Goal: Task Accomplishment & Management: Manage account settings

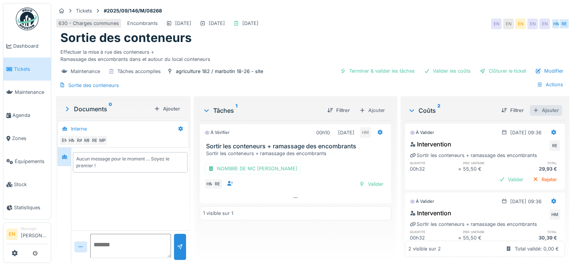
click at [536, 113] on div "Ajouter" at bounding box center [546, 110] width 32 height 10
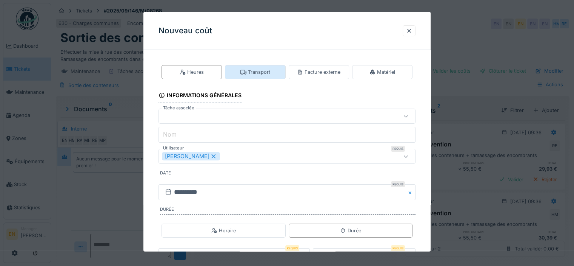
click at [260, 71] on div "Transport" at bounding box center [256, 71] width 30 height 7
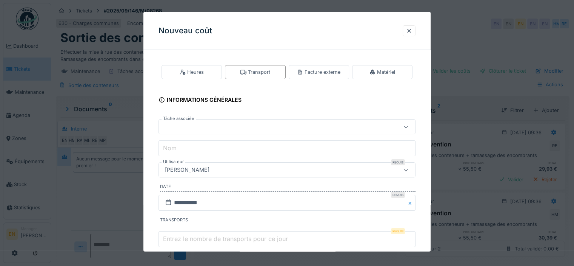
click at [275, 167] on div "[PERSON_NAME]" at bounding box center [271, 169] width 219 height 8
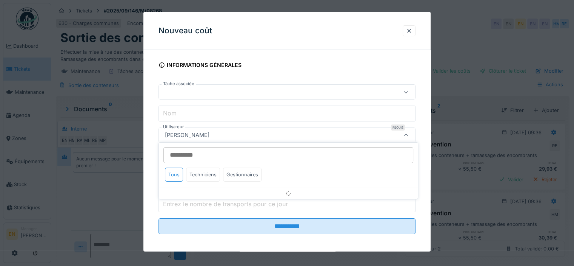
scroll to position [37, 0]
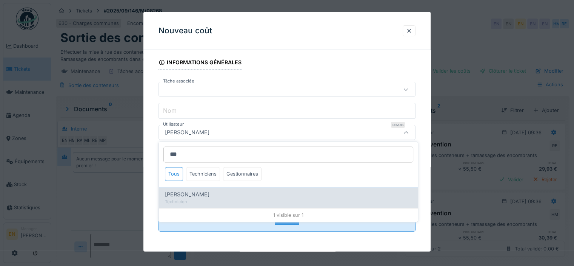
type input "***"
click at [184, 196] on span "Rufat Azizi" at bounding box center [187, 194] width 45 height 8
type input "****"
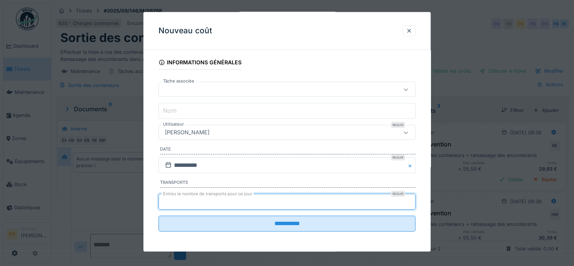
type input "*"
click at [412, 198] on input "*" at bounding box center [287, 201] width 257 height 16
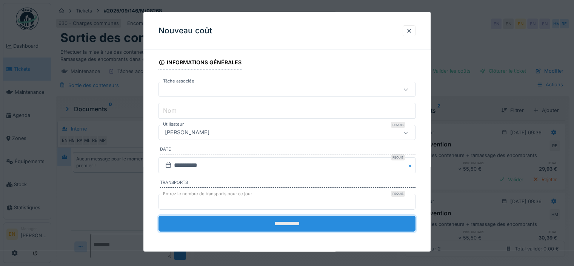
click at [273, 219] on input "**********" at bounding box center [287, 223] width 257 height 16
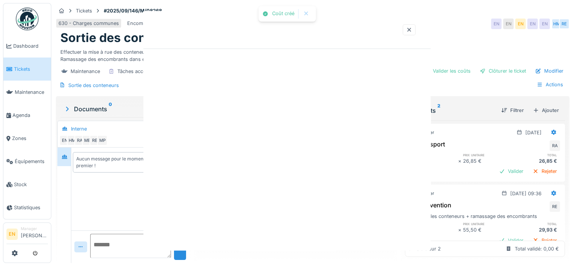
scroll to position [0, 0]
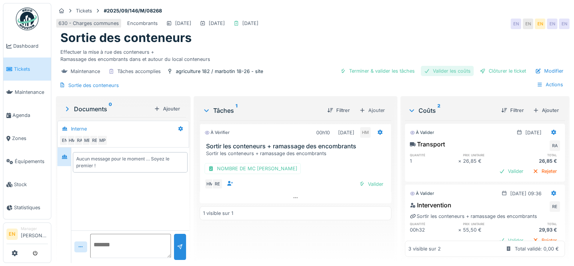
click at [445, 70] on div "Valider les coûts" at bounding box center [447, 71] width 53 height 10
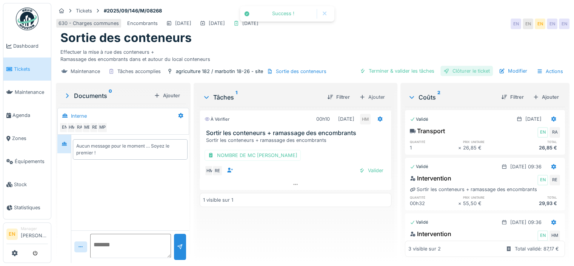
click at [462, 73] on div "Clôturer le ticket" at bounding box center [467, 71] width 52 height 10
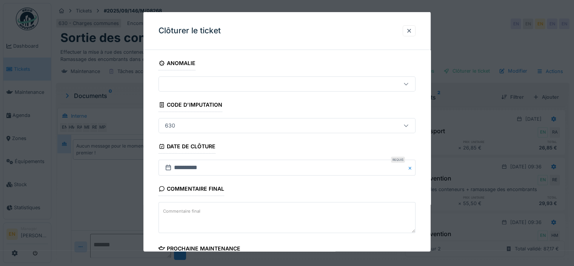
click at [427, 193] on div "**********" at bounding box center [287, 216] width 287 height 320
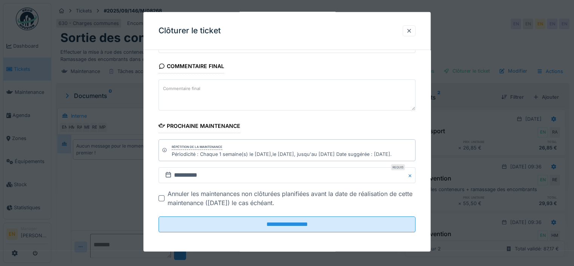
scroll to position [123, 0]
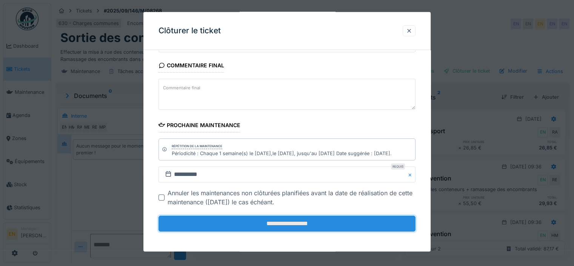
click at [275, 222] on input "**********" at bounding box center [287, 223] width 257 height 16
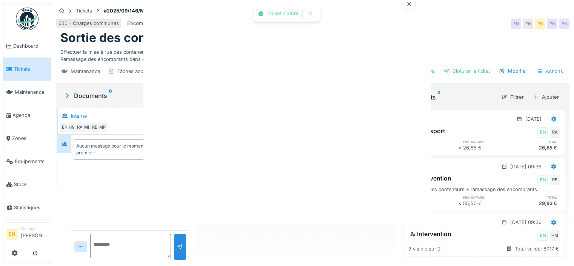
scroll to position [0, 0]
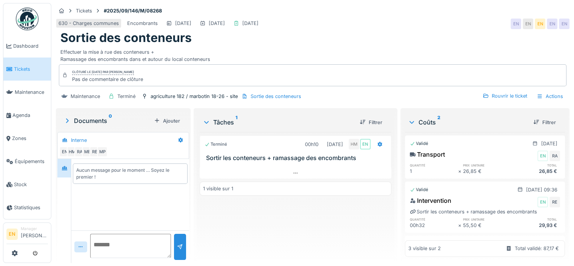
click at [30, 25] on img at bounding box center [27, 19] width 23 height 23
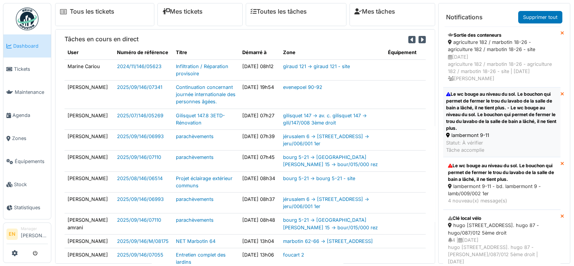
click at [508, 116] on div "Le wc bouge au niveau du sol. Le bouchon qui permet de fermer le trou du lavabo…" at bounding box center [501, 111] width 111 height 41
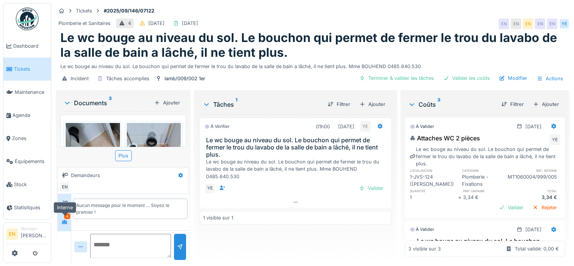
click at [62, 223] on div at bounding box center [65, 221] width 6 height 7
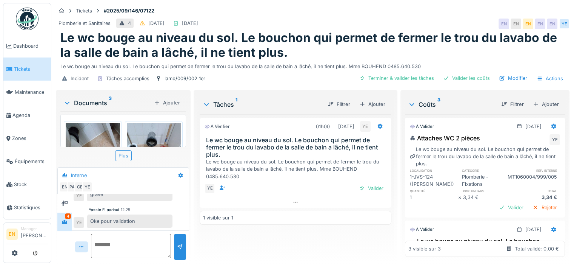
click at [159, 210] on div "Yassin El aadoui 12:25" at bounding box center [131, 210] width 84 height 6
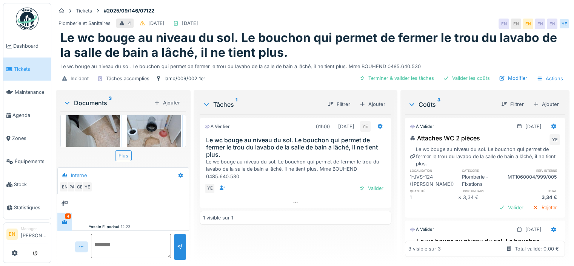
scroll to position [30, 0]
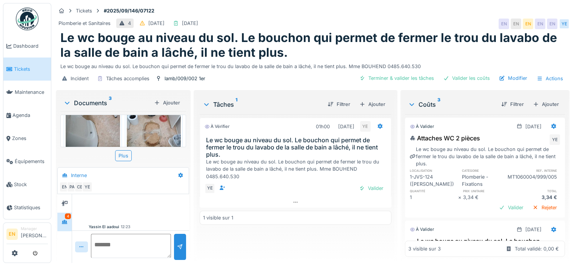
click at [142, 136] on img at bounding box center [154, 129] width 54 height 72
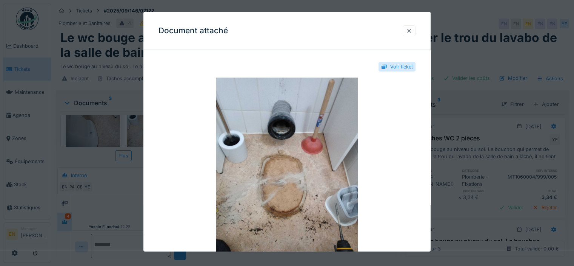
click at [415, 30] on div at bounding box center [409, 30] width 13 height 11
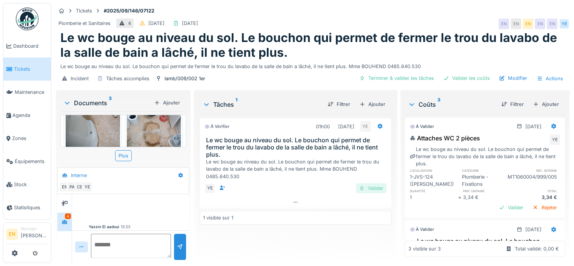
click at [370, 190] on div "Valider" at bounding box center [371, 188] width 31 height 10
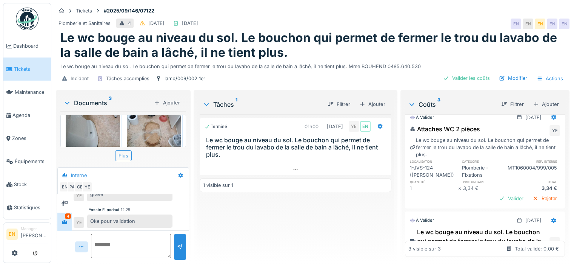
scroll to position [0, 0]
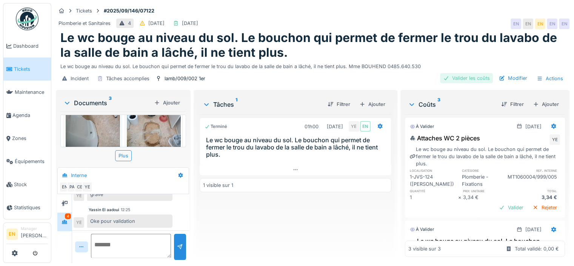
click at [456, 79] on div "Valider les coûts" at bounding box center [466, 78] width 53 height 10
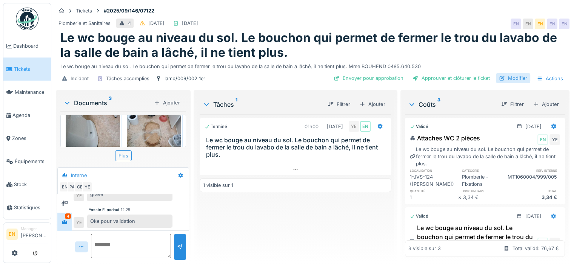
click at [510, 79] on div "Modifier" at bounding box center [513, 78] width 34 height 10
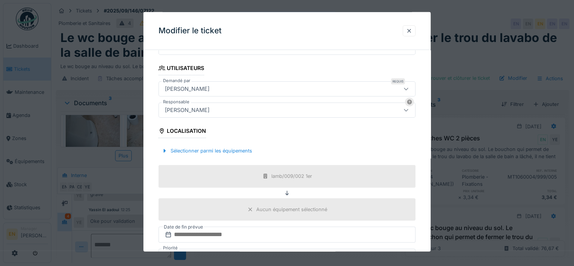
scroll to position [151, 0]
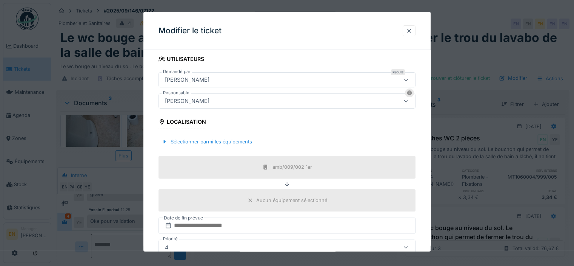
click at [235, 98] on div "[PERSON_NAME]" at bounding box center [271, 101] width 219 height 8
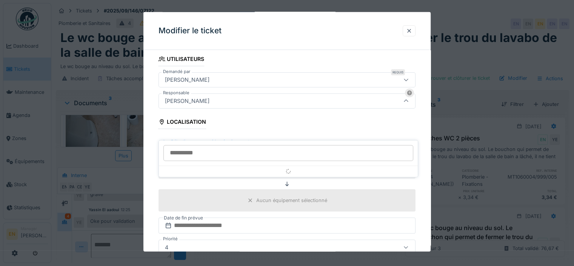
scroll to position [120, 0]
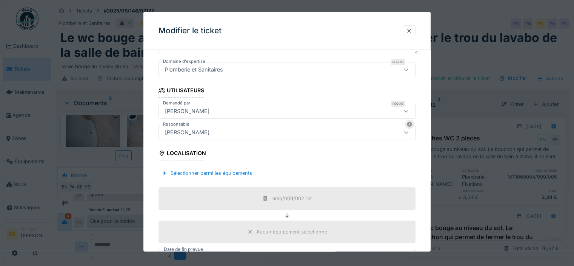
click at [428, 173] on div "**********" at bounding box center [287, 161] width 287 height 451
click at [431, 189] on div "**********" at bounding box center [287, 161] width 287 height 451
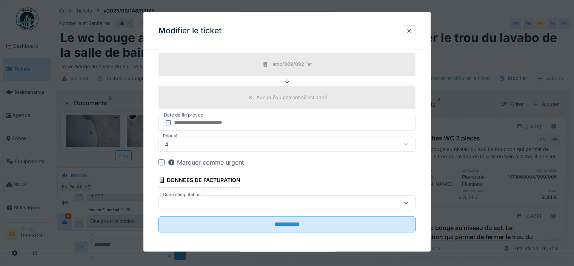
scroll to position [6, 0]
click at [412, 33] on div at bounding box center [409, 30] width 6 height 7
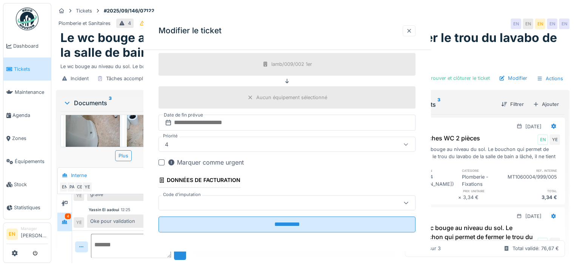
scroll to position [0, 0]
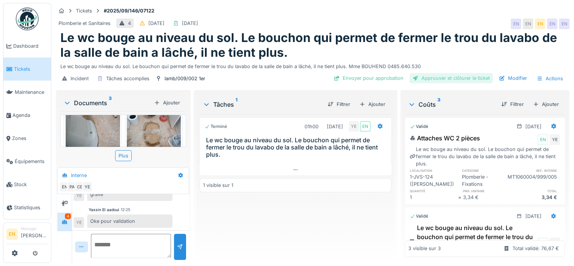
click at [451, 76] on div "Approuver et clôturer le ticket" at bounding box center [451, 78] width 83 height 10
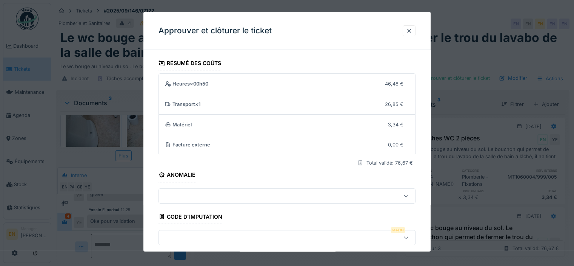
click at [312, 231] on div at bounding box center [287, 236] width 257 height 15
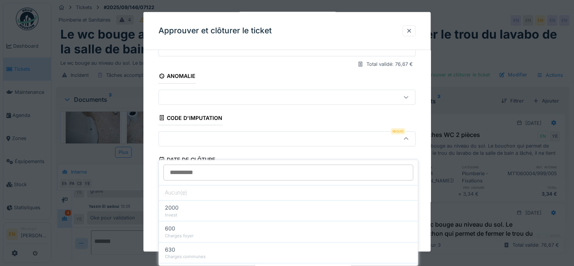
scroll to position [105, 0]
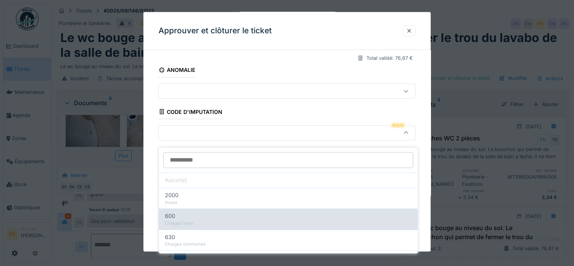
click at [180, 213] on div "600" at bounding box center [288, 216] width 247 height 8
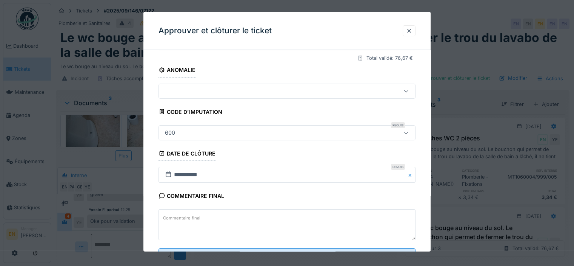
click at [245, 131] on div "600" at bounding box center [271, 132] width 219 height 8
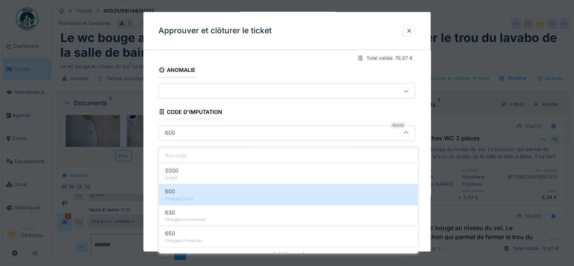
scroll to position [31, 0]
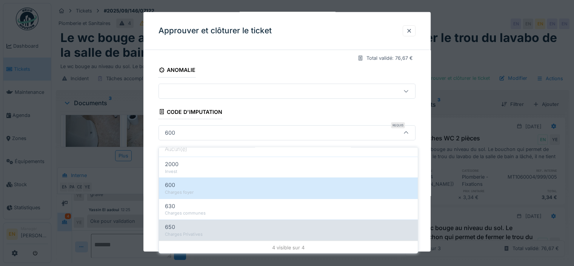
click at [204, 231] on div "Charges Privatives" at bounding box center [288, 234] width 247 height 6
type input "***"
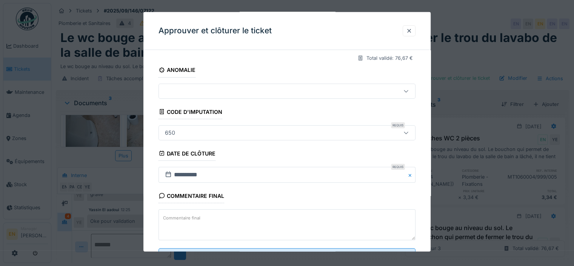
click at [431, 220] on div "**********" at bounding box center [287, 117] width 287 height 333
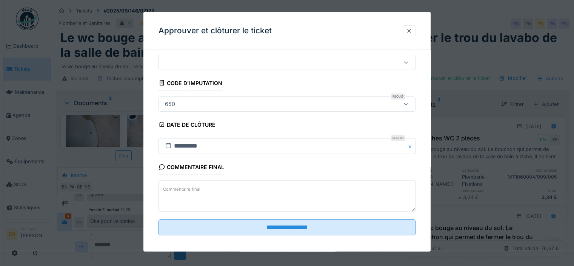
scroll to position [137, 0]
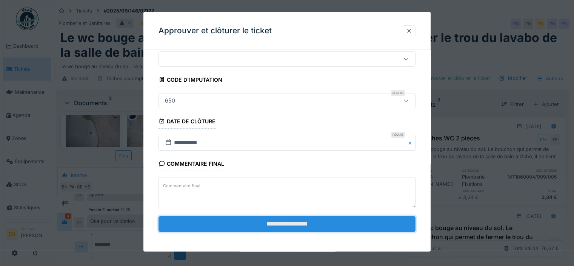
click at [319, 221] on input "**********" at bounding box center [287, 224] width 257 height 16
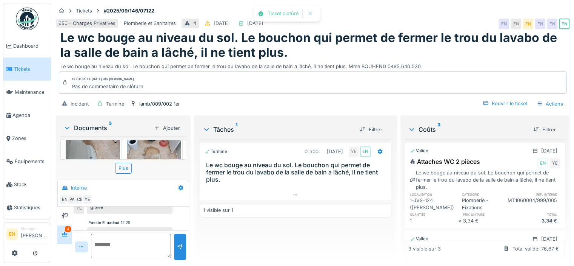
scroll to position [131, 0]
click at [29, 19] on img at bounding box center [27, 19] width 23 height 23
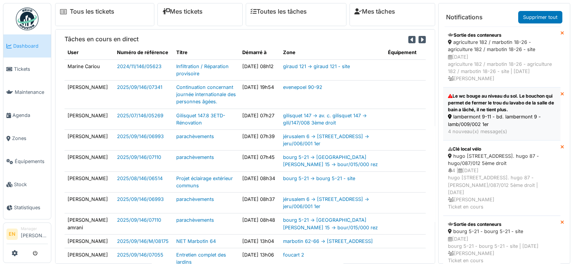
click at [504, 121] on div "lambermont 9-11 - bd. lambermont 9 - lamb/009/002 1er" at bounding box center [502, 120] width 108 height 14
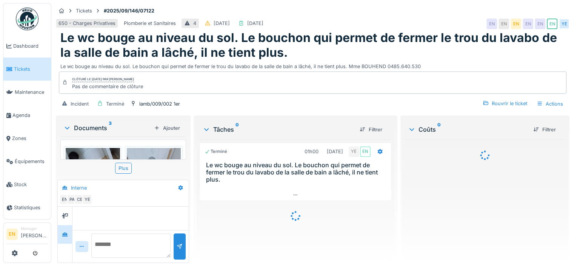
scroll to position [131, 0]
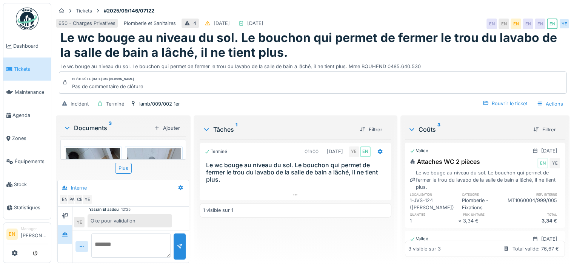
click at [32, 22] on img at bounding box center [27, 19] width 23 height 23
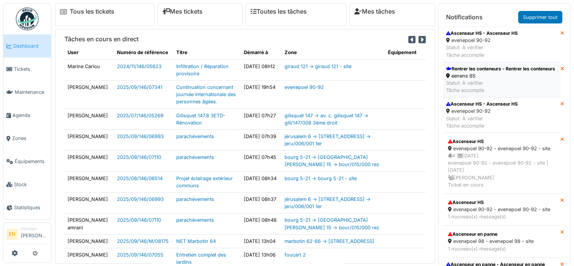
click at [474, 72] on div "Rentrer les conteneurs - Rentrer les conteneurs" at bounding box center [500, 68] width 109 height 7
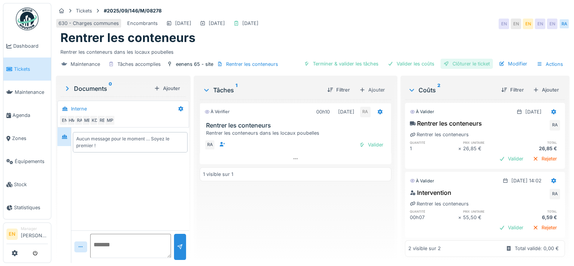
click at [455, 61] on div "Clôturer le ticket" at bounding box center [467, 64] width 52 height 10
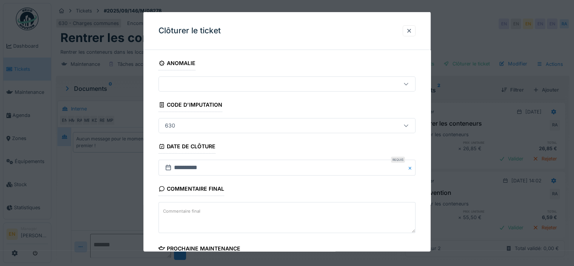
click at [431, 212] on div "**********" at bounding box center [287, 216] width 287 height 320
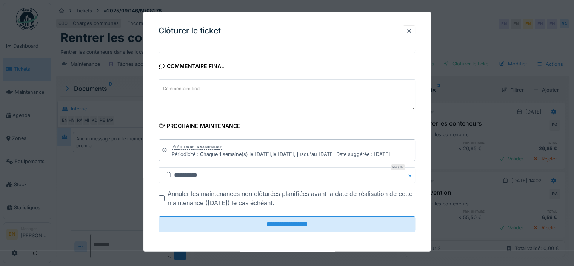
scroll to position [123, 0]
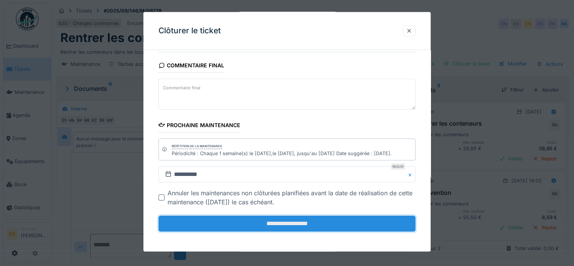
click at [325, 226] on input "**********" at bounding box center [287, 223] width 257 height 16
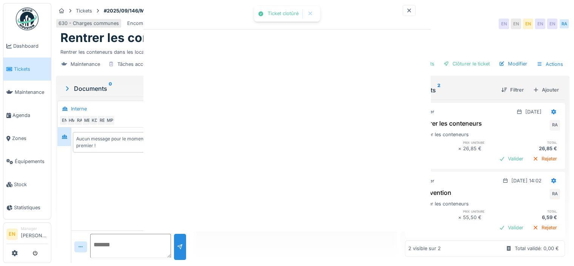
scroll to position [0, 0]
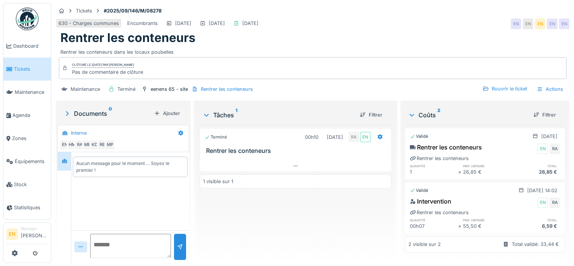
click at [27, 23] on img at bounding box center [27, 19] width 23 height 23
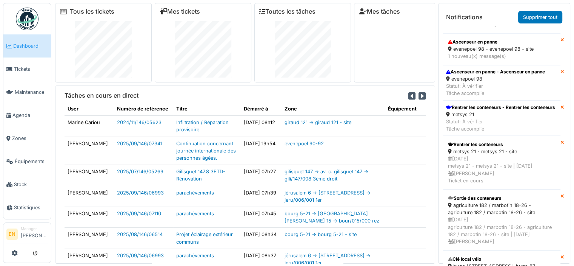
scroll to position [201, 0]
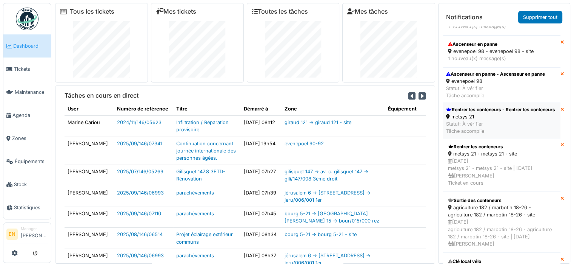
click at [489, 111] on div "Rentrer les conteneurs - Rentrer les conteneurs" at bounding box center [500, 109] width 109 height 7
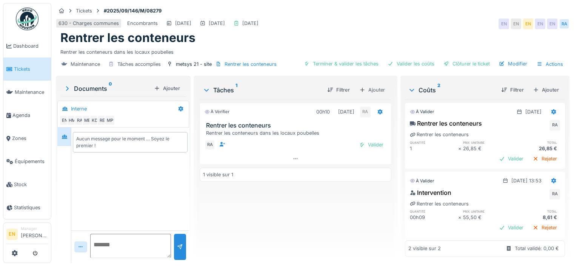
scroll to position [10, 0]
click at [459, 65] on div "Clôturer le ticket" at bounding box center [467, 64] width 52 height 10
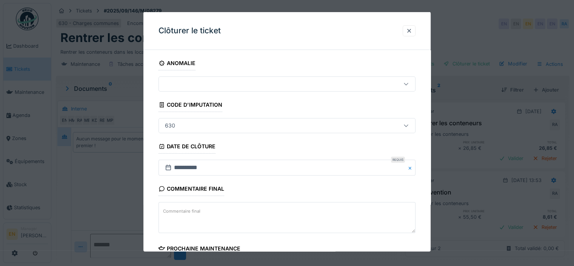
click at [425, 205] on div "**********" at bounding box center [287, 216] width 287 height 320
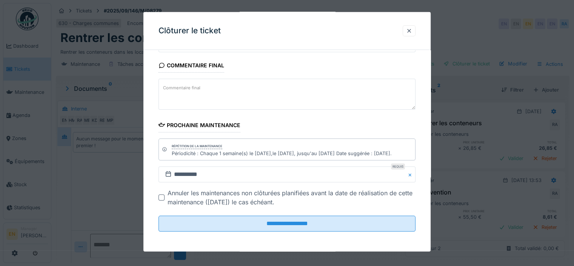
scroll to position [6, 0]
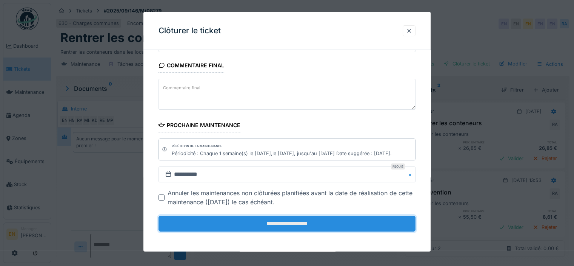
click at [323, 229] on input "**********" at bounding box center [287, 223] width 257 height 16
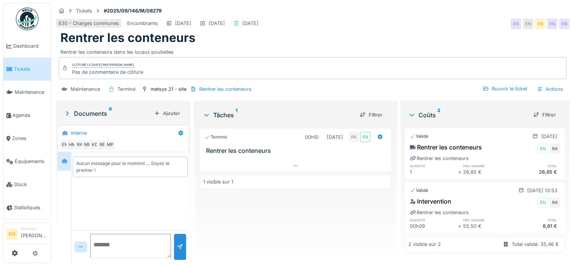
click at [26, 29] on img at bounding box center [27, 19] width 23 height 23
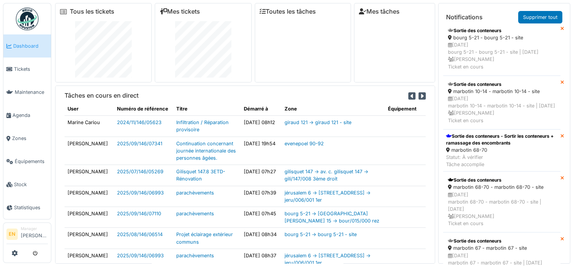
scroll to position [460, 0]
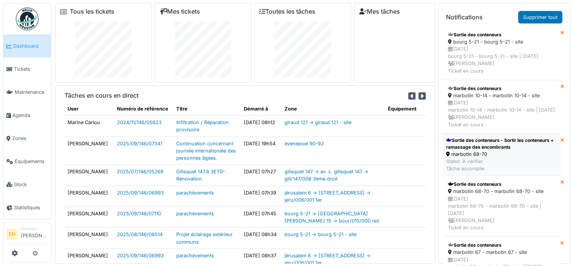
click at [494, 150] on div "Sortie des conteneurs - Sortir les conteneurs + ramassage des encombrants" at bounding box center [501, 144] width 111 height 14
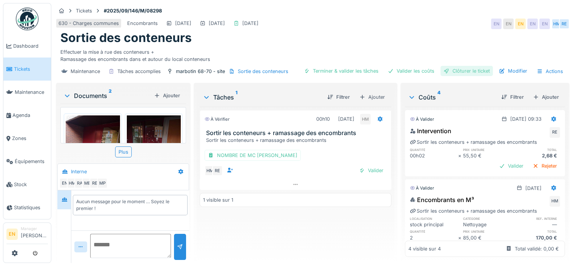
click at [468, 69] on div "Clôturer le ticket" at bounding box center [467, 71] width 52 height 10
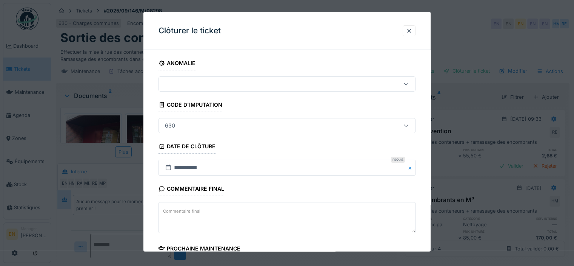
click at [427, 210] on div "**********" at bounding box center [287, 216] width 287 height 320
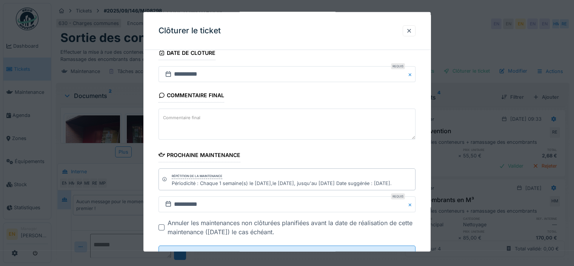
scroll to position [6, 0]
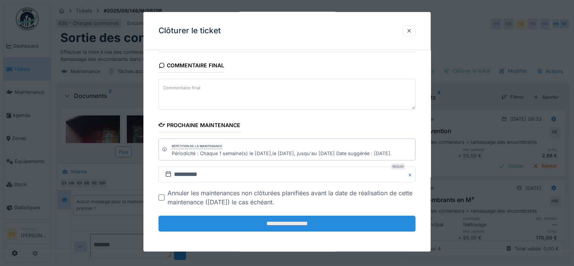
click at [324, 224] on input "**********" at bounding box center [287, 223] width 257 height 16
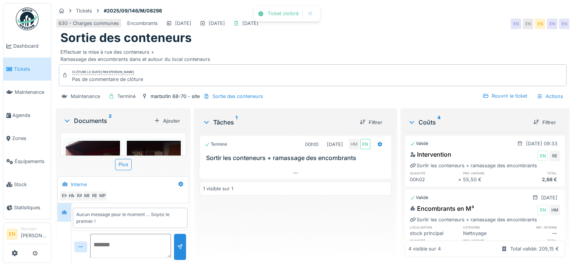
scroll to position [2, 0]
click at [30, 23] on img at bounding box center [27, 19] width 23 height 23
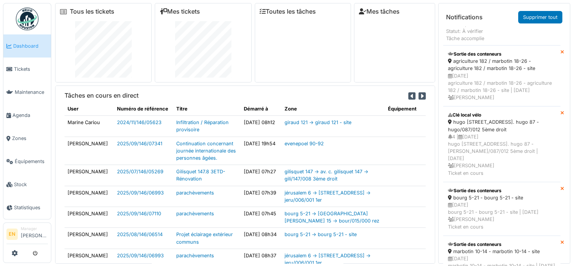
scroll to position [354, 0]
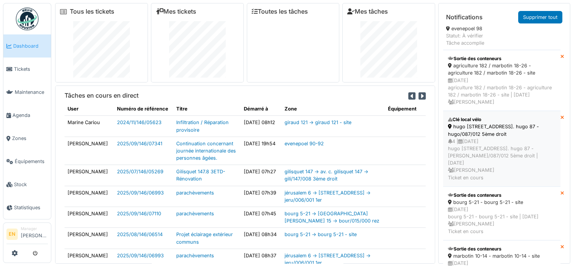
click at [508, 123] on div "Clé local vélo" at bounding box center [502, 119] width 108 height 7
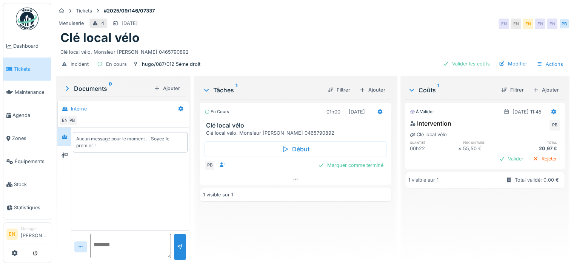
click at [28, 21] on img at bounding box center [27, 19] width 23 height 23
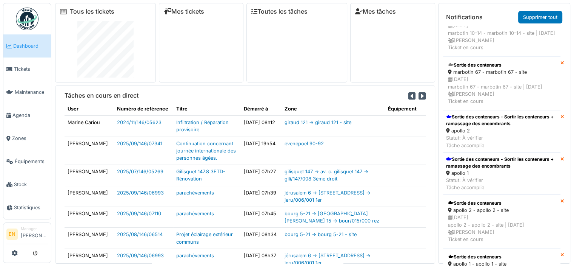
scroll to position [511, 0]
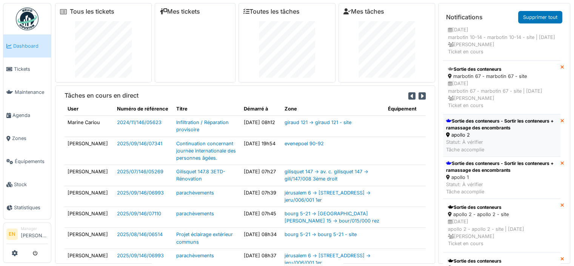
click at [497, 131] on div "Sortie des conteneurs - Sortir les conteneurs + ramassage des encombrants" at bounding box center [501, 124] width 111 height 14
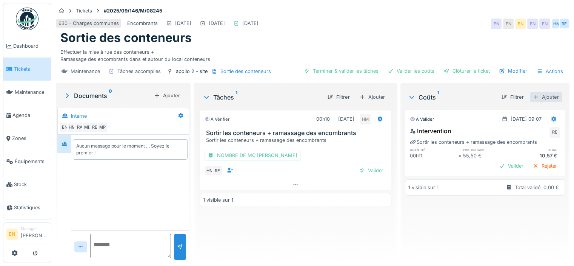
click at [538, 94] on div "Ajouter" at bounding box center [546, 97] width 32 height 10
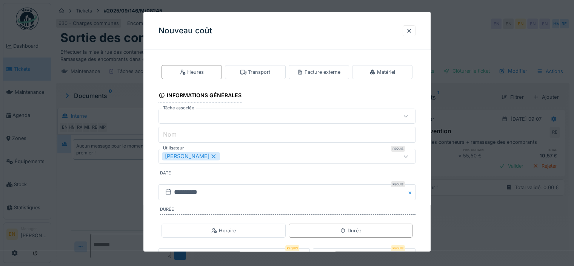
click at [245, 153] on div "[PERSON_NAME]" at bounding box center [271, 156] width 219 height 8
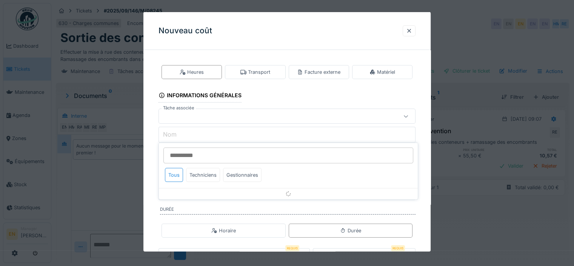
scroll to position [24, 0]
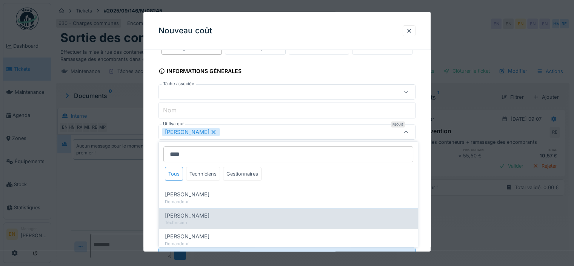
type input "****"
click at [213, 213] on div "[PERSON_NAME]" at bounding box center [288, 215] width 247 height 8
type input "**********"
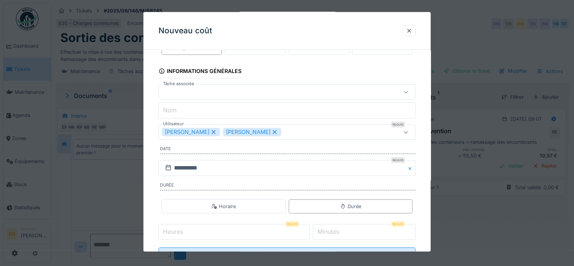
click at [429, 178] on div "**********" at bounding box center [287, 158] width 287 height 252
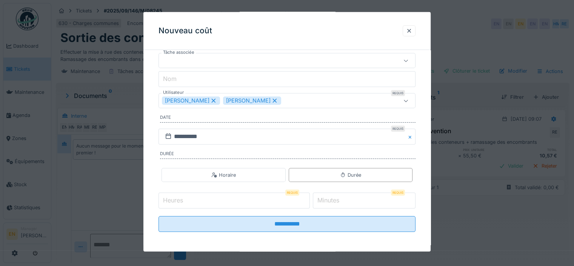
scroll to position [6, 0]
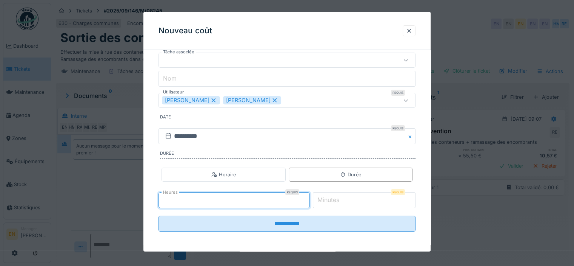
click at [308, 196] on input "*" at bounding box center [234, 200] width 151 height 16
click at [291, 200] on input "*" at bounding box center [234, 200] width 151 height 16
type input "*"
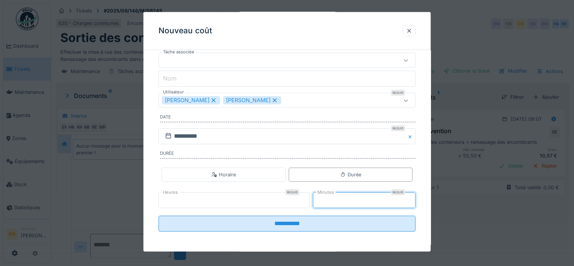
click at [414, 198] on input "*" at bounding box center [364, 200] width 103 height 16
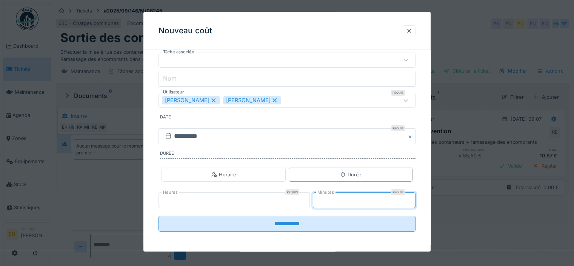
click at [414, 198] on input "*" at bounding box center [364, 200] width 103 height 16
click at [414, 198] on input "**" at bounding box center [364, 200] width 103 height 16
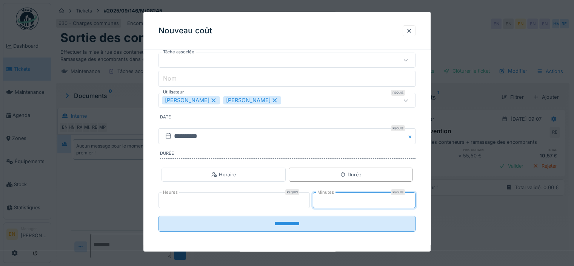
type input "**"
click at [414, 198] on input "**" at bounding box center [364, 200] width 103 height 16
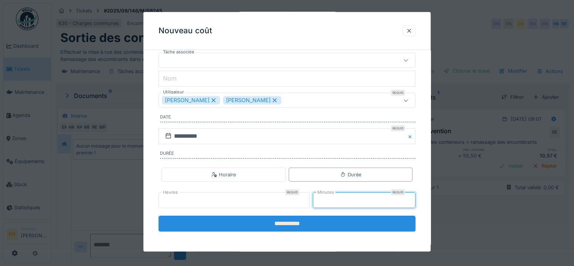
click at [303, 228] on input "**********" at bounding box center [287, 223] width 257 height 16
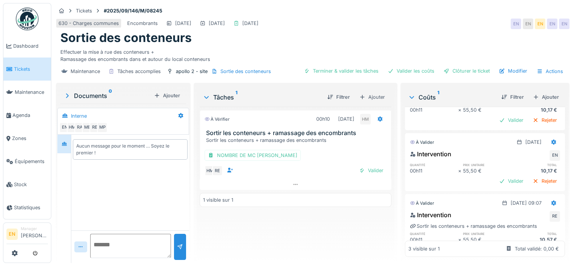
scroll to position [33, 0]
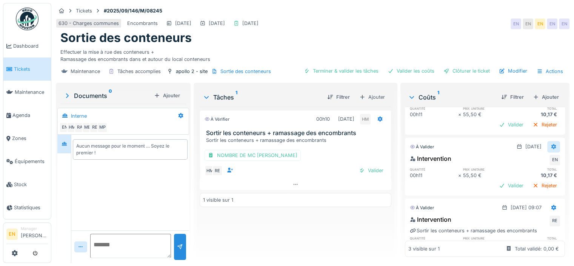
click at [551, 144] on icon at bounding box center [554, 146] width 6 height 5
click at [520, 157] on div "Modifier" at bounding box center [517, 162] width 37 height 11
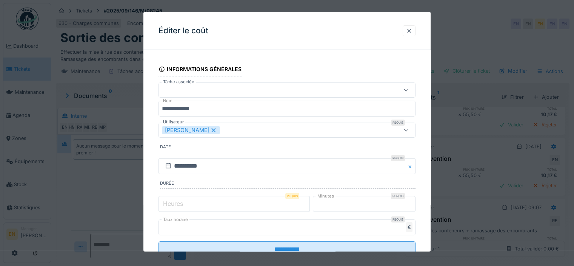
click at [411, 29] on div at bounding box center [409, 30] width 6 height 7
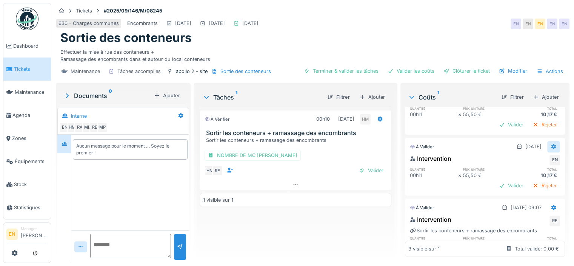
click at [548, 143] on div at bounding box center [554, 146] width 13 height 11
click at [523, 169] on div "Supprimer" at bounding box center [517, 173] width 37 height 11
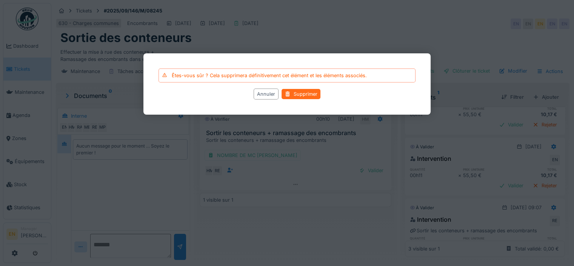
click at [299, 99] on div "Supprimer" at bounding box center [301, 94] width 39 height 10
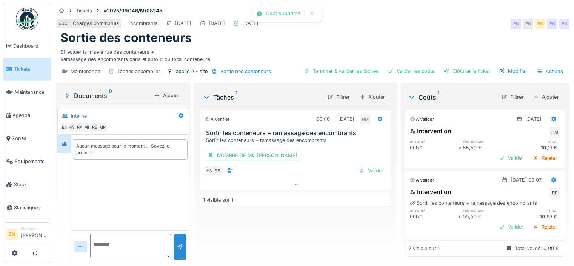
scroll to position [0, 0]
click at [537, 92] on div "Ajouter" at bounding box center [546, 97] width 32 height 10
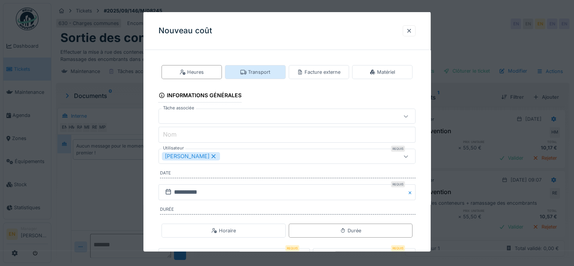
click at [269, 68] on div "Transport" at bounding box center [256, 71] width 30 height 7
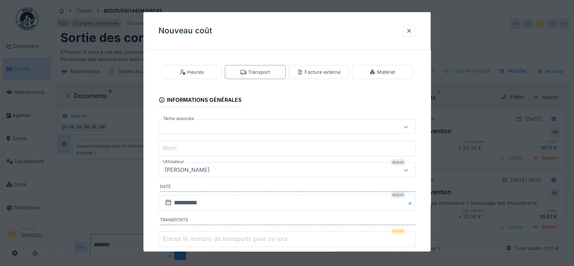
click at [332, 175] on div "[PERSON_NAME]" at bounding box center [287, 169] width 257 height 15
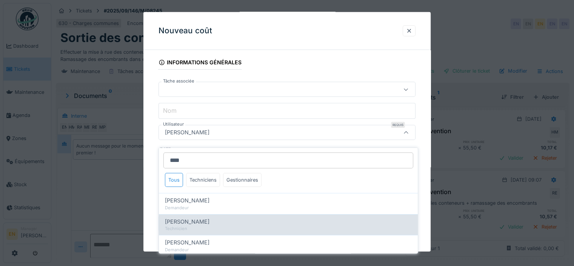
type input "****"
click at [207, 217] on div "Hassan Messari" at bounding box center [288, 221] width 247 height 8
type input "****"
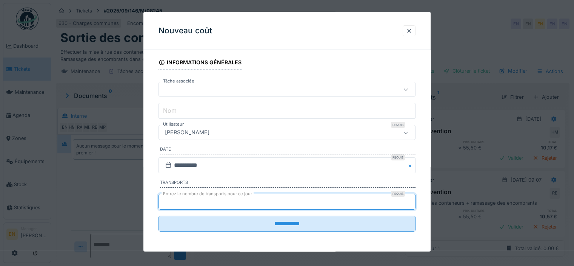
type input "*"
click at [413, 197] on input "*" at bounding box center [287, 201] width 257 height 16
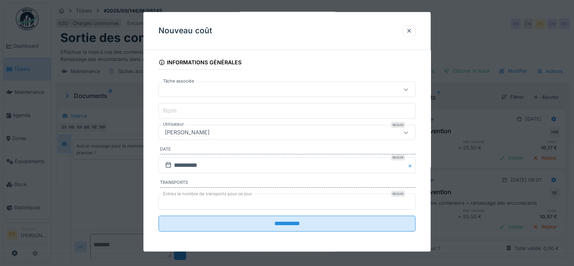
click at [423, 215] on div "**********" at bounding box center [287, 136] width 287 height 234
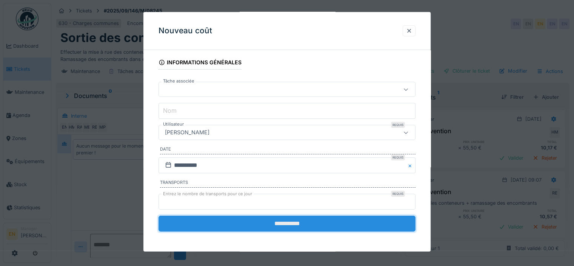
click at [307, 225] on input "**********" at bounding box center [287, 223] width 257 height 16
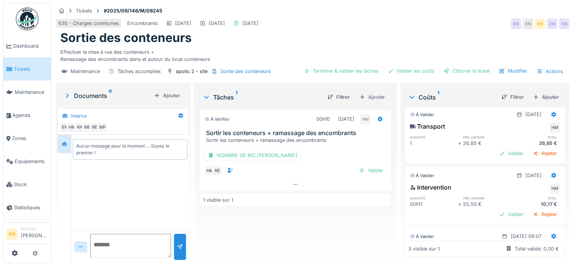
scroll to position [0, 0]
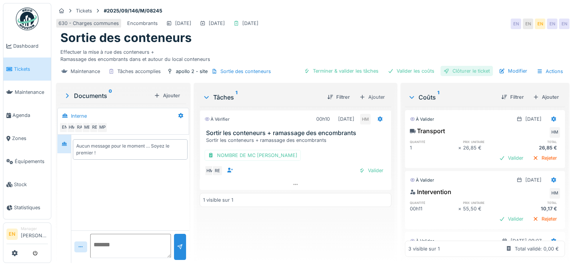
click at [461, 66] on div "Clôturer le ticket" at bounding box center [467, 71] width 52 height 10
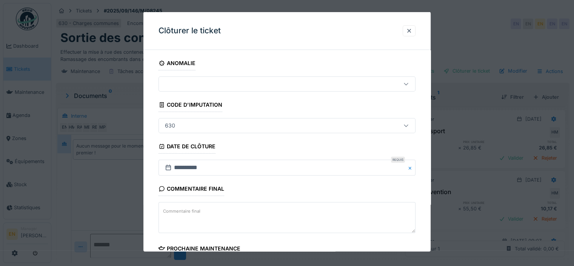
click at [431, 217] on div "**********" at bounding box center [287, 216] width 287 height 320
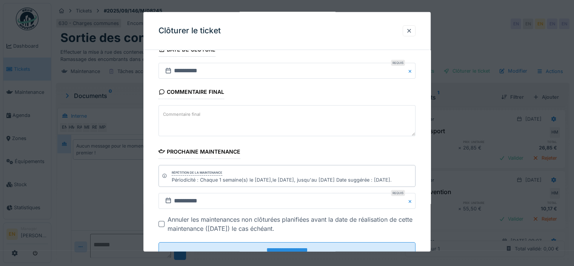
scroll to position [123, 0]
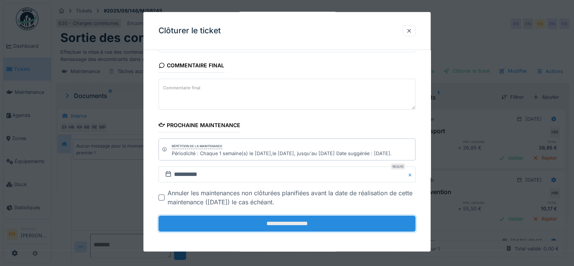
click at [315, 226] on input "**********" at bounding box center [287, 223] width 257 height 16
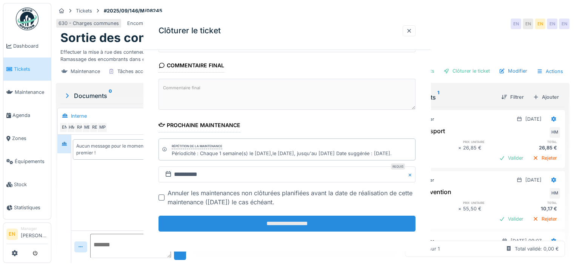
scroll to position [0, 0]
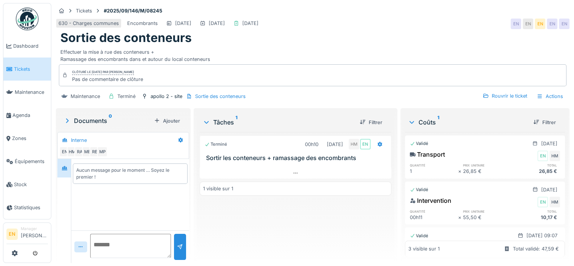
click at [33, 19] on img at bounding box center [27, 19] width 23 height 23
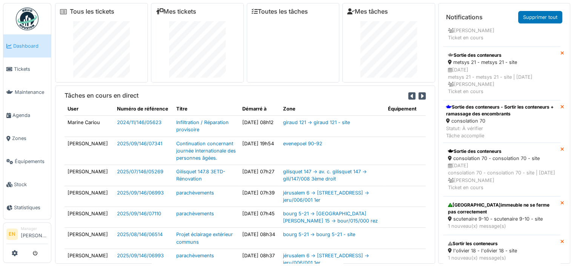
scroll to position [996, 0]
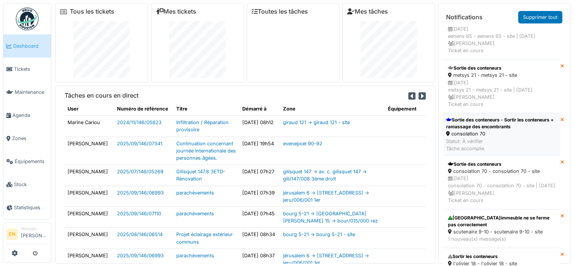
click at [480, 137] on div "consolation 70" at bounding box center [501, 133] width 111 height 7
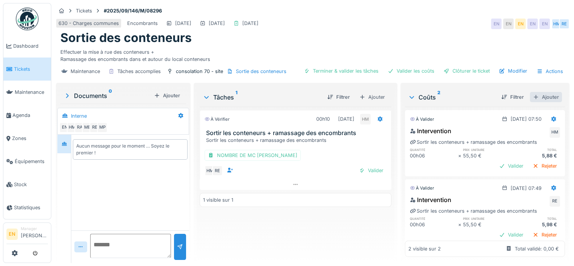
click at [536, 98] on div "Ajouter" at bounding box center [546, 97] width 32 height 10
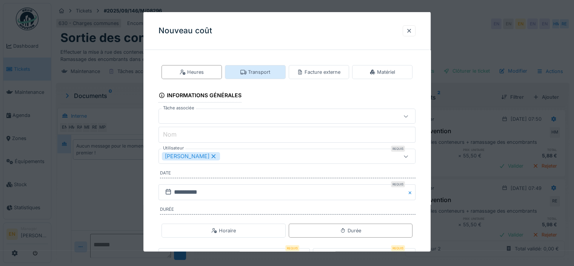
click at [256, 69] on div "Transport" at bounding box center [256, 71] width 30 height 7
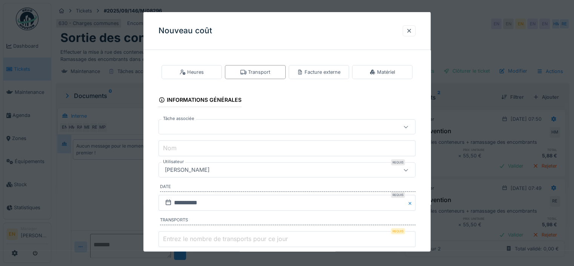
click at [425, 160] on div "**********" at bounding box center [287, 173] width 287 height 234
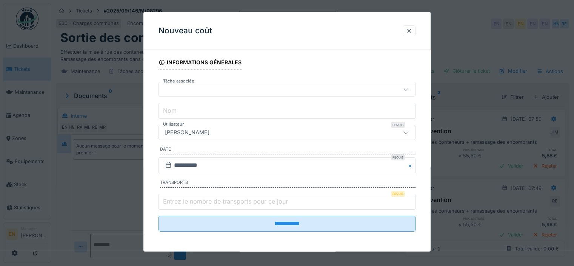
scroll to position [6, 0]
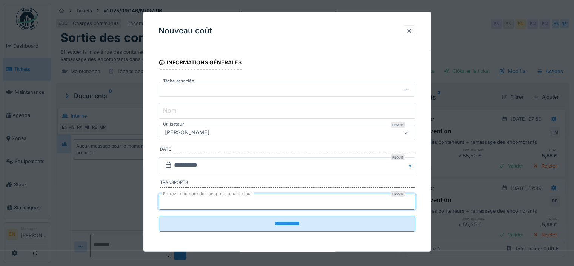
type input "*"
click at [409, 198] on input "*" at bounding box center [287, 201] width 257 height 16
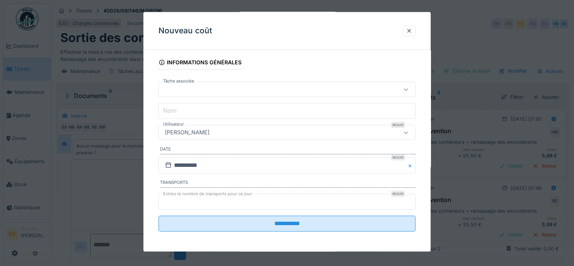
click at [249, 132] on div "[PERSON_NAME]" at bounding box center [271, 132] width 219 height 8
click at [431, 138] on div "**********" at bounding box center [287, 136] width 287 height 234
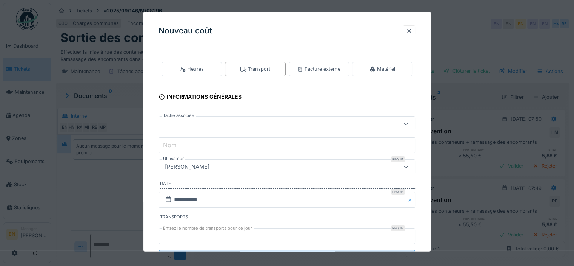
scroll to position [0, 0]
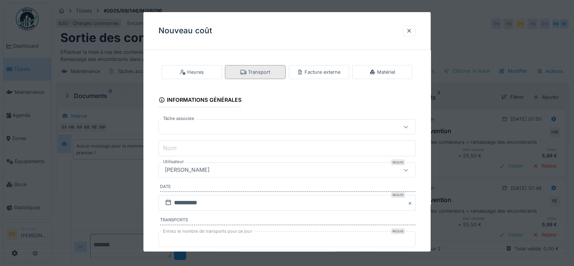
click at [249, 77] on div "Transport" at bounding box center [255, 72] width 60 height 14
click at [251, 172] on div "[PERSON_NAME]" at bounding box center [271, 169] width 219 height 8
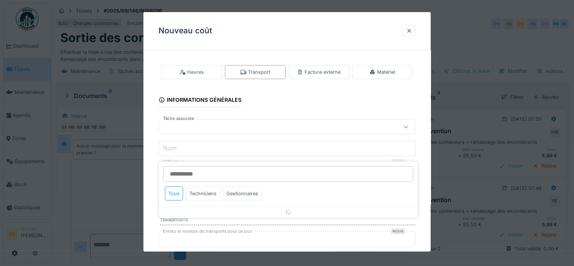
scroll to position [37, 0]
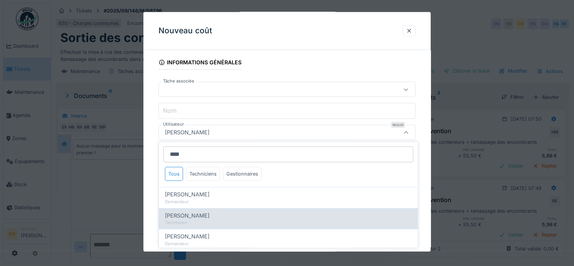
type input "****"
click at [196, 214] on span "[PERSON_NAME]" at bounding box center [187, 215] width 45 height 8
type input "****"
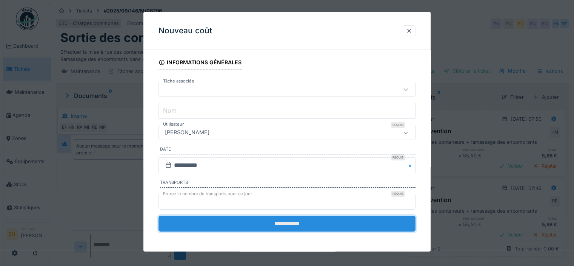
click at [273, 221] on input "**********" at bounding box center [287, 223] width 257 height 16
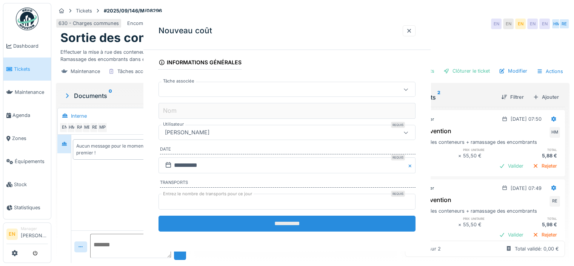
scroll to position [0, 0]
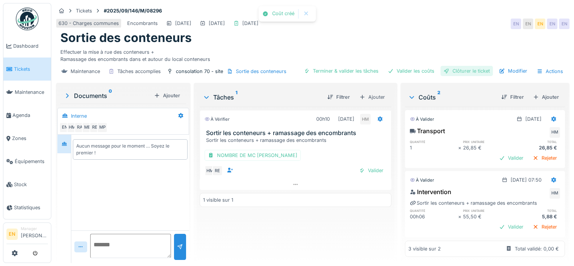
click at [469, 69] on div "Clôturer le ticket" at bounding box center [467, 71] width 52 height 10
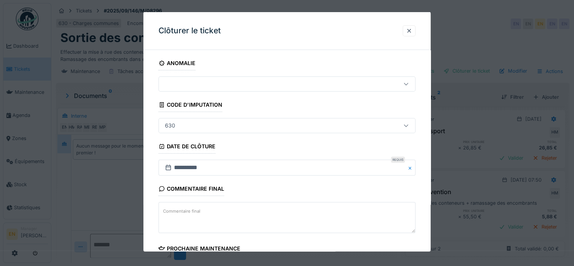
click at [426, 237] on div "**********" at bounding box center [287, 216] width 287 height 320
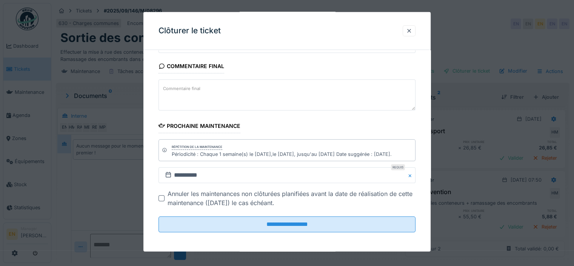
scroll to position [6, 0]
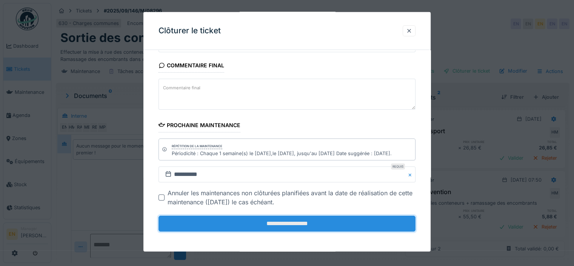
click at [290, 223] on input "**********" at bounding box center [287, 223] width 257 height 16
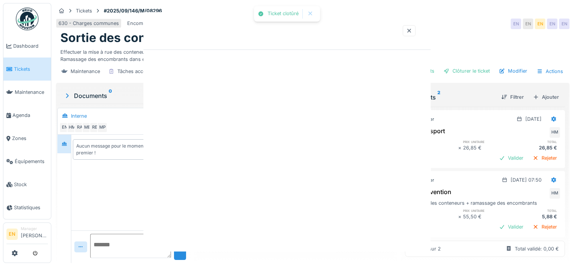
scroll to position [0, 0]
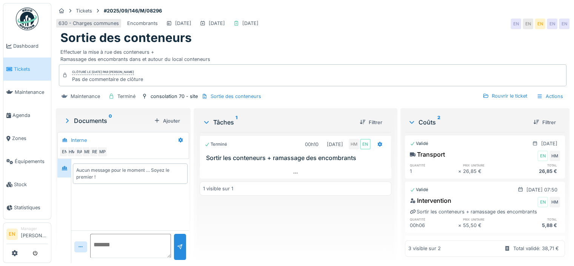
click at [29, 22] on img at bounding box center [27, 19] width 23 height 23
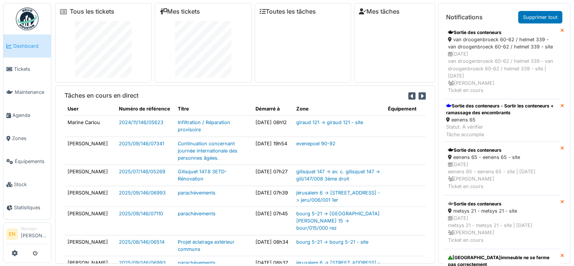
scroll to position [944, 0]
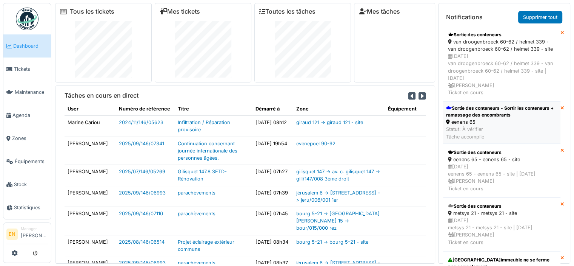
click at [490, 118] on div "Sortie des conteneurs - Sortir les conteneurs + ramassage des encombrants" at bounding box center [501, 112] width 111 height 14
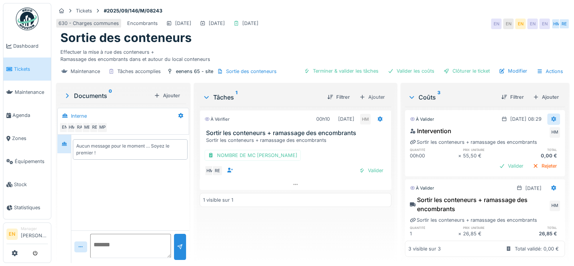
click at [551, 118] on icon at bounding box center [554, 118] width 6 height 5
click at [522, 133] on div "Modifier" at bounding box center [517, 135] width 37 height 11
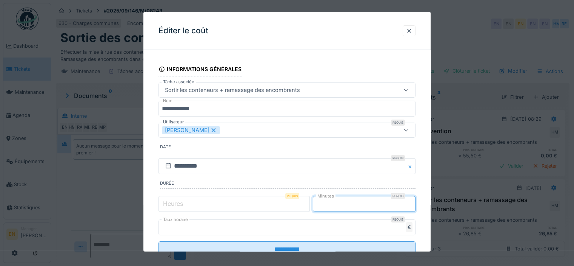
click at [412, 201] on input "*" at bounding box center [364, 203] width 103 height 16
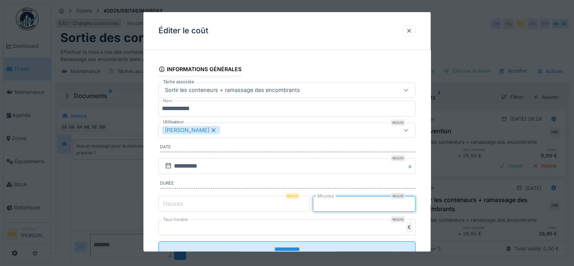
click at [412, 201] on input "*" at bounding box center [364, 203] width 103 height 16
type input "*"
click at [412, 201] on input "*" at bounding box center [364, 203] width 103 height 16
click at [427, 237] on div "**********" at bounding box center [287, 167] width 287 height 222
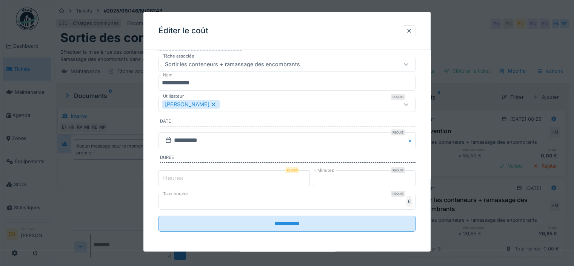
scroll to position [6, 0]
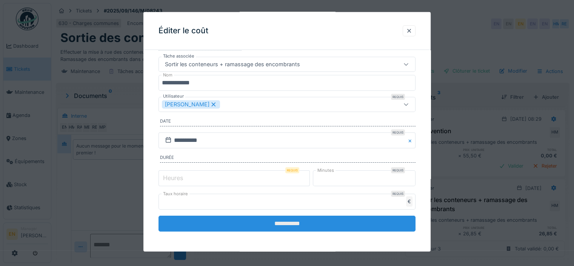
click at [302, 225] on input "**********" at bounding box center [287, 223] width 257 height 16
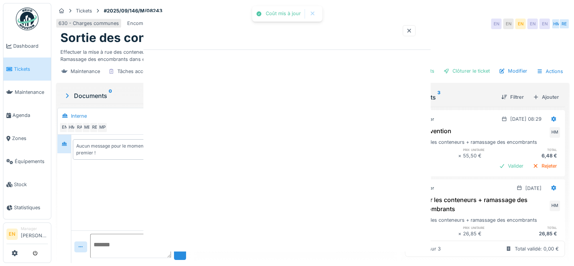
scroll to position [0, 0]
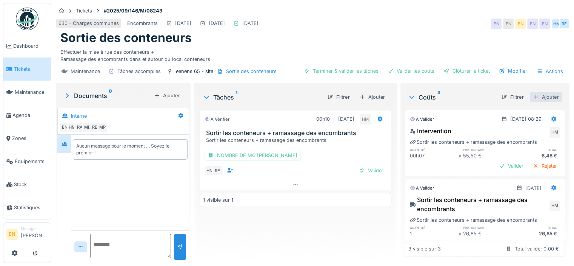
click at [536, 92] on div "Ajouter" at bounding box center [546, 97] width 32 height 10
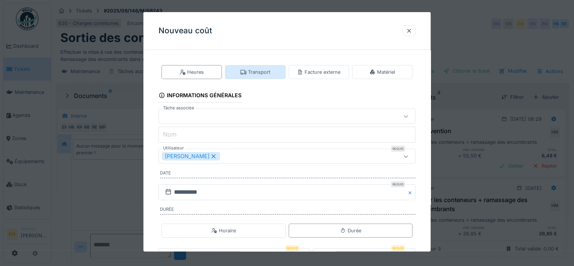
click at [260, 70] on div "Transport" at bounding box center [256, 71] width 30 height 7
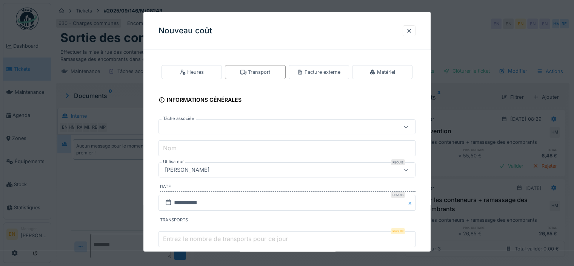
click at [261, 170] on div "[PERSON_NAME]" at bounding box center [271, 169] width 219 height 8
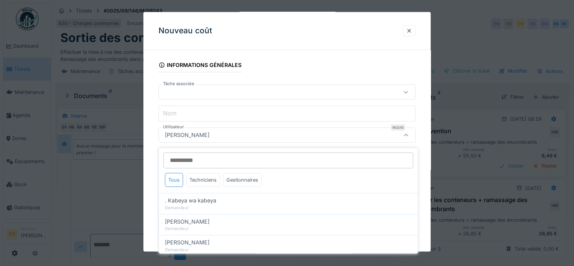
scroll to position [37, 0]
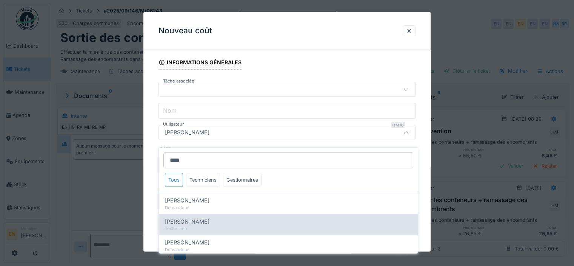
type input "****"
click at [195, 217] on span "[PERSON_NAME]" at bounding box center [187, 221] width 45 height 8
type input "****"
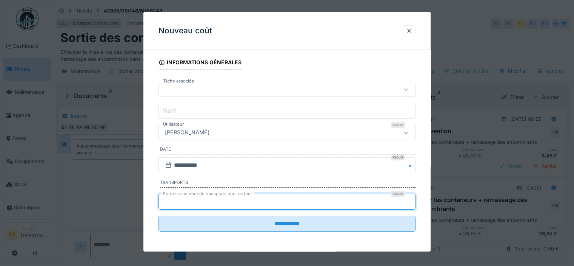
type input "*"
click at [413, 198] on input "*" at bounding box center [287, 201] width 257 height 16
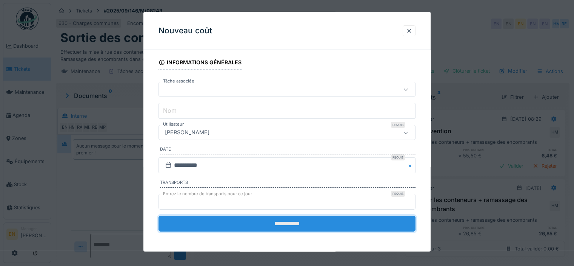
click at [319, 221] on input "**********" at bounding box center [287, 223] width 257 height 16
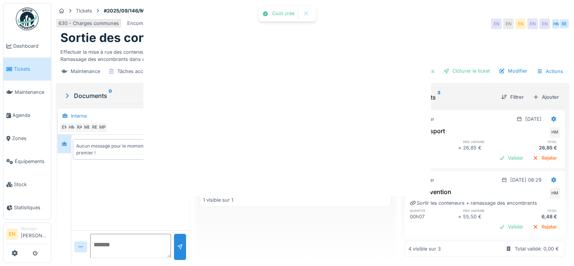
scroll to position [0, 0]
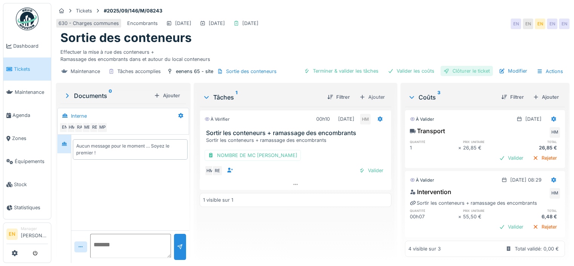
click at [474, 66] on div "Clôturer le ticket" at bounding box center [467, 71] width 52 height 10
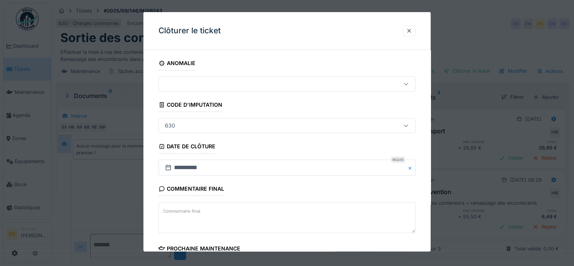
click at [423, 202] on div "**********" at bounding box center [287, 216] width 287 height 320
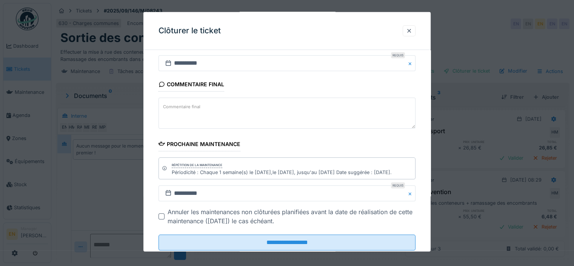
scroll to position [123, 0]
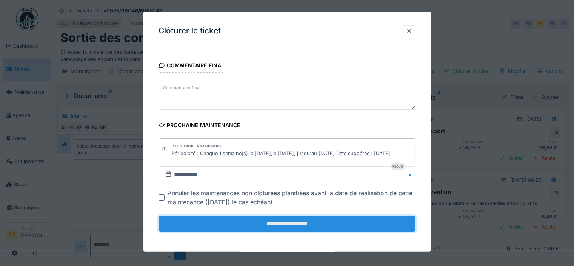
click at [279, 225] on input "**********" at bounding box center [287, 223] width 257 height 16
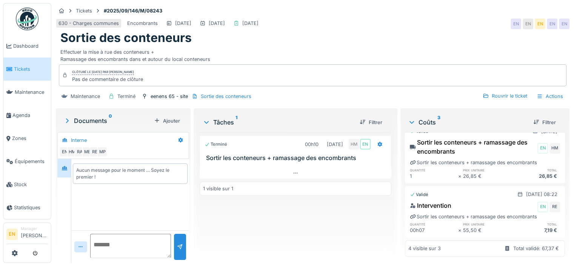
scroll to position [121, 0]
click at [29, 22] on img at bounding box center [27, 19] width 23 height 23
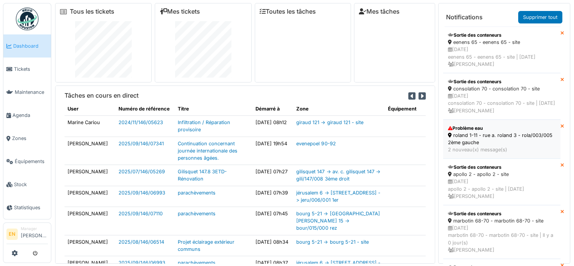
click at [491, 143] on div "roland 1-11 - rue a. roland 3 - rola/003/005 2ème gauche" at bounding box center [502, 138] width 108 height 14
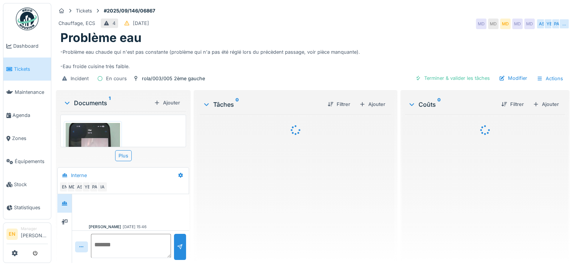
scroll to position [409, 0]
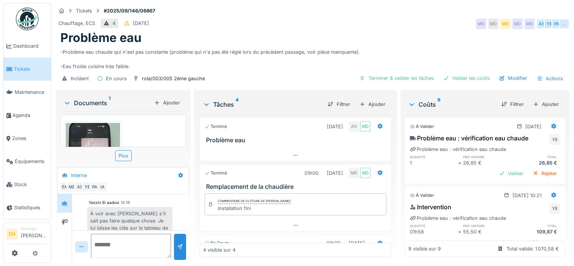
click at [147, 214] on div "À voir avec [PERSON_NAME] s'il sait pas faire quelque chose. Je lui laisse les …" at bounding box center [129, 224] width 85 height 35
click at [33, 26] on img at bounding box center [27, 19] width 23 height 23
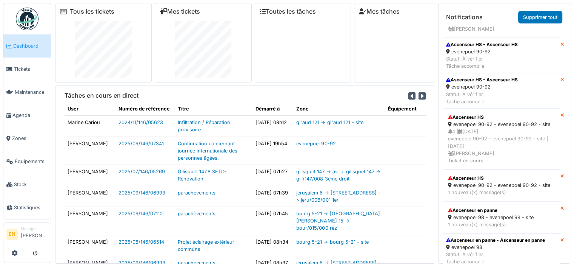
scroll to position [257, 0]
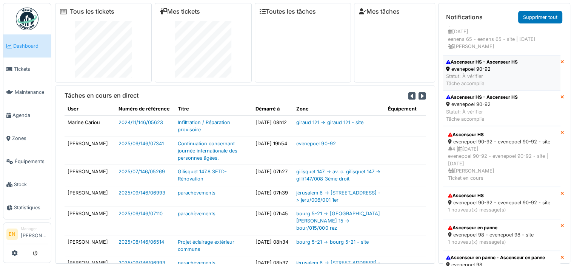
click at [468, 87] on div "Statut: À vérifier Tâche accomplie" at bounding box center [482, 80] width 72 height 14
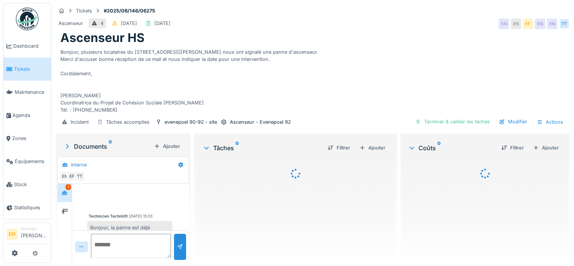
scroll to position [103, 0]
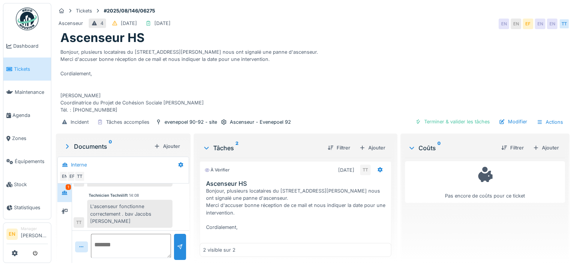
click at [27, 16] on img at bounding box center [27, 19] width 23 height 23
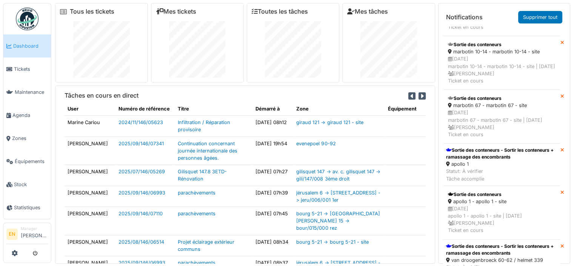
scroll to position [551, 0]
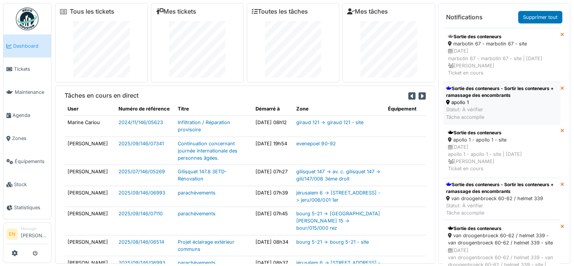
click at [484, 99] on div "Sortie des conteneurs - Sortir les conteneurs + ramassage des encombrants" at bounding box center [501, 92] width 111 height 14
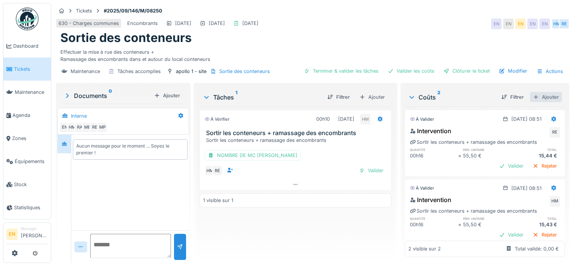
click at [537, 94] on div "Ajouter" at bounding box center [546, 97] width 32 height 10
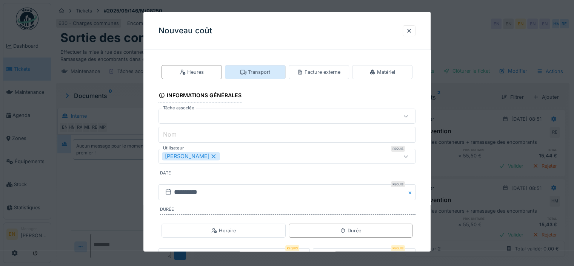
click at [264, 71] on div "Transport" at bounding box center [256, 71] width 30 height 7
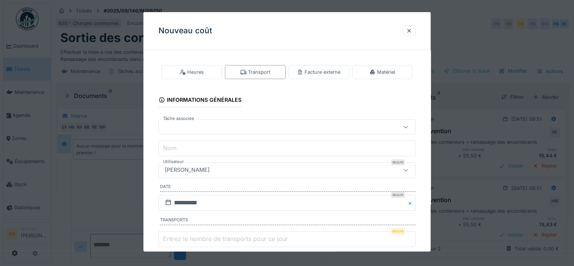
click at [234, 150] on input "Nom" at bounding box center [287, 148] width 257 height 16
click at [258, 71] on div "Transport" at bounding box center [256, 71] width 30 height 7
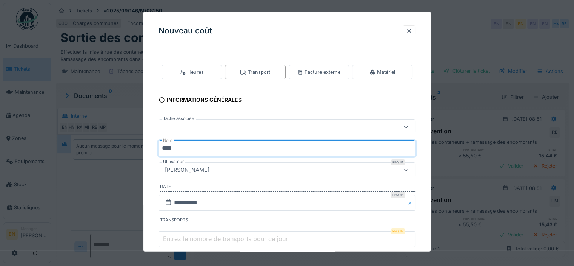
click at [215, 151] on input "****" at bounding box center [287, 148] width 257 height 16
type input "*"
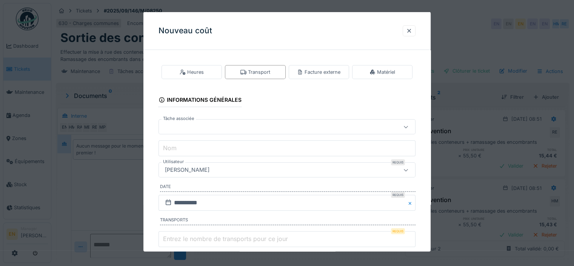
click at [270, 165] on div "[PERSON_NAME]" at bounding box center [271, 169] width 219 height 8
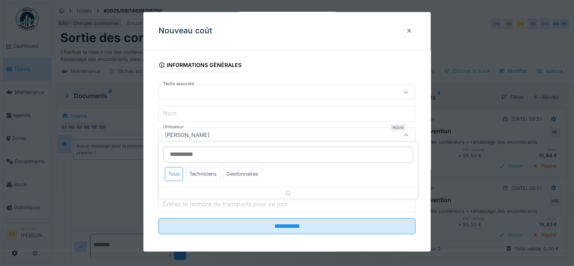
scroll to position [37, 0]
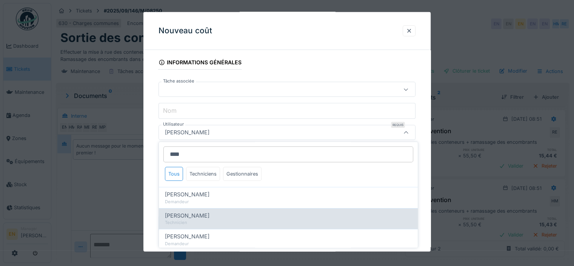
type input "****"
click at [193, 213] on span "Hassan Messari" at bounding box center [187, 215] width 45 height 8
type input "****"
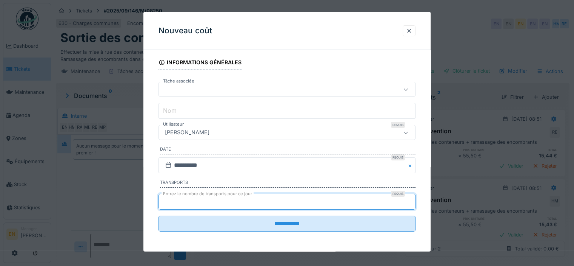
type input "*"
click at [412, 199] on input "*" at bounding box center [287, 201] width 257 height 16
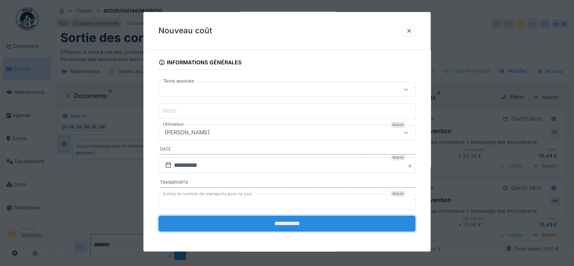
click at [284, 224] on input "**********" at bounding box center [287, 223] width 257 height 16
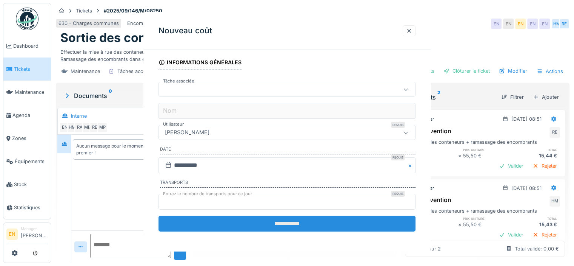
scroll to position [0, 0]
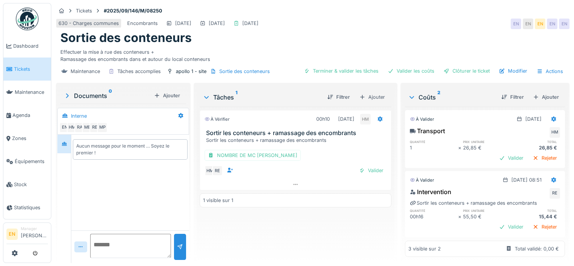
click at [21, 29] on img at bounding box center [27, 19] width 23 height 23
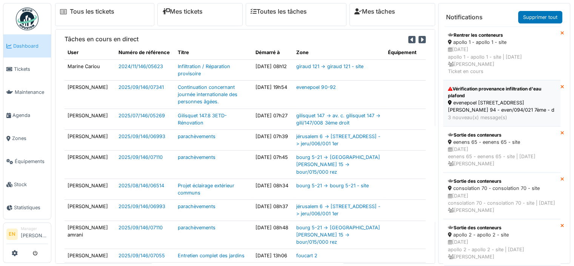
click at [509, 96] on div "Vérification provenance infiltration d'eau plafond" at bounding box center [502, 92] width 108 height 14
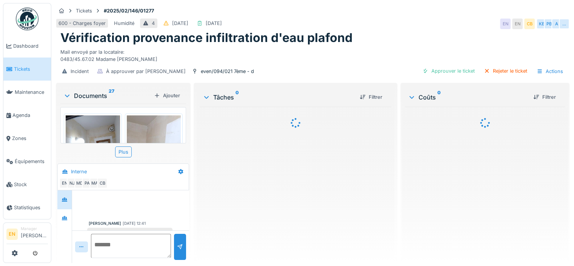
scroll to position [185, 0]
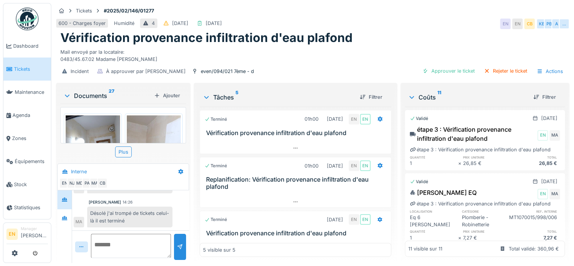
click at [160, 205] on div "[PERSON_NAME] 14:26 Désolé j'ai trompé de tickets celui-là il est terminé MA" at bounding box center [131, 213] width 114 height 28
click at [28, 20] on img at bounding box center [27, 19] width 23 height 23
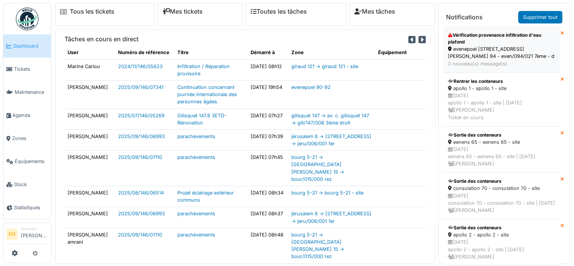
click at [502, 49] on div "evenepoel [STREET_ADDRESS][PERSON_NAME] 94 - even/094/021 7ème - d" at bounding box center [502, 52] width 108 height 14
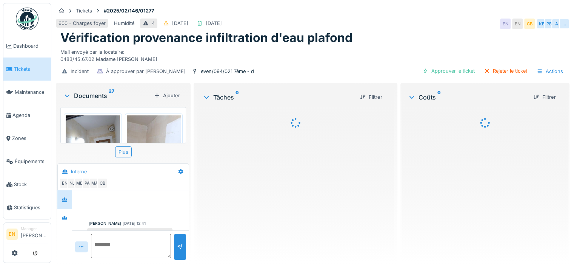
scroll to position [279, 0]
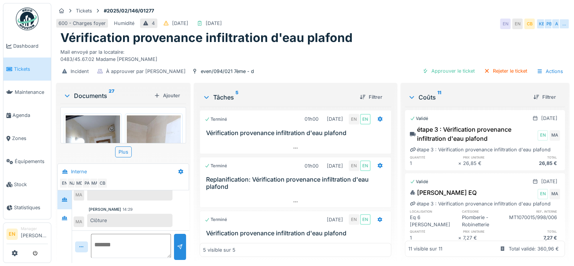
click at [148, 215] on div "Clôture" at bounding box center [129, 219] width 85 height 13
click at [153, 210] on div "Mahfoud Assajeri 14:29" at bounding box center [131, 209] width 84 height 6
click at [28, 21] on img at bounding box center [27, 19] width 23 height 23
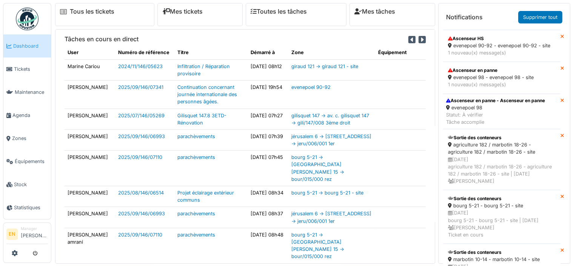
scroll to position [339, 0]
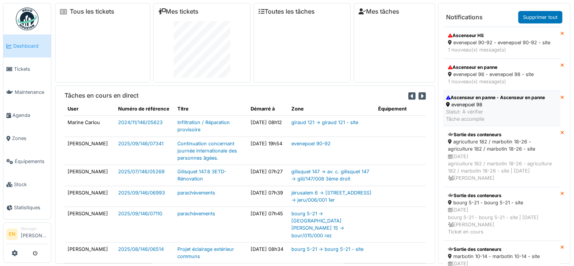
click at [482, 108] on div "evenepoel 98" at bounding box center [495, 104] width 99 height 7
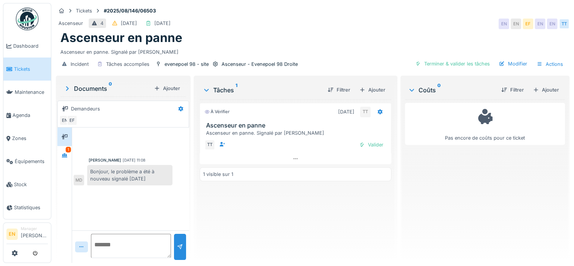
click at [25, 27] on img at bounding box center [27, 19] width 23 height 23
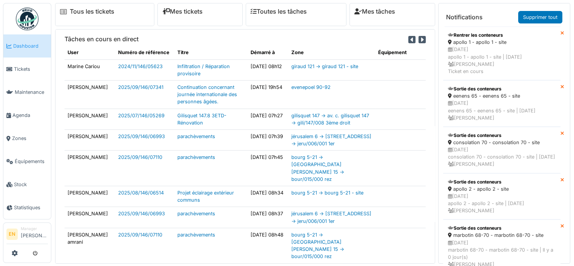
click at [567, 238] on div "Notifications Supprimer tout Rentrer les conteneurs apollo 1 - apollo 1 - site …" at bounding box center [504, 133] width 132 height 260
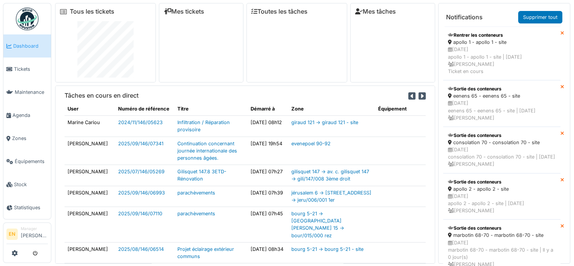
scroll to position [204, 0]
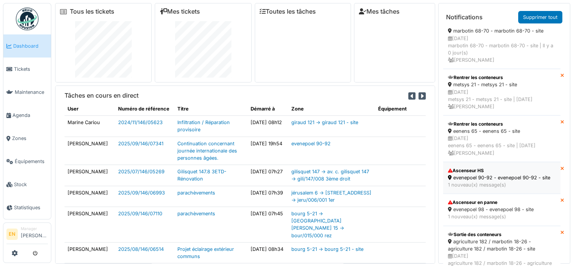
click at [499, 188] on div "1 nouveau(x) message(s)" at bounding box center [502, 184] width 108 height 7
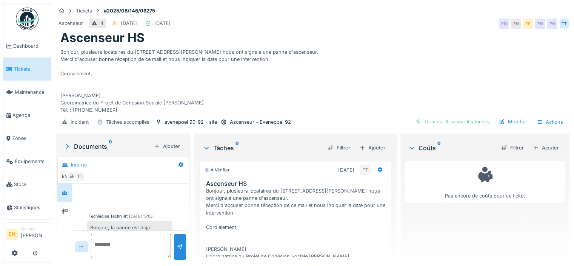
scroll to position [103, 0]
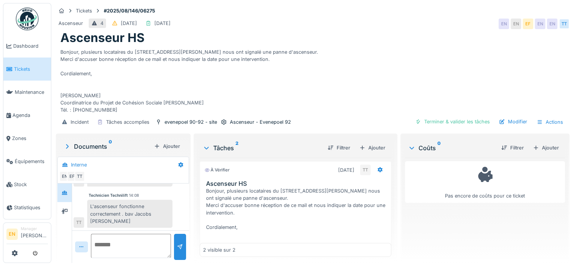
click at [25, 22] on img at bounding box center [27, 19] width 23 height 23
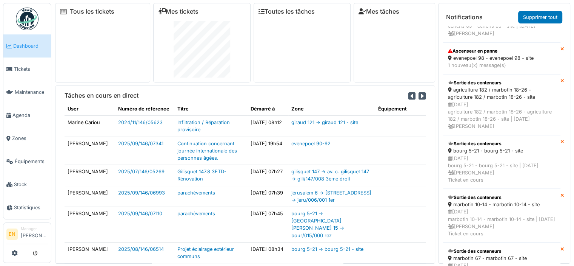
scroll to position [327, 0]
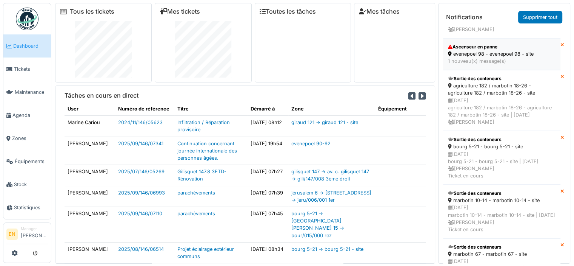
click at [482, 70] on li "Ascenseur en panne evenepoel 98 - evenepoel 98 - site 1 nouveau(x) message(s)" at bounding box center [501, 54] width 117 height 32
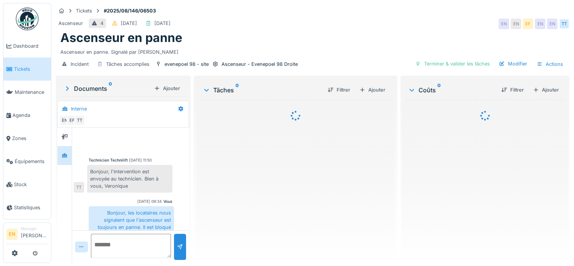
scroll to position [47, 0]
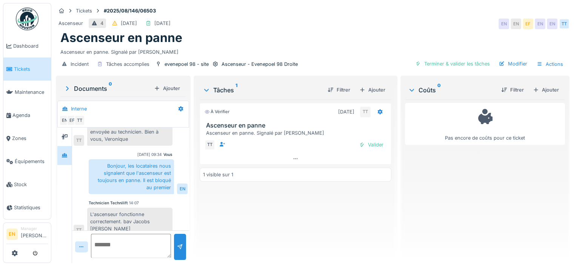
click at [32, 29] on img at bounding box center [27, 19] width 23 height 23
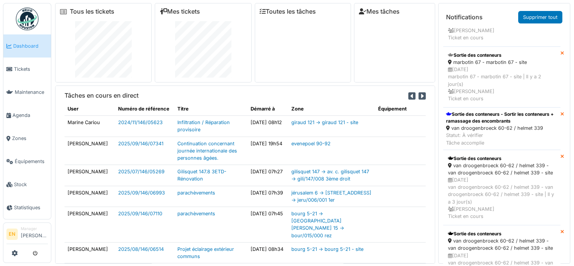
scroll to position [501, 0]
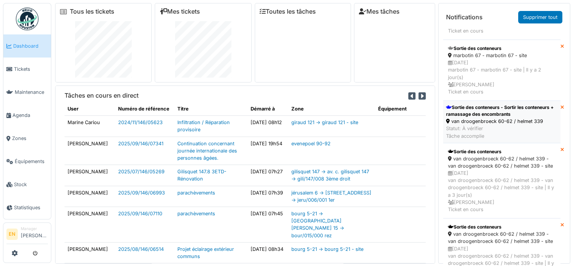
click at [492, 125] on div "van droogenbroeck 60-62 / helmet 339" at bounding box center [501, 120] width 111 height 7
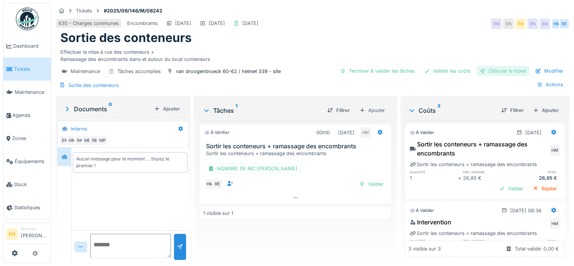
click at [491, 74] on div "Clôturer le ticket" at bounding box center [503, 71] width 52 height 10
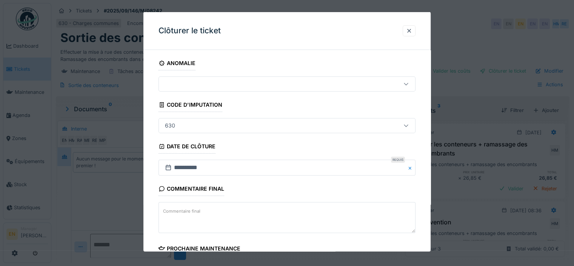
click at [421, 193] on div "**********" at bounding box center [287, 216] width 287 height 320
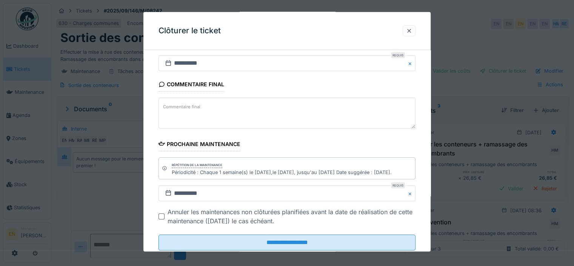
scroll to position [123, 0]
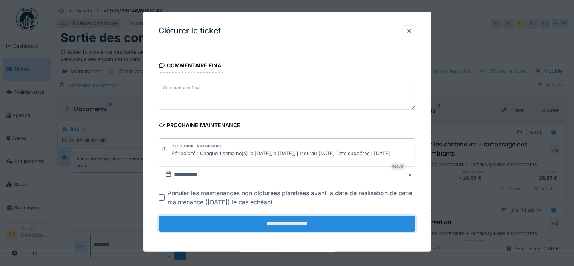
click at [295, 219] on input "**********" at bounding box center [287, 223] width 257 height 16
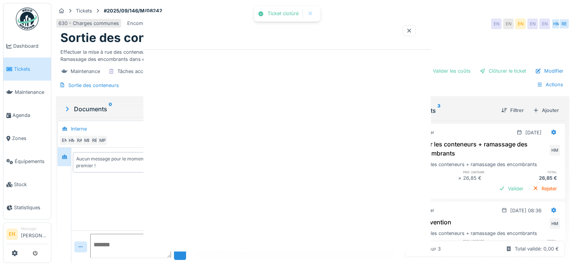
scroll to position [0, 0]
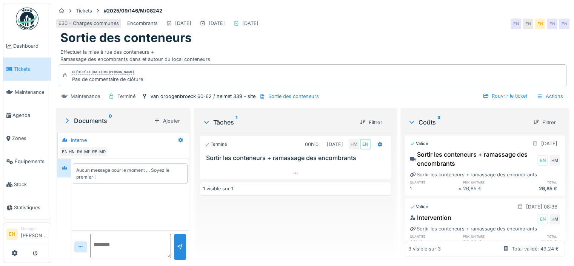
click at [29, 28] on img at bounding box center [27, 19] width 23 height 23
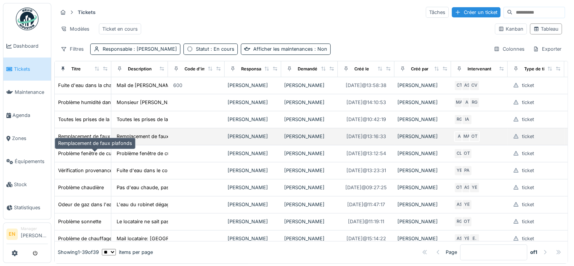
click at [80, 140] on div "Remplacement de faux plafonds" at bounding box center [95, 136] width 74 height 7
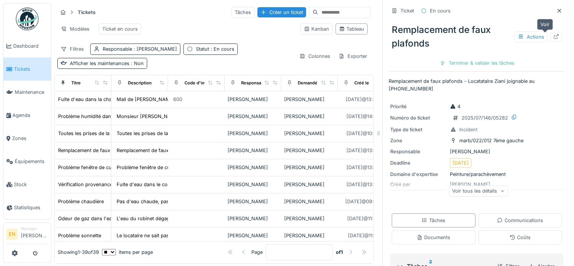
click at [551, 39] on div at bounding box center [556, 36] width 11 height 9
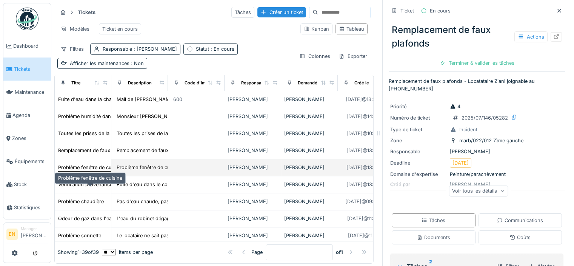
click at [78, 171] on div "Problème fenêtre de cuisine" at bounding box center [90, 167] width 64 height 7
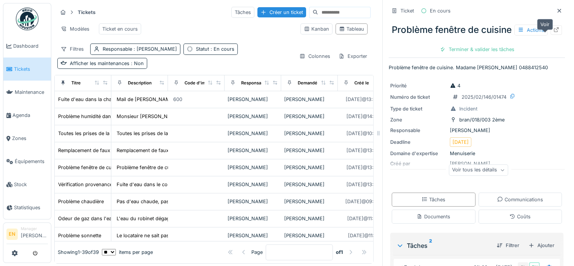
click at [554, 32] on icon at bounding box center [557, 29] width 6 height 5
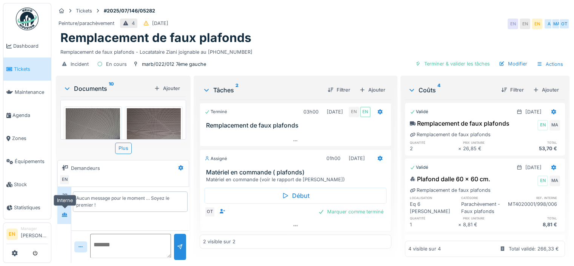
click at [63, 217] on div at bounding box center [64, 214] width 11 height 9
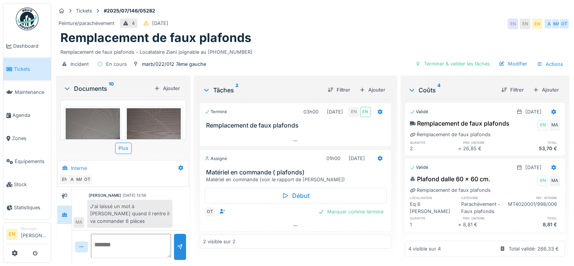
click at [399, 31] on div "Remplacement de faux plafonds" at bounding box center [312, 38] width 505 height 14
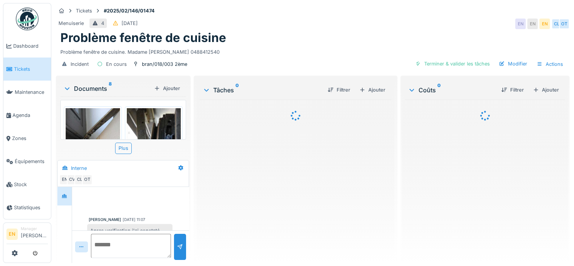
scroll to position [107, 0]
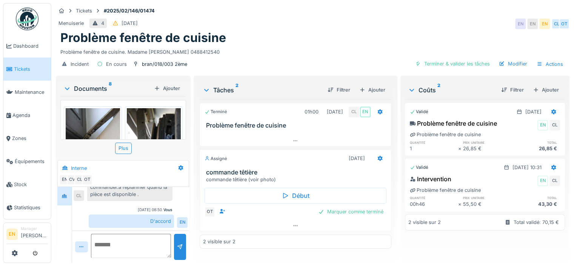
click at [279, 52] on div "Problème fenêtre de cuisine. Madame [PERSON_NAME] 0488412540" at bounding box center [312, 50] width 505 height 10
click at [26, 18] on img at bounding box center [27, 19] width 23 height 23
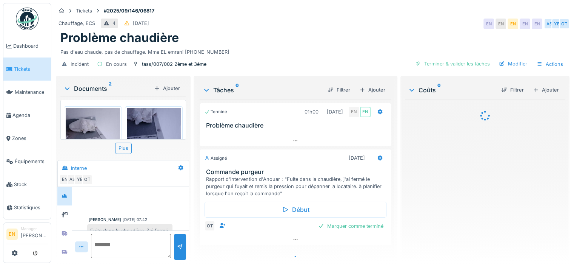
scroll to position [99, 0]
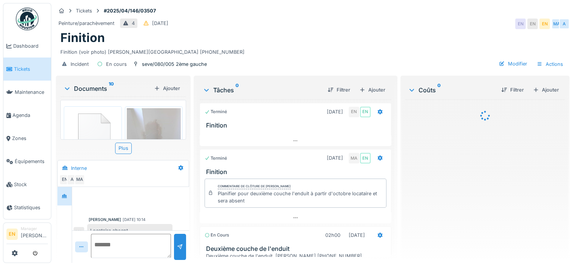
scroll to position [366, 0]
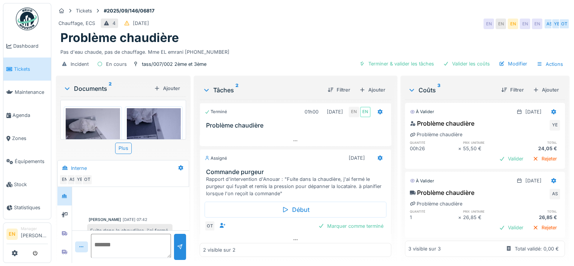
scroll to position [99, 0]
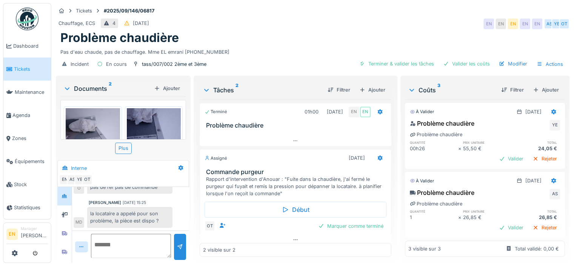
click at [271, 22] on div "Chauffage, ECS 4 06/09/2025 EN EN EN EN EN AS YE OT" at bounding box center [313, 24] width 514 height 14
click at [218, 51] on div "Pas d'eau chaude, pas de chauffage. Mme EL emrani 0465.44.05.83" at bounding box center [312, 50] width 505 height 10
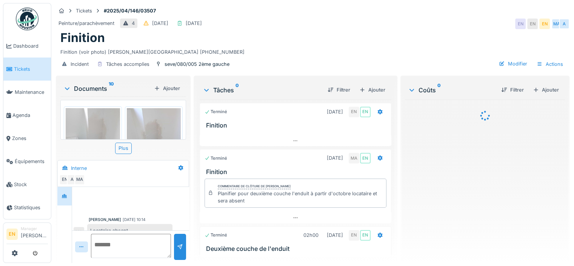
scroll to position [366, 0]
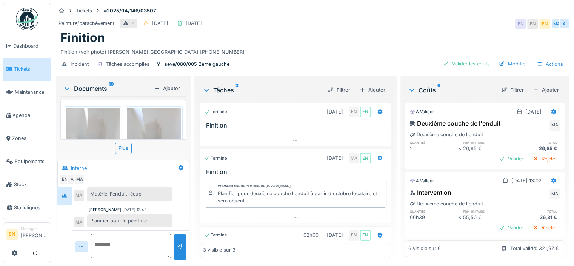
click at [143, 210] on div "18/09/2025 13:42" at bounding box center [135, 210] width 24 height 6
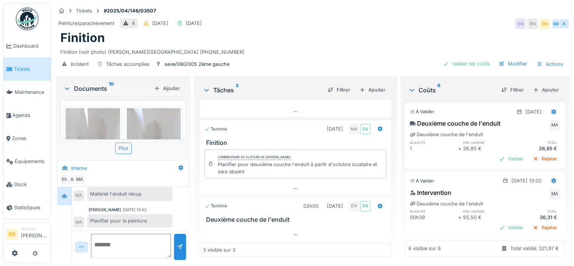
click at [367, 45] on div "Finition (voir photo) DONMEZ Beytuillah 0475.93.85.68" at bounding box center [312, 50] width 505 height 10
click at [261, 56] on div "Incident Tâches accomplies seve/080/005 2ème gauche Valider les coûts Modifier …" at bounding box center [313, 64] width 514 height 17
drag, startPoint x: 151, startPoint y: 46, endPoint x: 185, endPoint y: 43, distance: 34.5
click at [185, 45] on div "Finition (voir photo) DONMEZ Beytuillah 0475.93.85.68" at bounding box center [312, 50] width 505 height 10
copy div "0475.93.85.68"
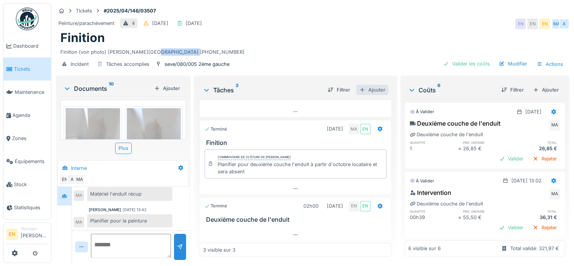
click at [371, 85] on div "Ajouter" at bounding box center [373, 90] width 32 height 10
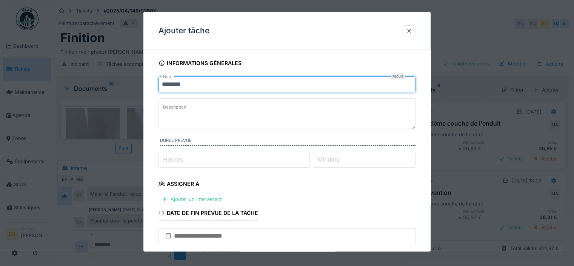
drag, startPoint x: 193, startPoint y: 86, endPoint x: 143, endPoint y: 90, distance: 50.0
click at [143, 90] on div "**********" at bounding box center [312, 133] width 523 height 266
drag, startPoint x: 188, startPoint y: 84, endPoint x: 145, endPoint y: 83, distance: 43.1
click at [145, 83] on div "**********" at bounding box center [287, 221] width 287 height 330
type input "********"
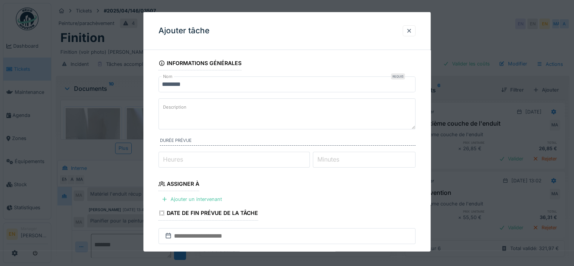
click at [164, 120] on textarea "Description" at bounding box center [287, 113] width 257 height 31
paste textarea "********"
type textarea "********"
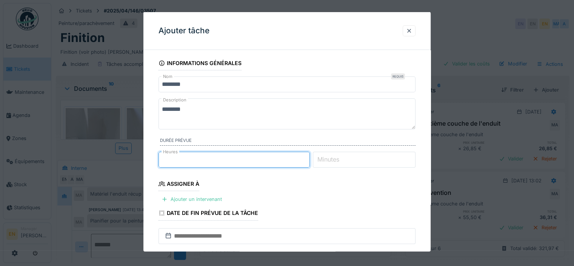
type input "*"
click at [307, 155] on input "*" at bounding box center [234, 159] width 151 height 16
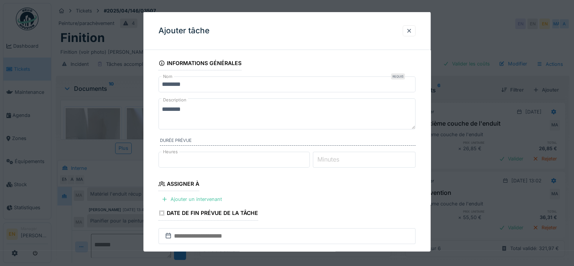
click at [385, 201] on fieldset "**********" at bounding box center [287, 213] width 257 height 315
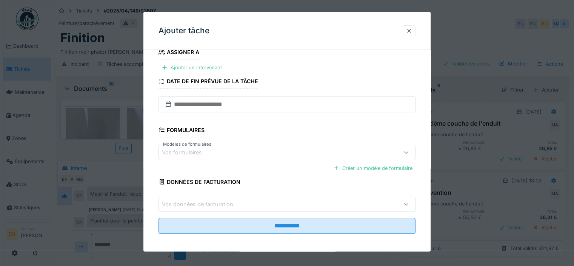
scroll to position [133, 0]
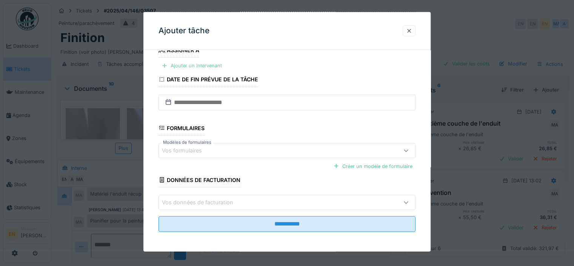
click at [195, 65] on div "Ajouter un intervenant" at bounding box center [192, 65] width 66 height 10
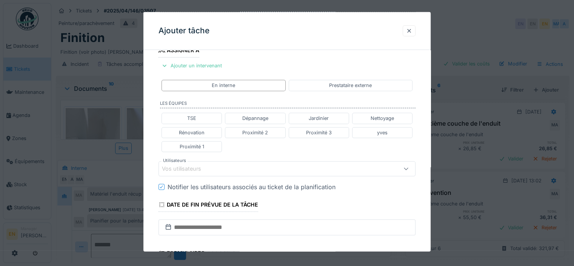
click at [219, 167] on div "Vos utilisateurs" at bounding box center [271, 168] width 219 height 8
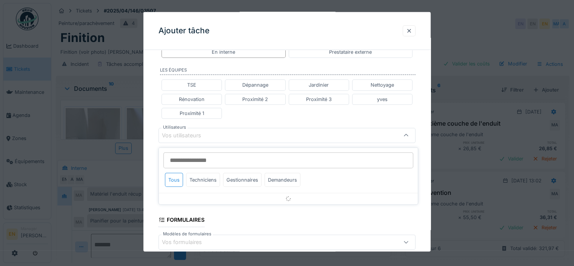
scroll to position [168, 0]
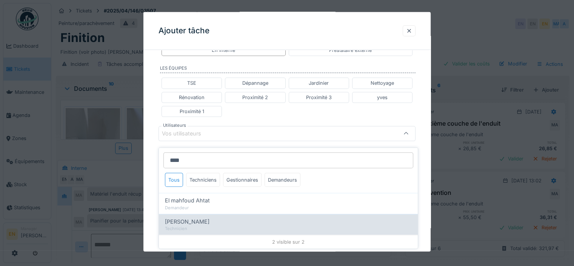
type input "****"
click at [202, 217] on span "Mahfoud Assajeri" at bounding box center [187, 221] width 45 height 8
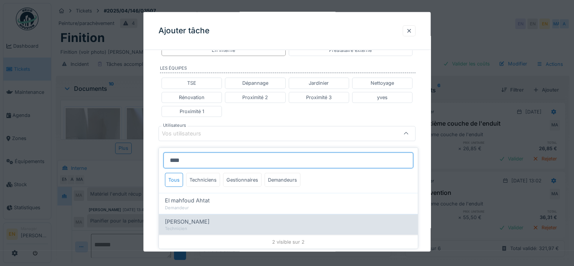
type input "****"
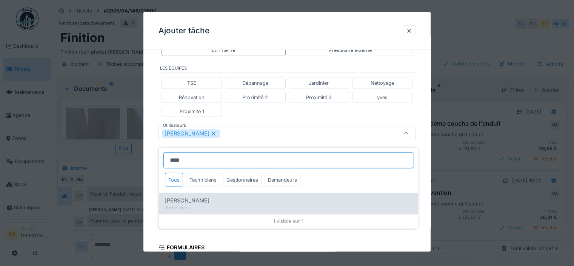
type input "****"
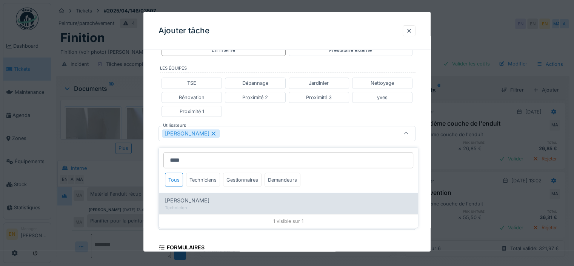
click at [197, 196] on span "abdelkarim Agouzoul" at bounding box center [187, 200] width 45 height 8
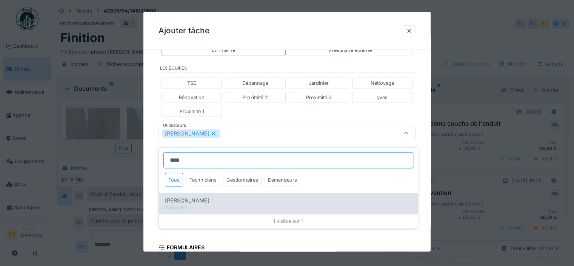
type input "*********"
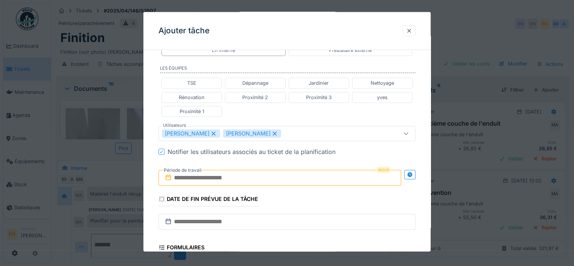
click at [423, 191] on div "**********" at bounding box center [287, 129] width 287 height 484
click at [412, 174] on icon at bounding box center [410, 173] width 5 height 5
click at [221, 176] on input "text" at bounding box center [217, 178] width 116 height 16
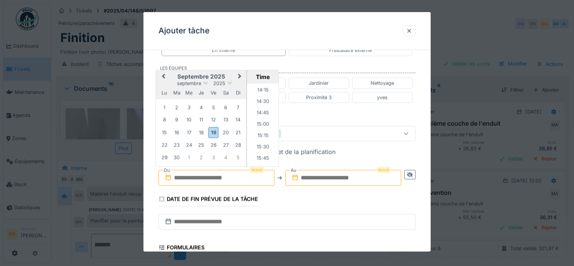
scroll to position [641, 0]
click at [165, 156] on div "29" at bounding box center [164, 157] width 10 height 10
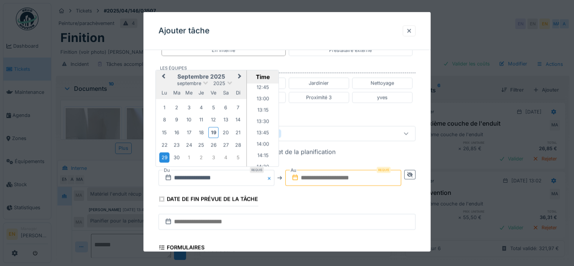
scroll to position [564, 0]
click at [262, 113] on li "13:00" at bounding box center [263, 113] width 32 height 11
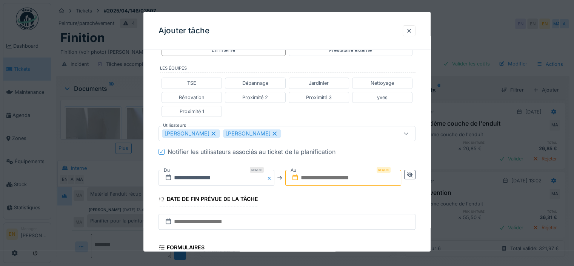
click at [328, 178] on input "text" at bounding box center [344, 178] width 116 height 16
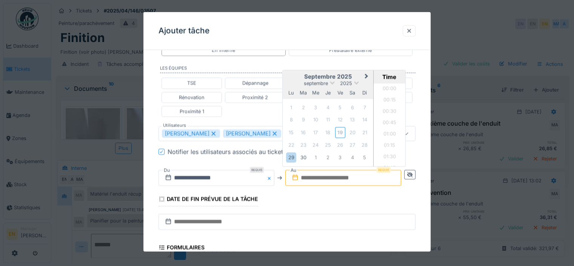
scroll to position [644, 0]
click at [292, 157] on div "29" at bounding box center [291, 157] width 10 height 10
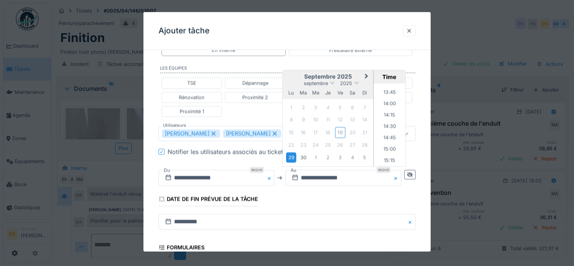
scroll to position [614, 0]
click at [388, 129] on li "14:30" at bounding box center [390, 132] width 32 height 11
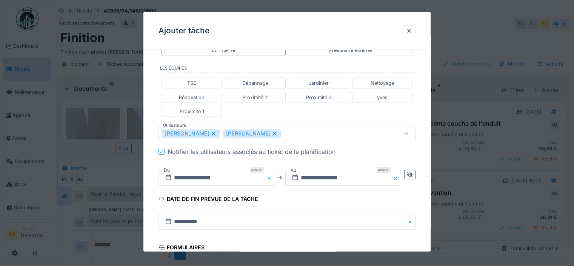
click at [422, 202] on div "**********" at bounding box center [287, 129] width 287 height 484
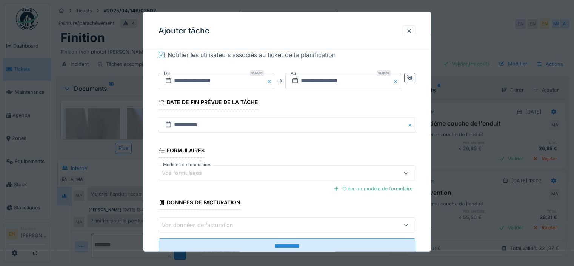
scroll to position [287, 0]
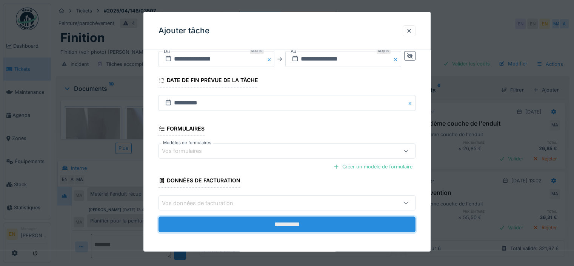
click at [311, 221] on input "**********" at bounding box center [287, 224] width 257 height 16
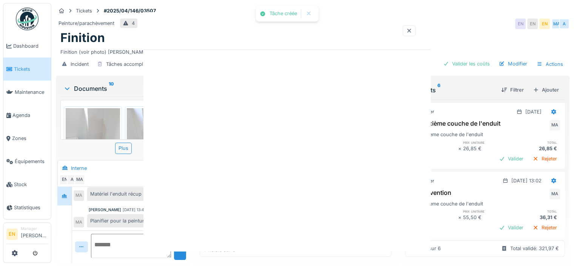
scroll to position [0, 0]
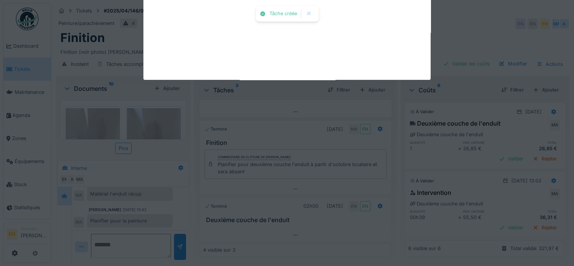
click at [301, 224] on div "Tâche créée Annuler Tickets #2025/04/146/03507 Peinture/parachèvement 4 28/04/2…" at bounding box center [312, 133] width 523 height 266
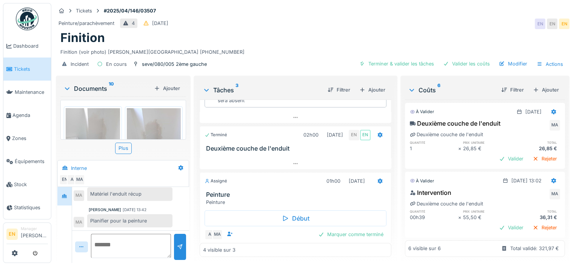
scroll to position [113, 0]
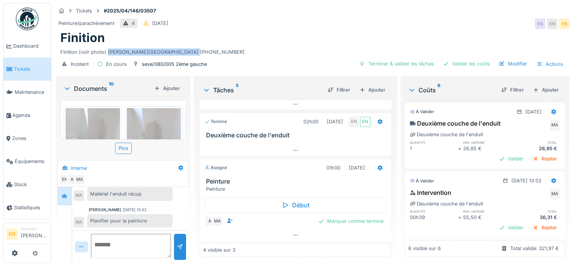
drag, startPoint x: 106, startPoint y: 47, endPoint x: 195, endPoint y: 43, distance: 89.2
click at [195, 45] on div "Finition (voir photo) DONMEZ Beytuillah 0475.93.85.68" at bounding box center [312, 50] width 505 height 10
copy div "DONMEZ Beytuillah 0475.93.85.68"
click at [378, 165] on icon at bounding box center [380, 167] width 5 height 5
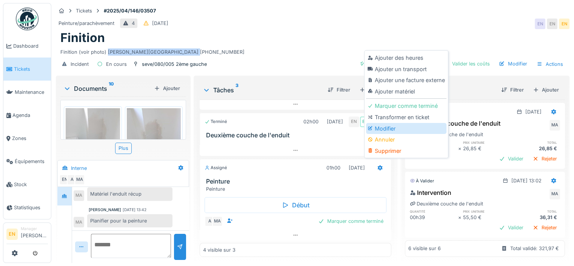
click at [387, 124] on div "Modifier" at bounding box center [406, 128] width 80 height 11
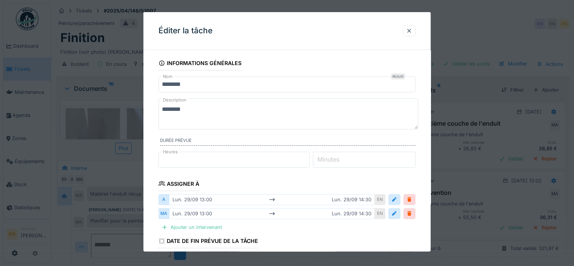
click at [203, 110] on textarea "********" at bounding box center [289, 113] width 260 height 31
paste textarea "**********"
type textarea "**********"
click at [420, 222] on div "**********" at bounding box center [287, 235] width 287 height 358
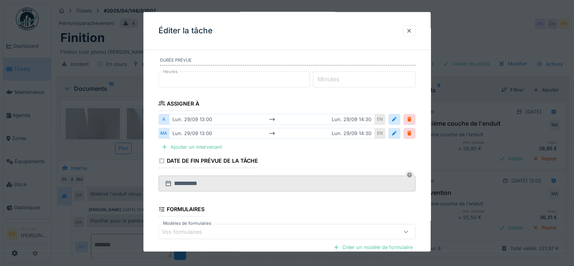
scroll to position [161, 0]
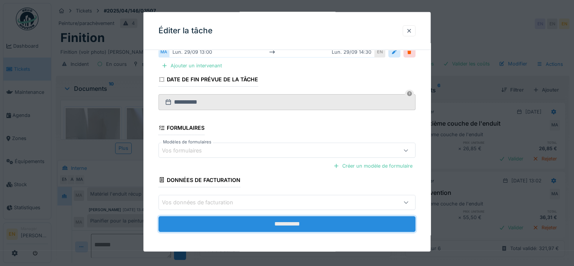
click at [310, 226] on input "**********" at bounding box center [287, 223] width 257 height 16
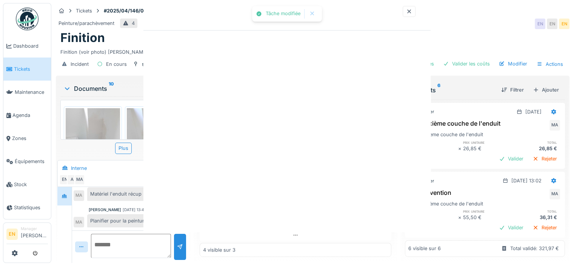
scroll to position [0, 0]
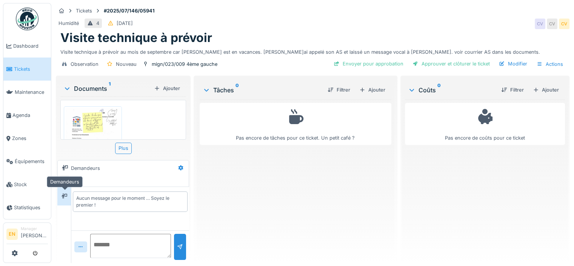
click at [63, 198] on icon at bounding box center [65, 195] width 6 height 5
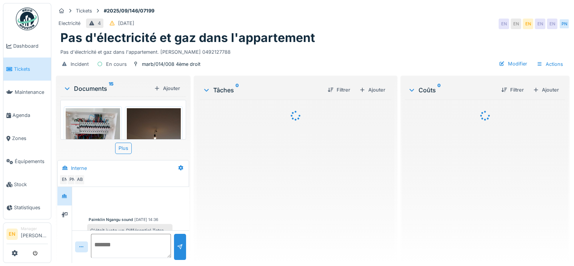
scroll to position [469, 0]
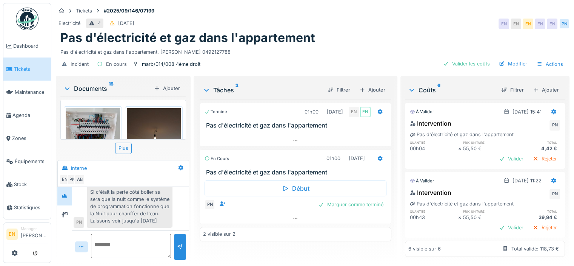
click at [139, 199] on div "Après avoir vérifié toutes les circuits pour savoir d, où vient le problème. Je…" at bounding box center [129, 174] width 85 height 108
click at [141, 205] on div "Après avoir vérifié toutes les circuits pour savoir d, où vient le problème. Je…" at bounding box center [129, 174] width 85 height 108
click at [138, 207] on div "Après avoir vérifié toutes les circuits pour savoir d, où vient le problème. Je…" at bounding box center [129, 174] width 85 height 108
click at [465, 59] on div "Valider les coûts" at bounding box center [466, 64] width 53 height 10
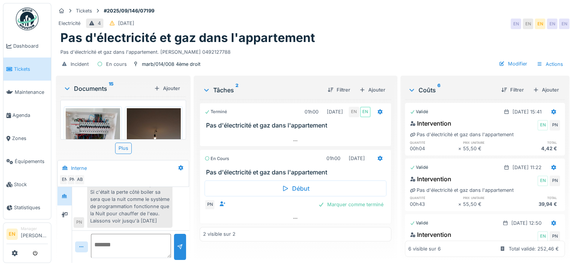
click at [178, 199] on div "Paimklin Ngangu sound 18/09/2025 12:05 Après avoir vérifié toutes les circuits …" at bounding box center [131, 170] width 114 height 115
click at [514, 59] on div "Modifier" at bounding box center [513, 64] width 34 height 10
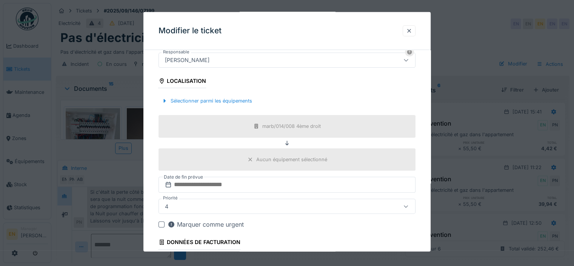
scroll to position [275, 0]
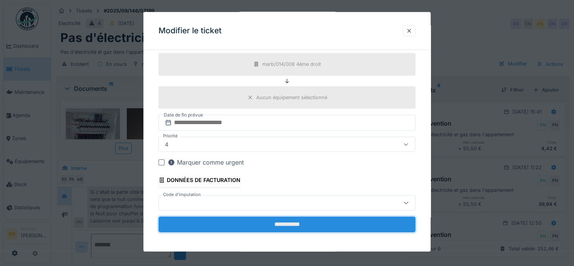
click at [279, 222] on input "**********" at bounding box center [287, 224] width 257 height 16
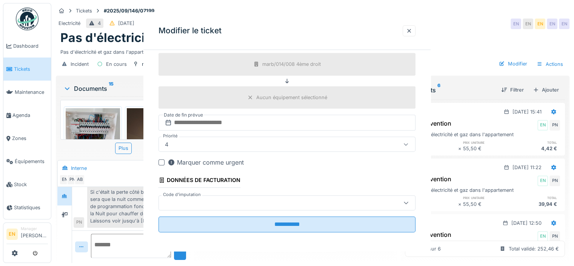
scroll to position [0, 0]
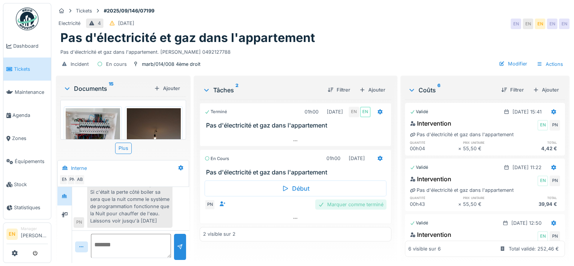
click at [345, 199] on div "Marquer comme terminé" at bounding box center [350, 204] width 71 height 10
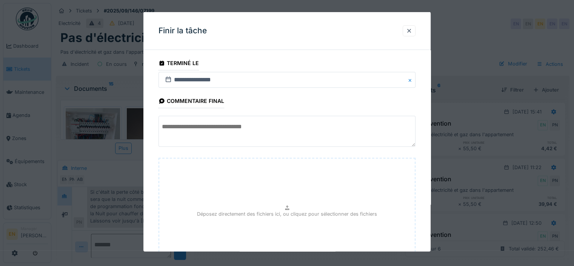
click at [428, 198] on div "**********" at bounding box center [287, 188] width 287 height 264
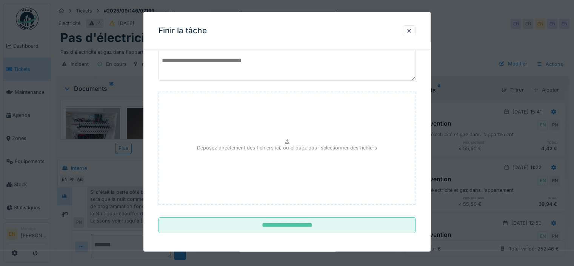
scroll to position [68, 0]
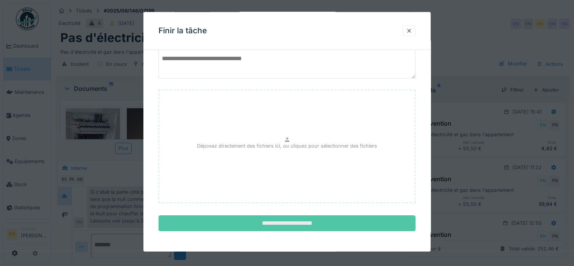
click at [302, 222] on input "**********" at bounding box center [287, 223] width 257 height 16
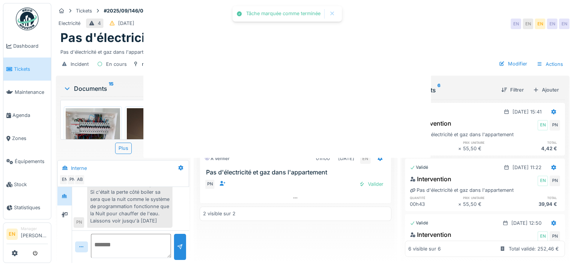
scroll to position [0, 0]
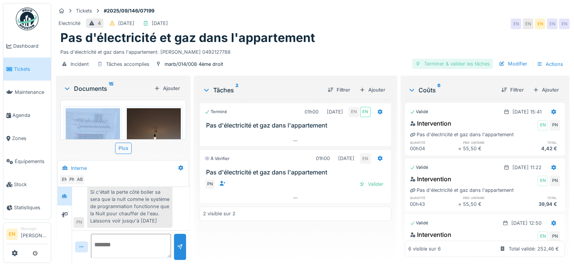
drag, startPoint x: 360, startPoint y: 42, endPoint x: 446, endPoint y: 60, distance: 88.0
click at [446, 60] on div "Tickets #2025/09/146/07199 Electricité 4 17/09/2025 19/09/2025 EN EN EN EN EN P…" at bounding box center [312, 38] width 517 height 71
click at [446, 60] on div "Terminer & valider les tâches" at bounding box center [452, 64] width 81 height 10
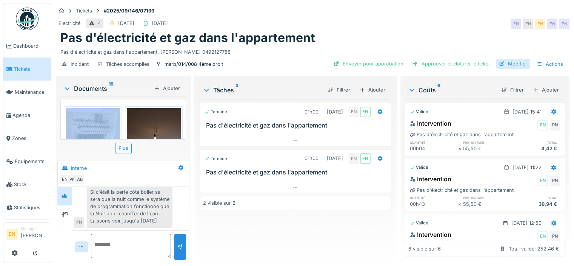
click at [511, 60] on div "Modifier" at bounding box center [513, 64] width 34 height 10
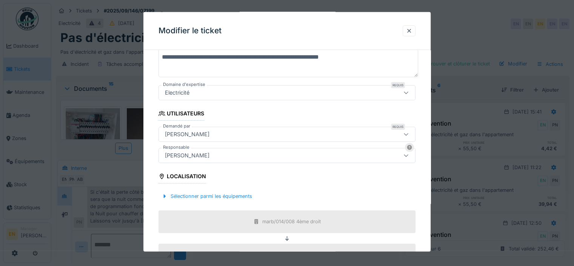
scroll to position [166, 0]
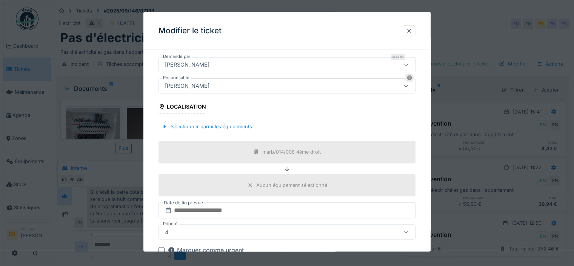
click at [222, 89] on div "[PERSON_NAME]" at bounding box center [287, 85] width 257 height 15
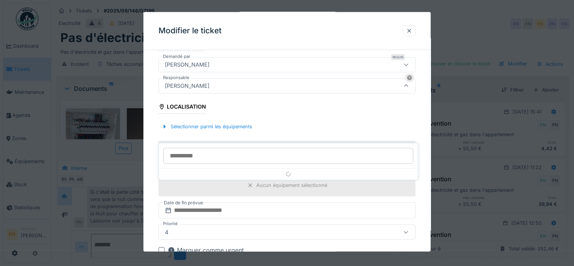
scroll to position [120, 0]
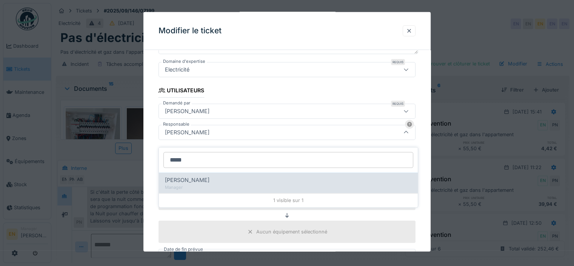
type input "*****"
click at [199, 176] on span "Christian Bassette" at bounding box center [187, 180] width 45 height 8
type input "****"
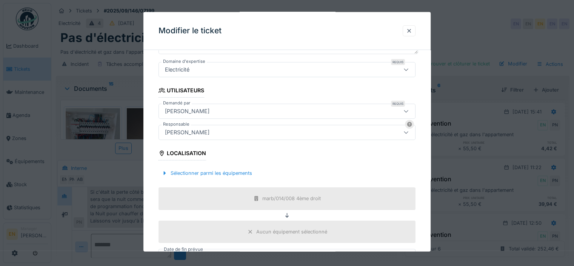
click at [421, 179] on div "**********" at bounding box center [287, 161] width 287 height 451
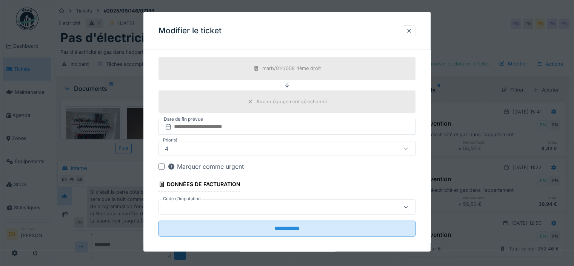
scroll to position [254, 0]
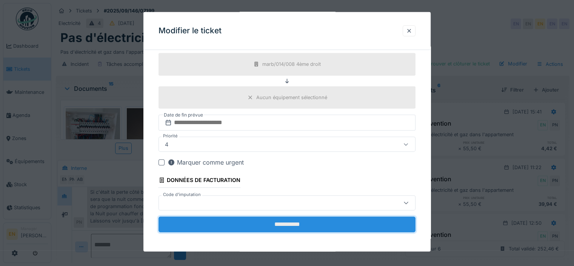
click at [289, 224] on input "**********" at bounding box center [287, 224] width 257 height 16
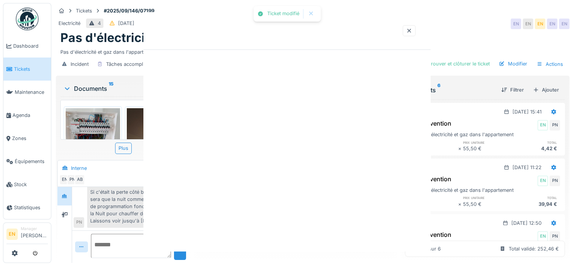
scroll to position [0, 0]
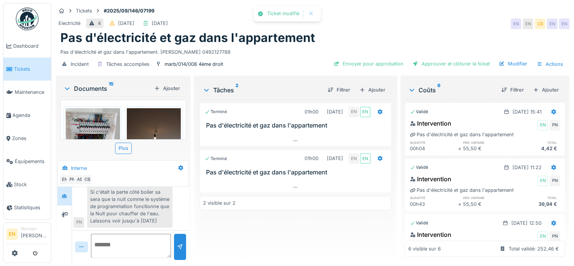
click at [290, 229] on div "Terminé 01h00 12/09/2025 EN EN Pas d'électricité et gaz dans l'appartement Term…" at bounding box center [296, 177] width 192 height 157
click at [261, 59] on div "Incident Tâches accomplies marb/014/008 4ème droit Envoyer pour approbation App…" at bounding box center [313, 64] width 514 height 17
click at [28, 22] on img at bounding box center [27, 19] width 23 height 23
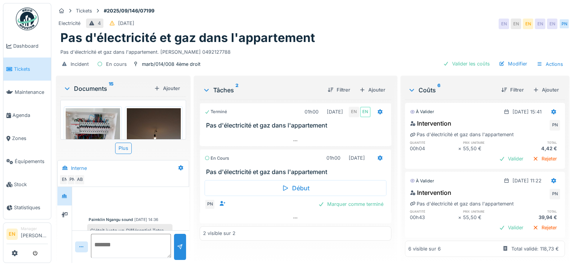
scroll to position [469, 0]
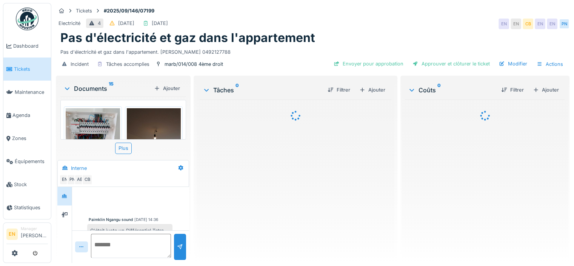
scroll to position [469, 0]
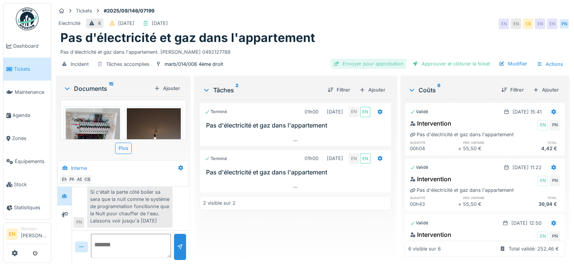
click at [379, 63] on div "Envoyer pour approbation" at bounding box center [369, 64] width 76 height 10
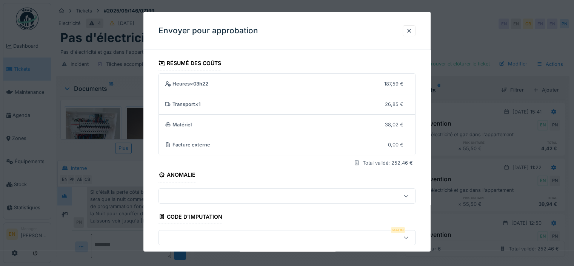
click at [423, 210] on div "**********" at bounding box center [287, 192] width 287 height 273
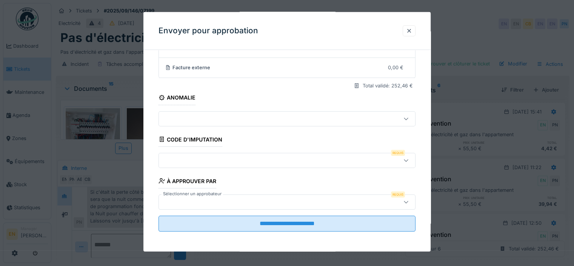
scroll to position [6, 0]
click at [408, 157] on icon at bounding box center [406, 159] width 6 height 5
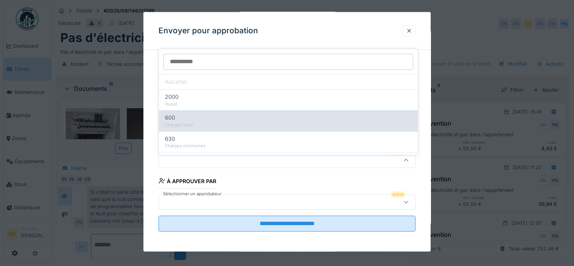
click at [236, 122] on div "Charges foyer" at bounding box center [288, 125] width 247 height 6
type input "***"
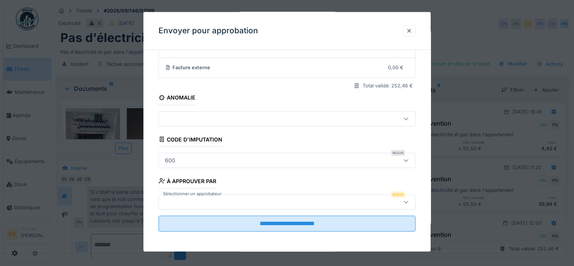
click at [362, 203] on div at bounding box center [271, 201] width 219 height 8
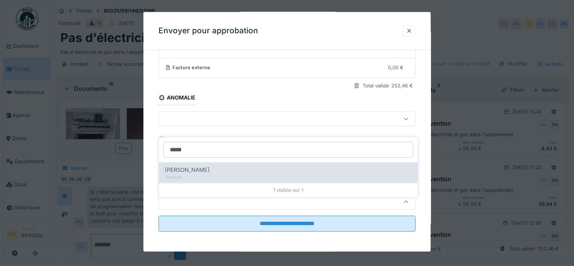
type input "*****"
click at [208, 165] on span "Christian Bassette" at bounding box center [187, 169] width 45 height 8
type input "****"
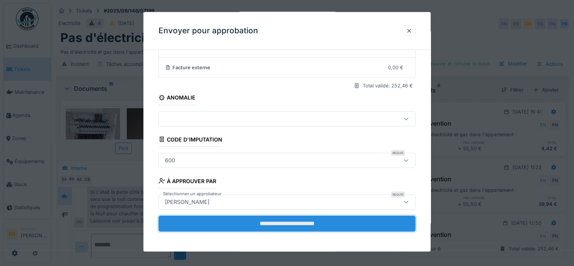
click at [282, 222] on input "**********" at bounding box center [287, 223] width 257 height 16
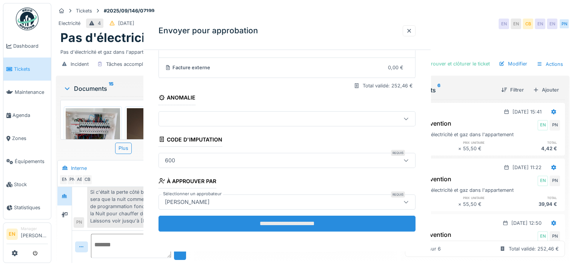
scroll to position [0, 0]
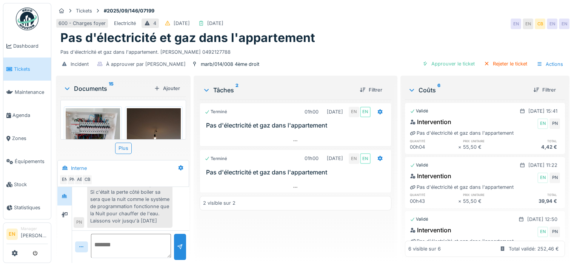
click at [29, 25] on img at bounding box center [27, 19] width 23 height 23
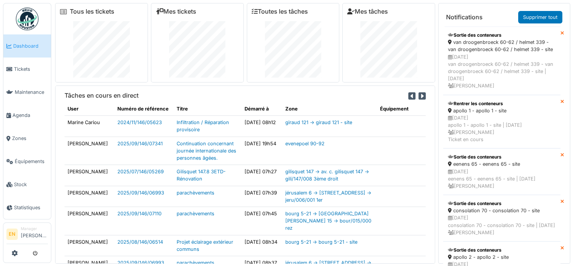
click at [571, 66] on div "Tous les tickets Mes tickets Toutes les tâches Mes tâches Tâches en cours en di…" at bounding box center [312, 131] width 523 height 263
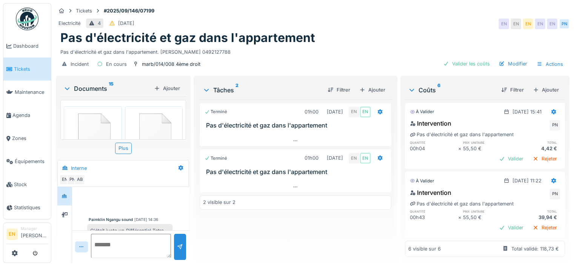
scroll to position [469, 0]
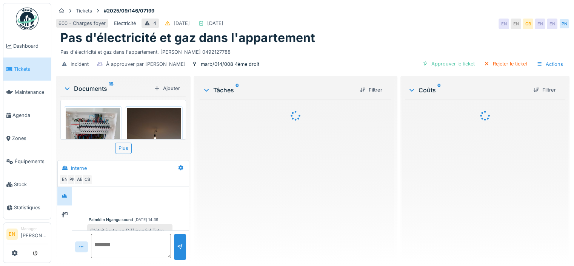
scroll to position [469, 0]
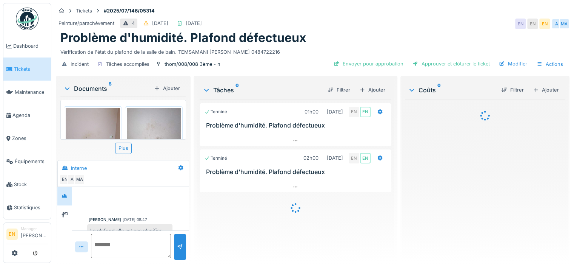
scroll to position [92, 0]
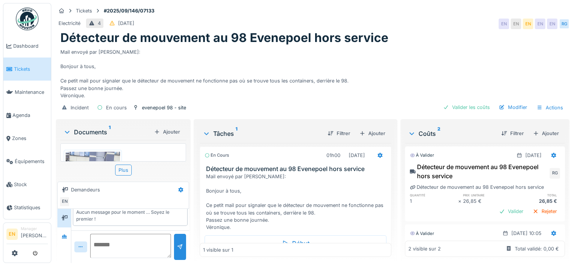
scroll to position [6, 0]
click at [77, 110] on div "Incident" at bounding box center [80, 107] width 18 height 7
click at [101, 133] on div "Documents 1" at bounding box center [107, 131] width 88 height 9
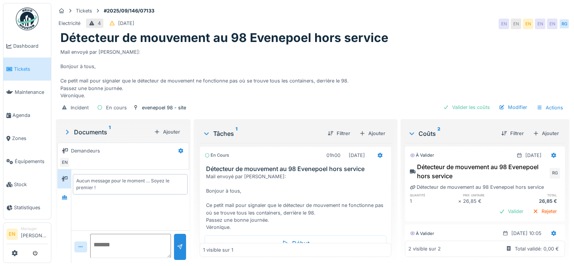
scroll to position [0, 0]
click at [62, 198] on icon at bounding box center [64, 197] width 5 height 4
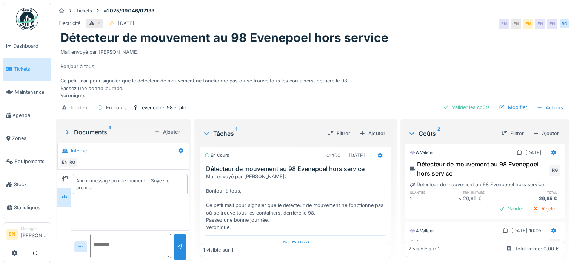
scroll to position [5, 0]
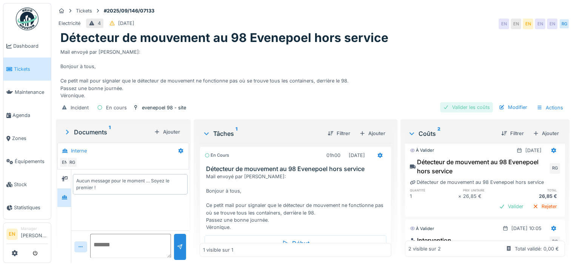
click at [463, 109] on div "Valider les coûts" at bounding box center [466, 107] width 53 height 10
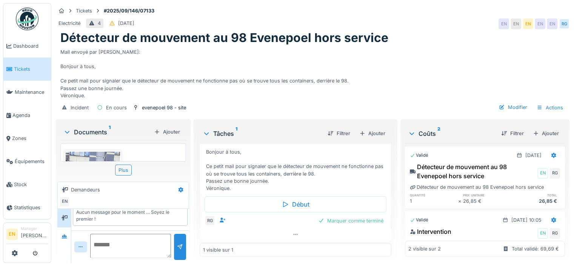
scroll to position [53, 0]
click at [347, 219] on div "Marquer comme terminé" at bounding box center [350, 220] width 71 height 10
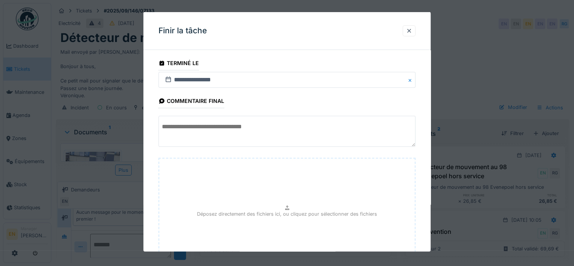
click at [429, 237] on div "**********" at bounding box center [287, 188] width 287 height 264
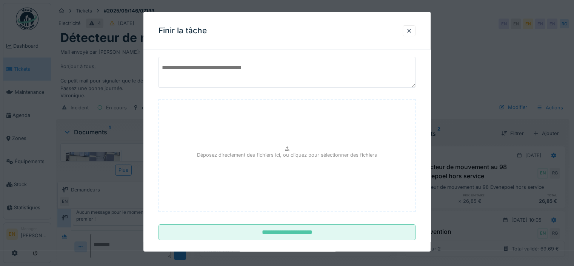
scroll to position [68, 0]
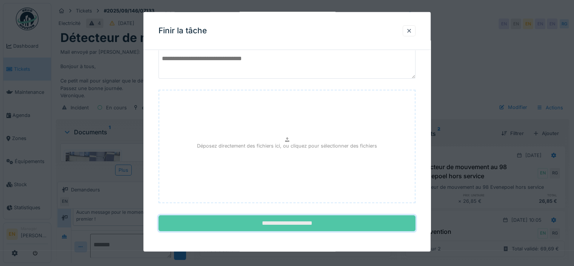
click at [357, 224] on input "**********" at bounding box center [287, 223] width 257 height 16
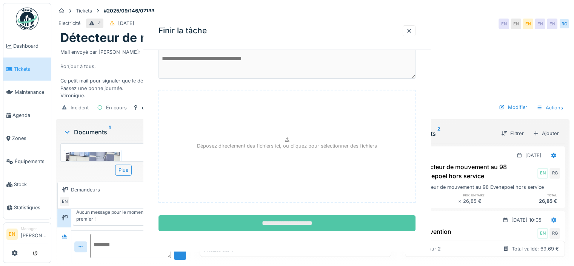
scroll to position [0, 0]
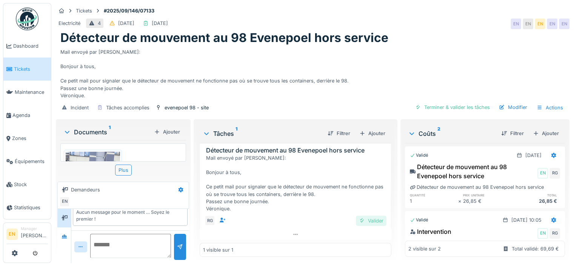
click at [367, 215] on div "Valider" at bounding box center [371, 220] width 31 height 10
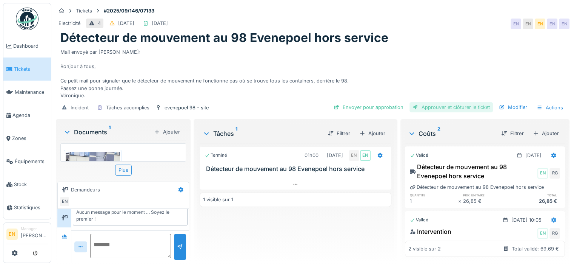
click at [431, 110] on div "Approuver et clôturer le ticket" at bounding box center [451, 107] width 83 height 10
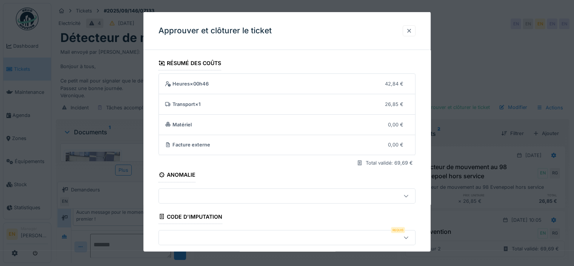
click at [412, 31] on div at bounding box center [409, 30] width 6 height 7
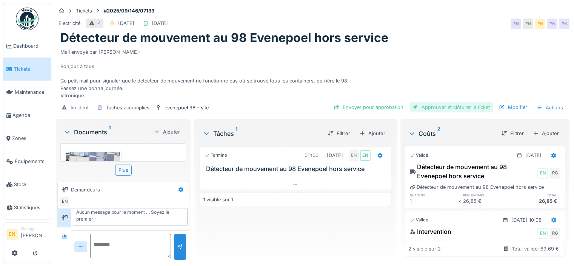
click at [455, 110] on div "Approuver et clôturer le ticket" at bounding box center [451, 107] width 83 height 10
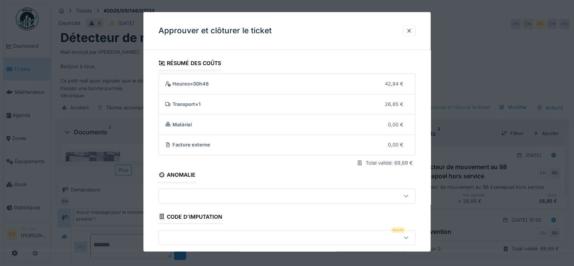
click at [409, 238] on icon at bounding box center [406, 237] width 6 height 5
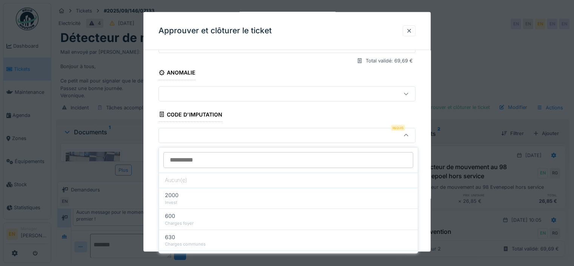
scroll to position [105, 0]
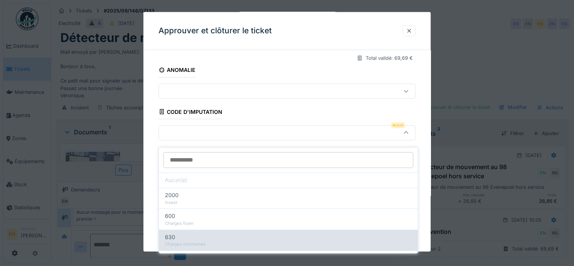
click at [230, 233] on div "630" at bounding box center [288, 237] width 247 height 8
type input "***"
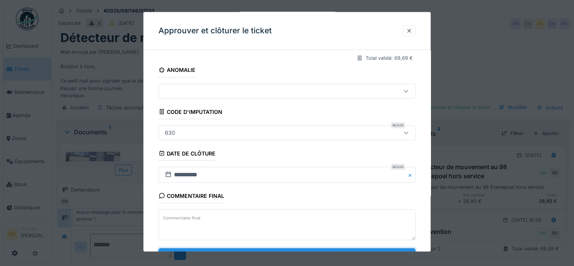
click at [373, 248] on input "**********" at bounding box center [287, 256] width 257 height 16
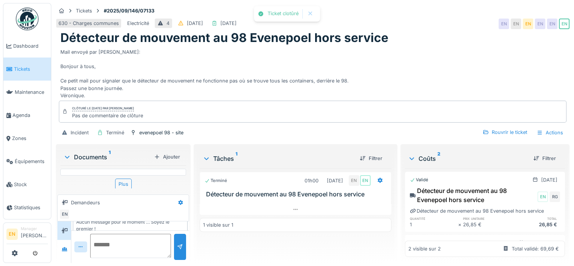
scroll to position [23, 0]
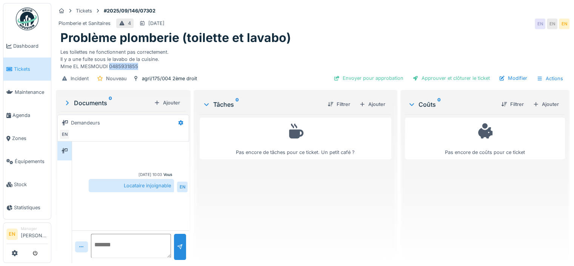
drag, startPoint x: 108, startPoint y: 66, endPoint x: 144, endPoint y: 66, distance: 35.1
click at [144, 66] on div "Les toilettes ne fonctionnent pas correctement. Il y a une fuite sous le lavabo…" at bounding box center [312, 57] width 505 height 25
copy div "0485931855"
drag, startPoint x: 400, startPoint y: 27, endPoint x: 429, endPoint y: -46, distance: 78.5
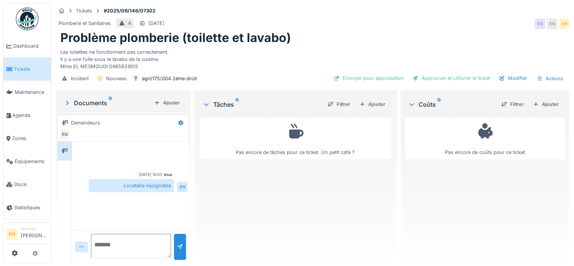
click at [429, 0] on html "Dashboard Tickets Maintenance [GEOGRAPHIC_DATA] Zones Équipements Stock Statist…" at bounding box center [287, 133] width 574 height 266
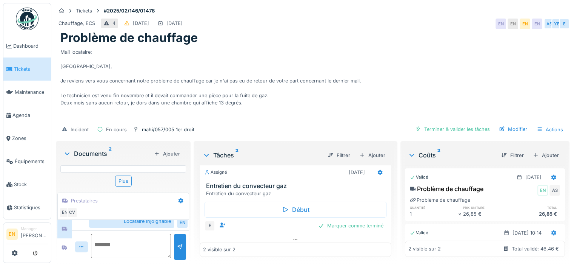
scroll to position [56, 0]
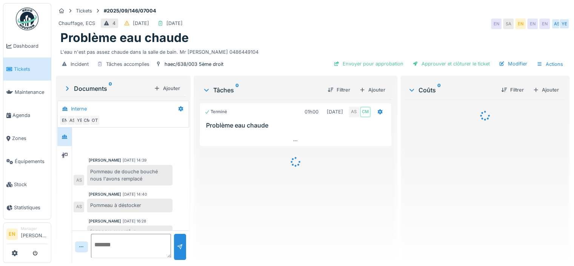
scroll to position [45, 0]
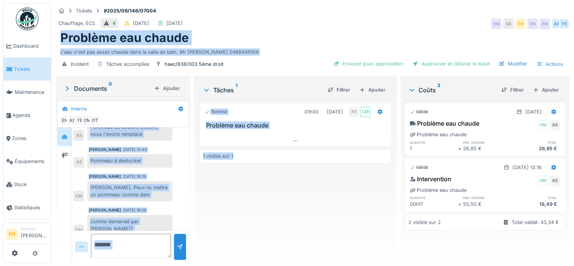
drag, startPoint x: 242, startPoint y: 216, endPoint x: 358, endPoint y: -27, distance: 269.1
click at [358, 0] on html "Dashboard Tickets Maintenance Agenda Zones Équipements Stock Statistiques EN Ma…" at bounding box center [287, 133] width 574 height 266
click at [346, 33] on div "Problème eau chaude" at bounding box center [312, 38] width 505 height 14
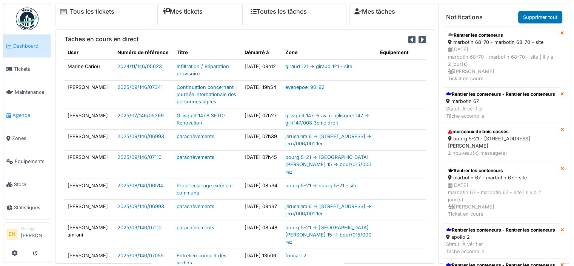
click at [21, 111] on span "Agenda" at bounding box center [30, 114] width 36 height 7
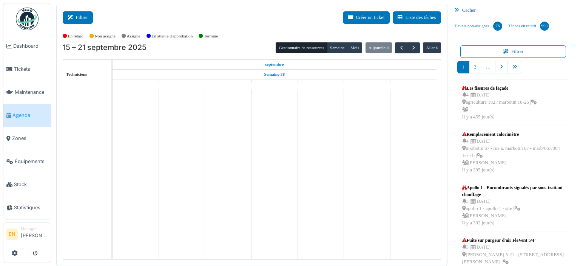
click at [77, 16] on button "Filtrer" at bounding box center [78, 17] width 30 height 12
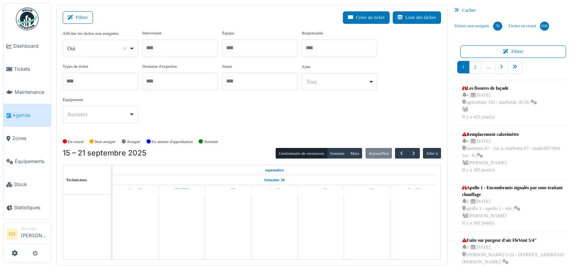
click at [130, 52] on div "Oui Remove item" at bounding box center [100, 48] width 69 height 11
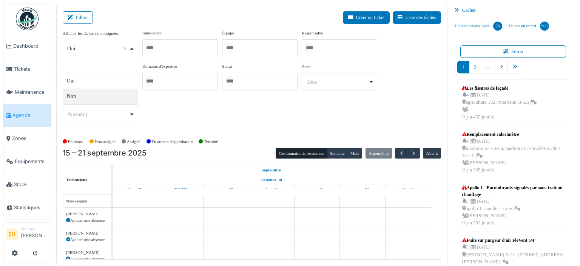
select select "**"
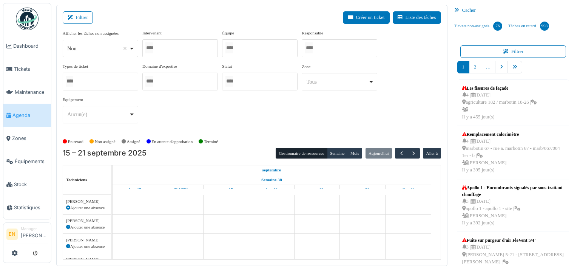
click at [182, 45] on div at bounding box center [180, 48] width 76 height 18
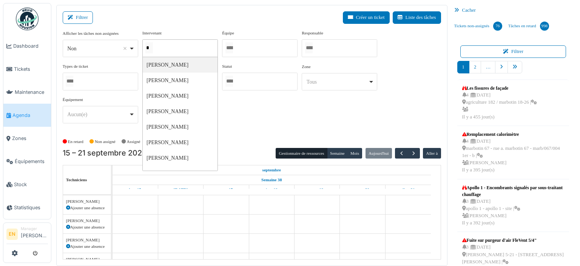
type input "**"
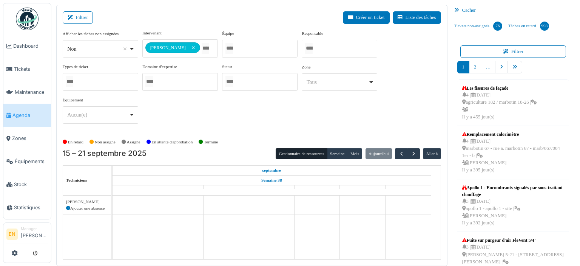
click at [349, 128] on div "**********" at bounding box center [252, 83] width 378 height 106
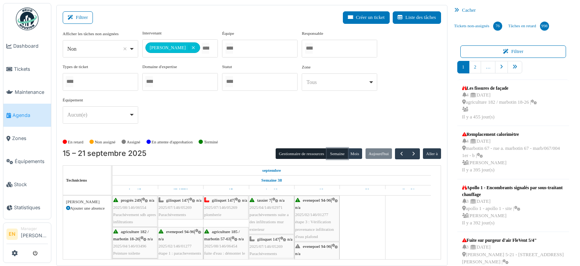
click at [333, 156] on button "Semaine" at bounding box center [337, 153] width 21 height 11
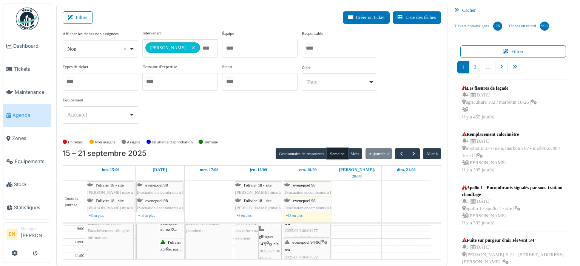
scroll to position [8, 0]
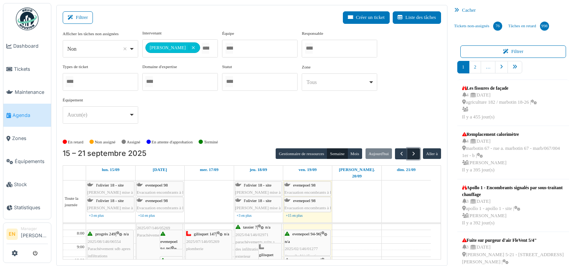
click at [411, 153] on span "button" at bounding box center [414, 153] width 6 height 6
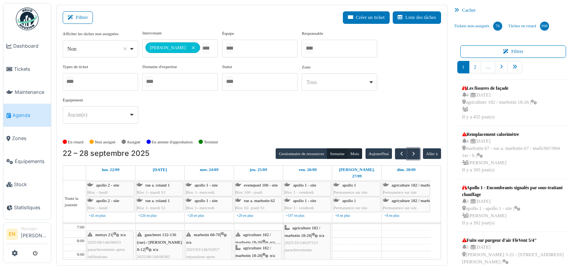
drag, startPoint x: 357, startPoint y: 215, endPoint x: 344, endPoint y: 153, distance: 63.2
click at [344, 153] on div "22 – 28 septembre 2025 Gestionnaire de ressources Semaine Mois Aujourd'hui Alle…" at bounding box center [252, 203] width 378 height 111
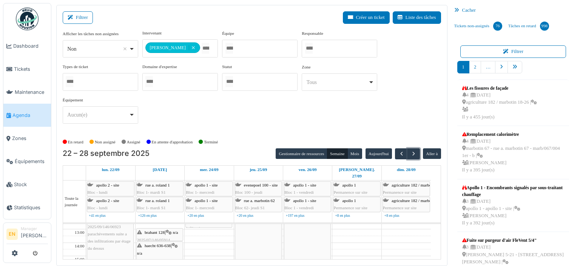
scroll to position [60, 0]
click at [215, 233] on span "parachevements aprés infiltrations , Mahfoud" at bounding box center [204, 242] width 37 height 19
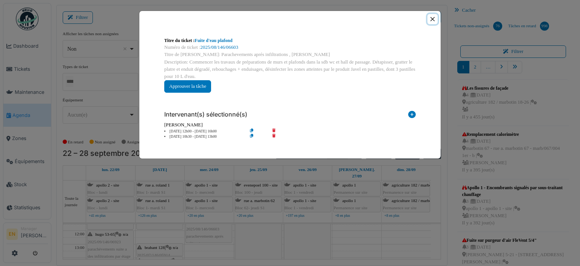
click at [433, 22] on button "Close" at bounding box center [433, 19] width 10 height 10
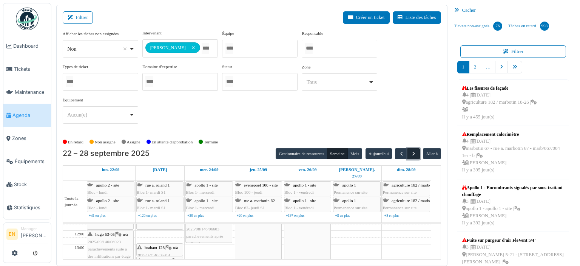
click at [412, 154] on span "button" at bounding box center [414, 153] width 6 height 6
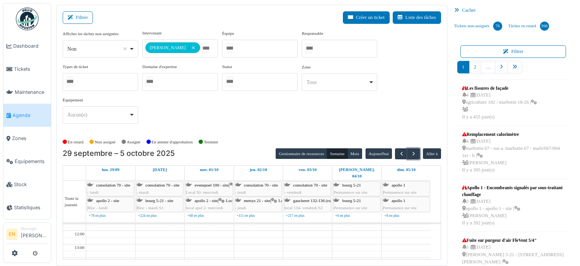
scroll to position [76, 0]
click at [400, 151] on span "button" at bounding box center [401, 153] width 6 height 6
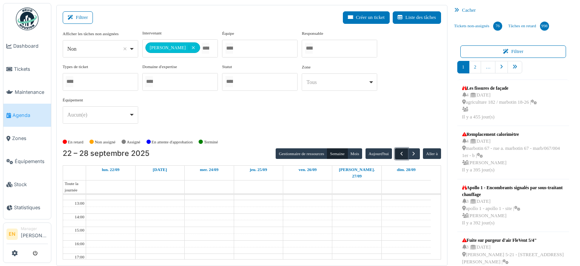
scroll to position [0, 0]
click at [414, 154] on button "button" at bounding box center [414, 153] width 12 height 11
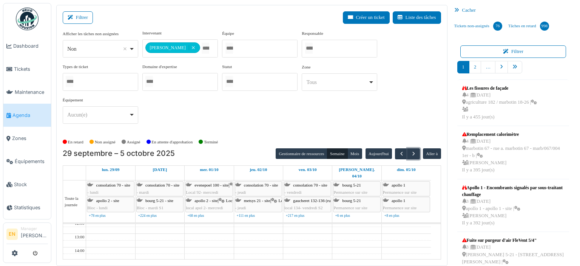
scroll to position [76, 0]
click at [398, 153] on span "button" at bounding box center [401, 153] width 6 height 6
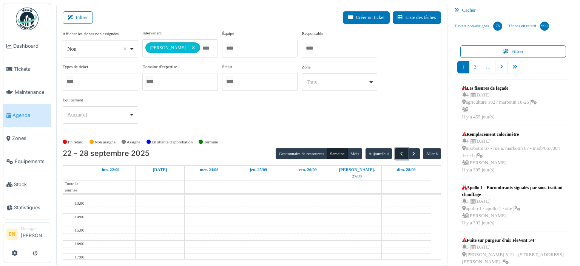
scroll to position [0, 0]
click at [411, 154] on span "button" at bounding box center [414, 153] width 6 height 6
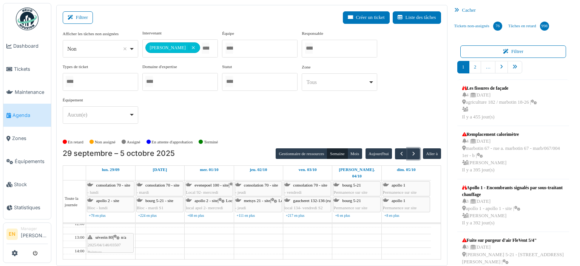
scroll to position [86, 0]
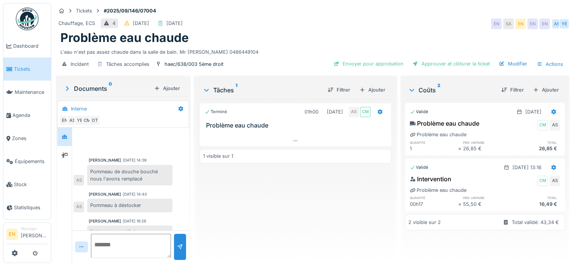
scroll to position [45, 0]
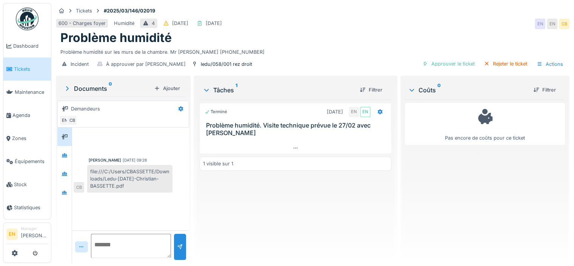
click at [235, 210] on div "Terminé [DATE] EN EN Problème humidité. Visite technique prévue le 27/02 avec […" at bounding box center [296, 177] width 192 height 157
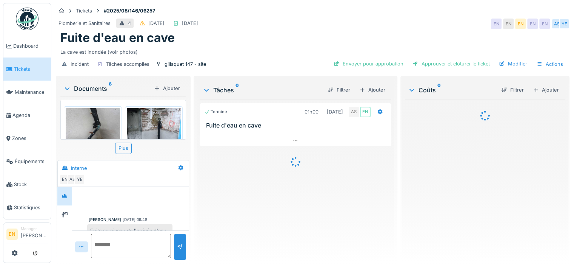
scroll to position [39, 0]
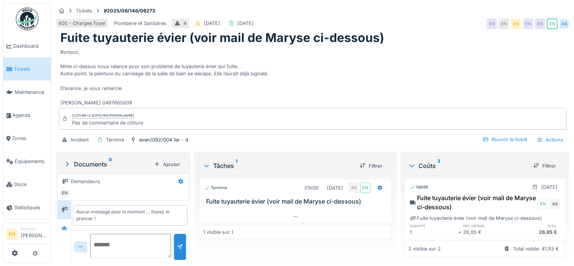
scroll to position [6, 0]
click at [66, 225] on icon at bounding box center [65, 227] width 6 height 5
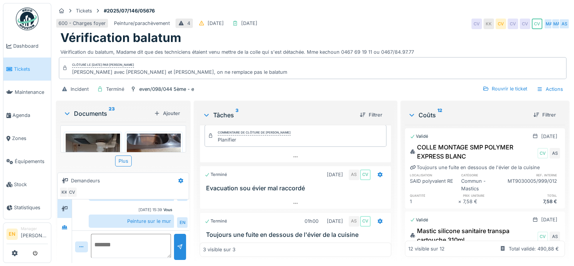
scroll to position [31, 0]
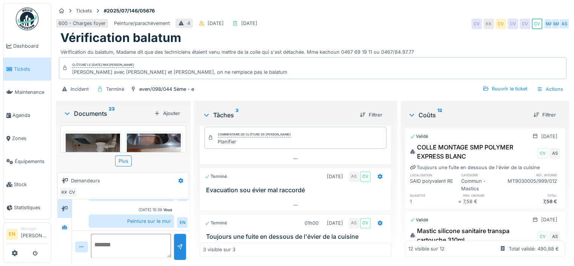
click at [139, 209] on div "[DATE] 15:39" at bounding box center [150, 210] width 23 height 6
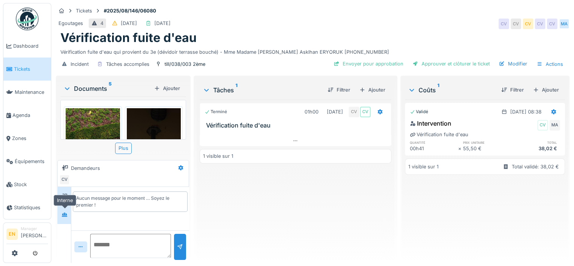
click at [65, 214] on icon at bounding box center [64, 214] width 5 height 4
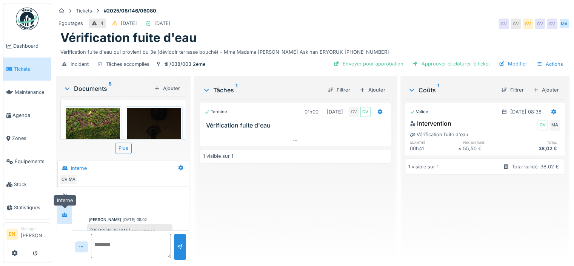
scroll to position [126, 0]
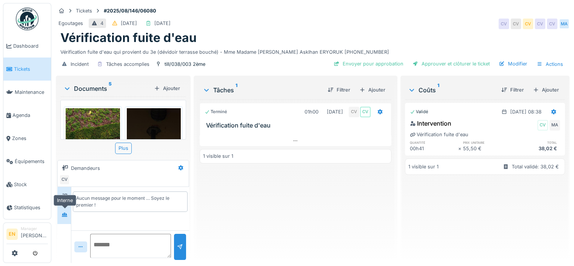
click at [64, 213] on icon at bounding box center [64, 214] width 5 height 4
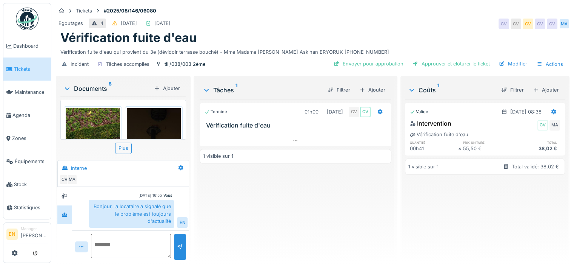
click at [260, 217] on div "Terminé 01h00 [DATE] CV CV Vérification fuite d'eau 1 visible sur 1" at bounding box center [296, 177] width 192 height 157
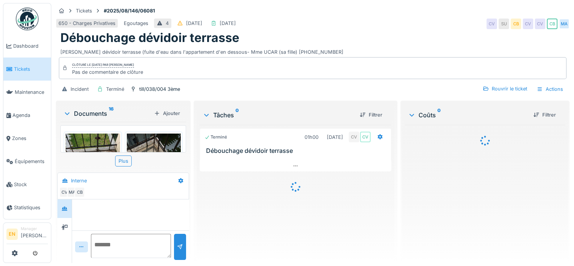
scroll to position [153, 0]
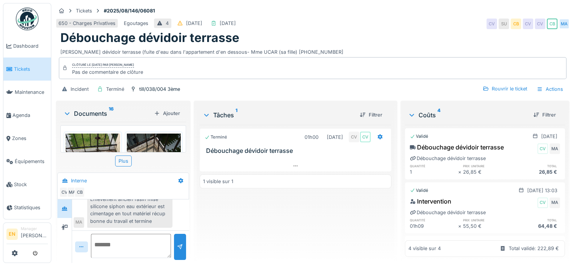
click at [138, 211] on div "Enlèvement ancien rasin mise silicone siphon eau extérieur est cimentage en tou…" at bounding box center [129, 209] width 85 height 35
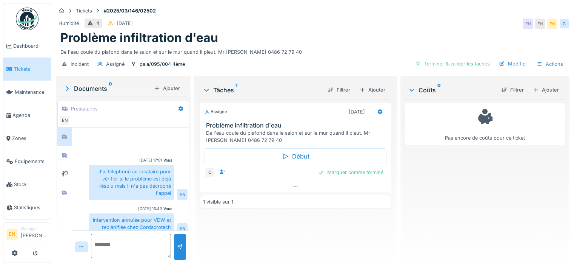
scroll to position [6, 0]
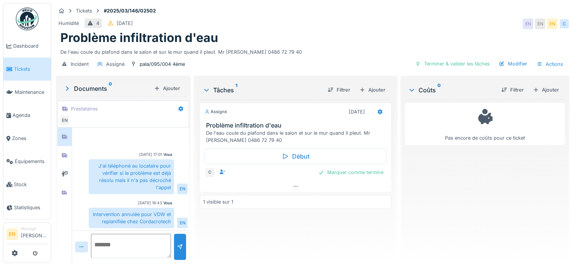
click at [235, 245] on div "Assigné [DATE] Problème infiltration d'eau De l'eau coule du plafond dans le sa…" at bounding box center [296, 177] width 192 height 157
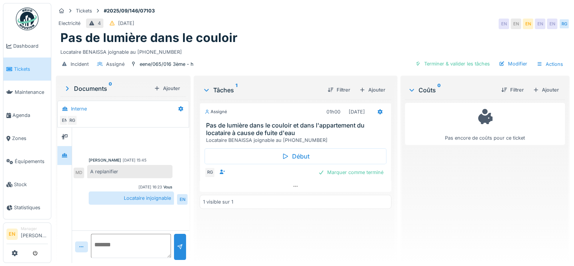
click at [250, 234] on div "Assigné 01h00 [DATE] Pas de lumière dans le couloir et dans l'appartement du lo…" at bounding box center [296, 177] width 192 height 157
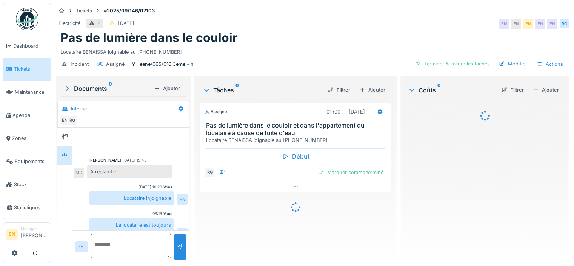
scroll to position [11, 0]
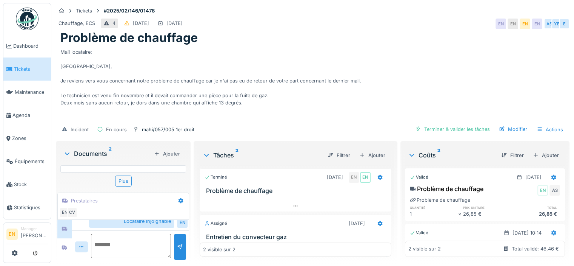
scroll to position [56, 0]
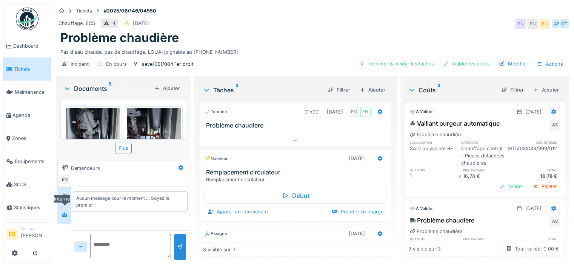
click at [67, 216] on div at bounding box center [65, 214] width 6 height 7
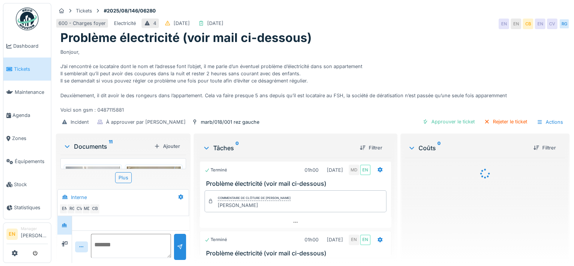
scroll to position [230, 0]
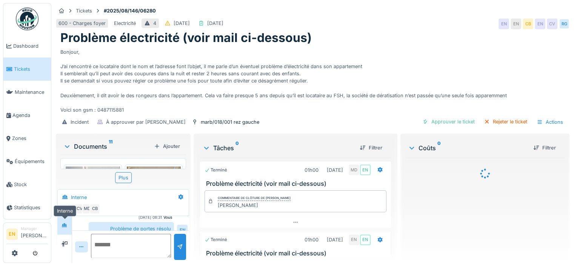
click at [64, 228] on div at bounding box center [65, 224] width 6 height 7
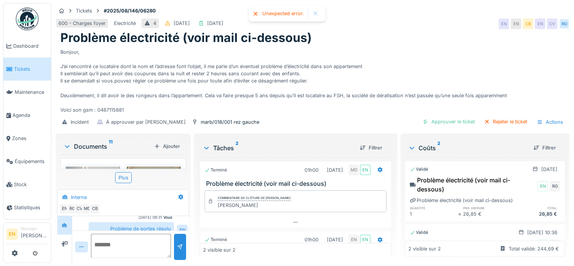
click at [101, 146] on div "Documents 11" at bounding box center [107, 146] width 88 height 9
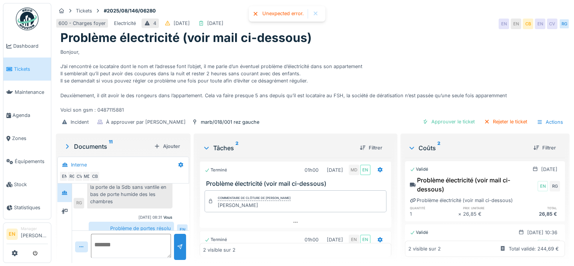
click at [125, 204] on div "Vous 06/08/2025 16:26 Locataire injoignable pour planifier le rdv EN Charlotte …" at bounding box center [130, 112] width 117 height 252
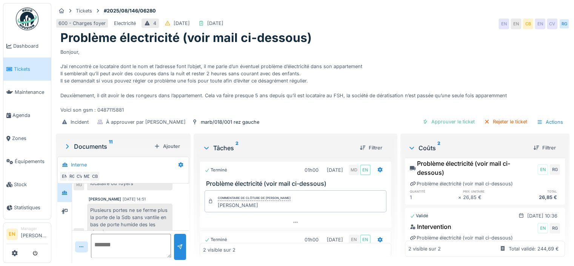
scroll to position [48, 0]
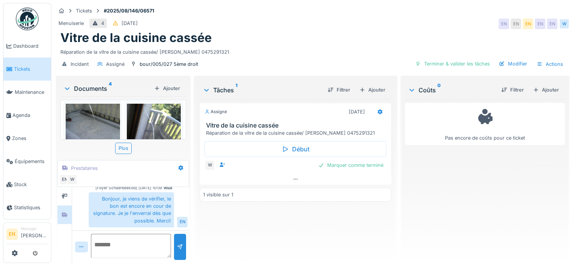
scroll to position [100, 0]
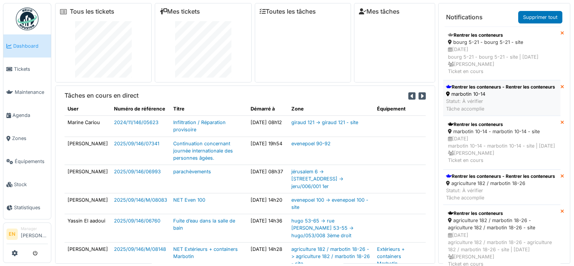
click at [474, 90] on div "Rentrer les conteneurs - Rentrer les conteneurs" at bounding box center [500, 86] width 109 height 7
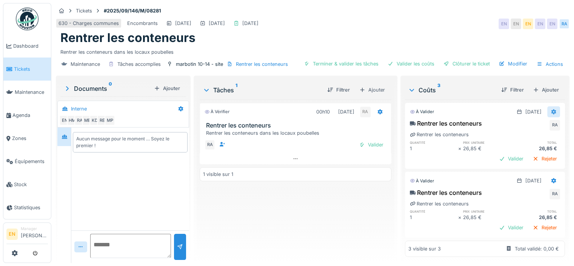
click at [551, 114] on div at bounding box center [554, 111] width 6 height 7
click at [520, 143] on div "Supprimer" at bounding box center [517, 138] width 37 height 11
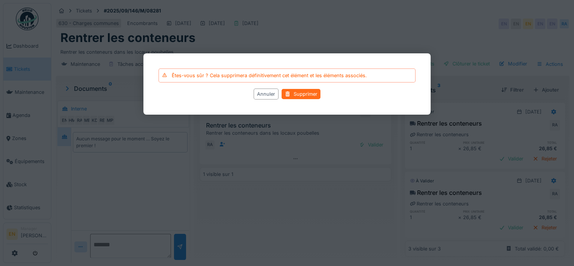
click at [303, 94] on div "Supprimer" at bounding box center [301, 94] width 39 height 10
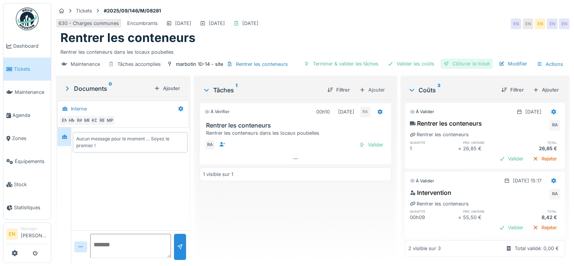
click at [471, 64] on div "Clôturer le ticket" at bounding box center [467, 64] width 52 height 10
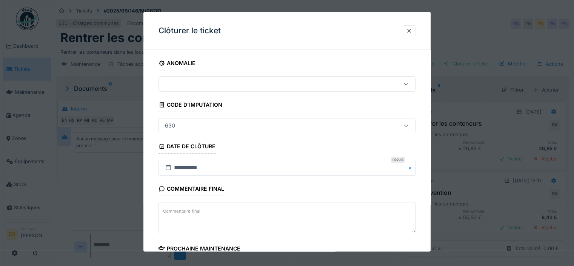
click at [425, 238] on div "**********" at bounding box center [287, 216] width 287 height 320
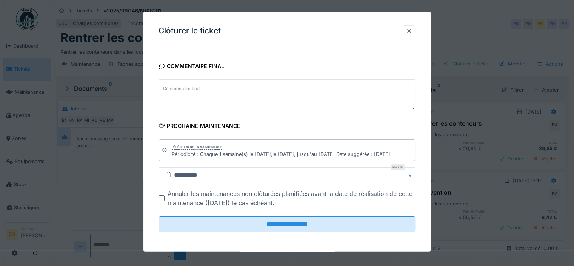
scroll to position [123, 0]
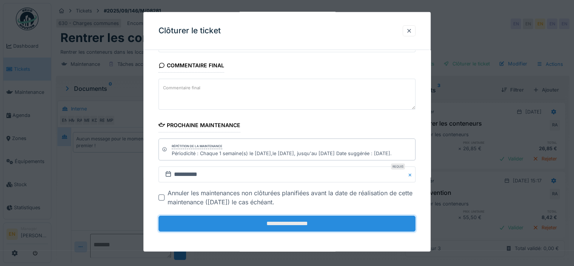
click at [298, 228] on input "**********" at bounding box center [287, 223] width 257 height 16
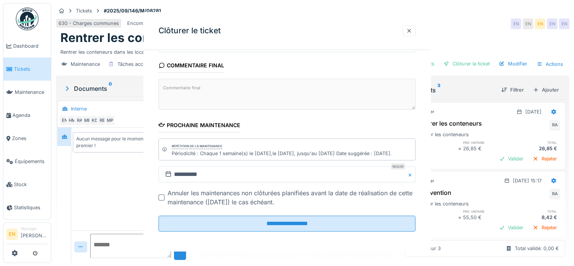
scroll to position [0, 0]
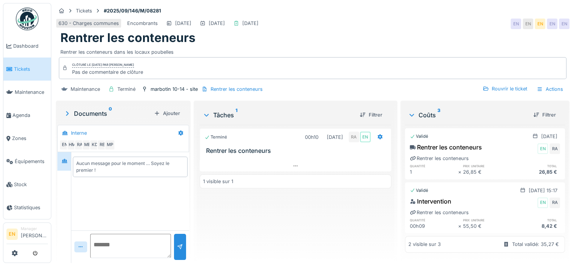
click at [23, 18] on img at bounding box center [27, 19] width 23 height 23
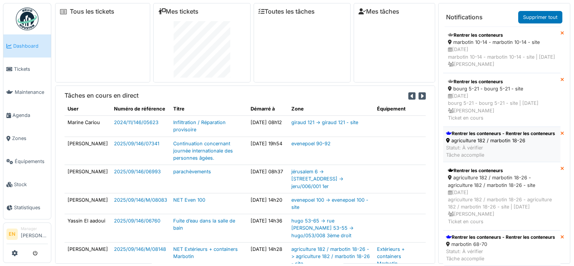
click at [464, 137] on div "Rentrer les conteneurs - Rentrer les conteneurs" at bounding box center [500, 133] width 109 height 7
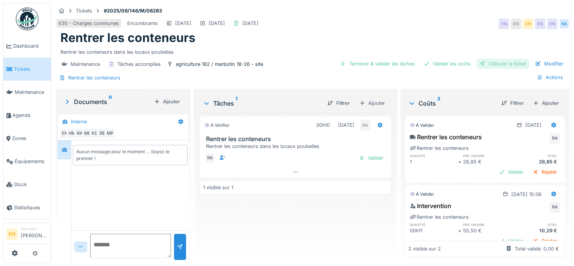
click at [487, 62] on div "Clôturer le ticket" at bounding box center [503, 64] width 52 height 10
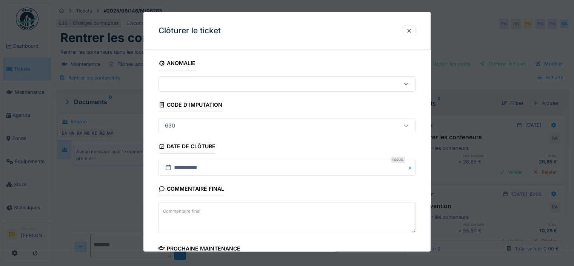
click at [425, 215] on div "**********" at bounding box center [287, 213] width 287 height 314
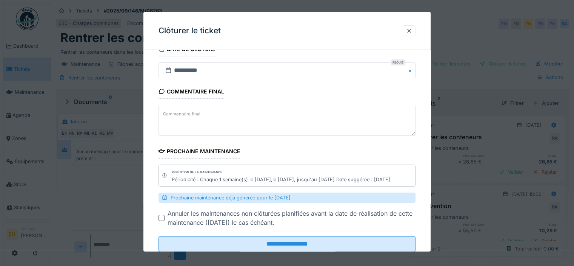
scroll to position [118, 0]
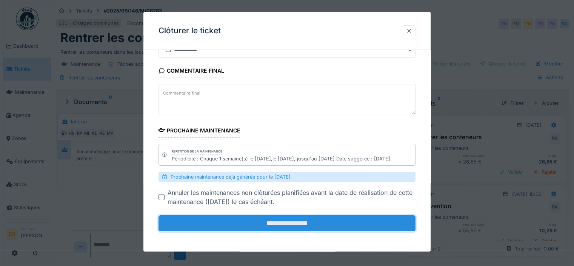
click at [287, 223] on input "**********" at bounding box center [287, 223] width 257 height 16
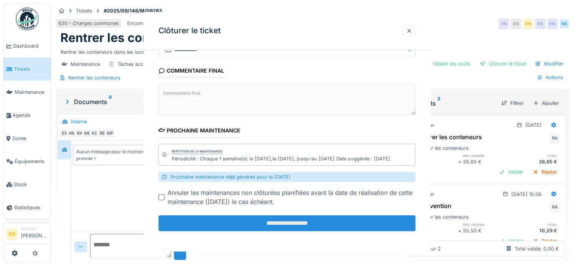
scroll to position [0, 0]
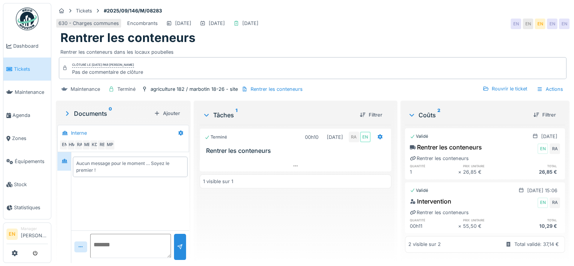
click at [33, 17] on img at bounding box center [27, 19] width 23 height 23
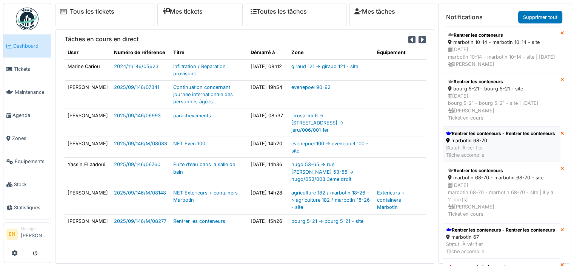
click at [481, 137] on div "Rentrer les conteneurs - Rentrer les conteneurs" at bounding box center [500, 133] width 109 height 7
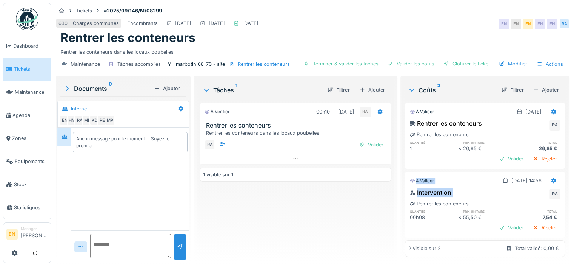
drag, startPoint x: 548, startPoint y: 164, endPoint x: 549, endPoint y: 198, distance: 33.3
click at [549, 198] on div "À valider 19/09/2025 Rentrer les conteneurs RA Rentrer les conteneurs quantité …" at bounding box center [485, 177] width 160 height 157
click at [341, 222] on div "À vérifier 00h10 19/09/2025 RA Rentrer les conteneurs Rentrer les conteneurs da…" at bounding box center [296, 177] width 192 height 157
click at [471, 63] on div "Clôturer le ticket" at bounding box center [467, 64] width 52 height 10
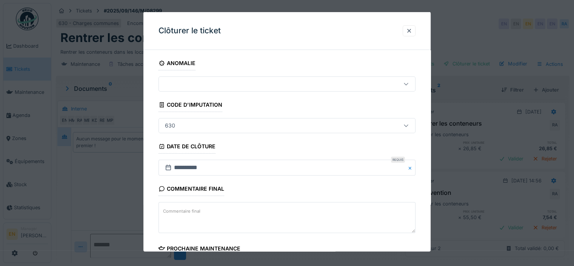
click at [421, 218] on div "**********" at bounding box center [287, 216] width 287 height 320
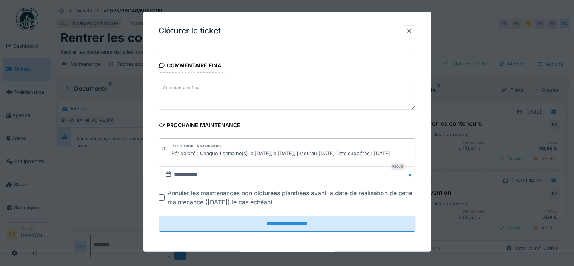
scroll to position [6, 0]
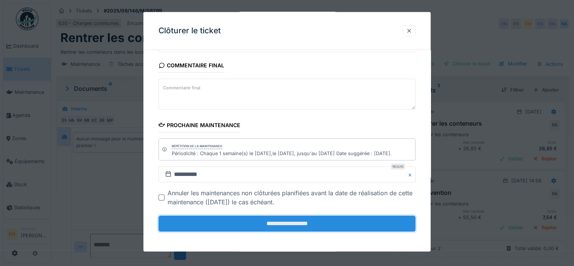
click at [311, 220] on input "**********" at bounding box center [287, 223] width 257 height 16
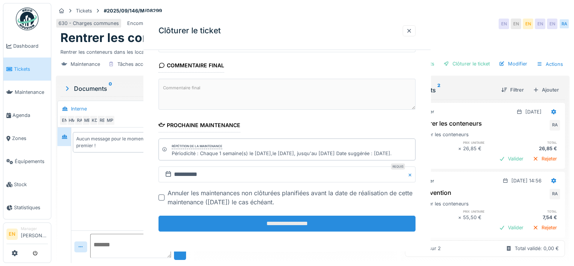
scroll to position [0, 0]
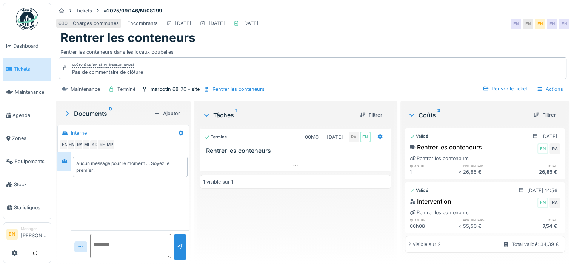
click at [26, 25] on img at bounding box center [27, 19] width 23 height 23
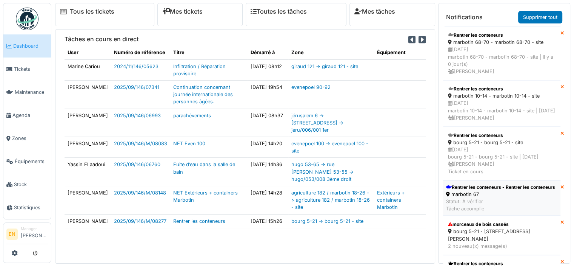
click at [469, 190] on div "Rentrer les conteneurs - Rentrer les conteneurs" at bounding box center [500, 187] width 109 height 7
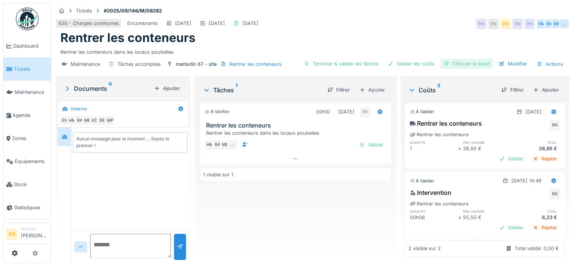
click at [453, 65] on div "Clôturer le ticket" at bounding box center [467, 64] width 52 height 10
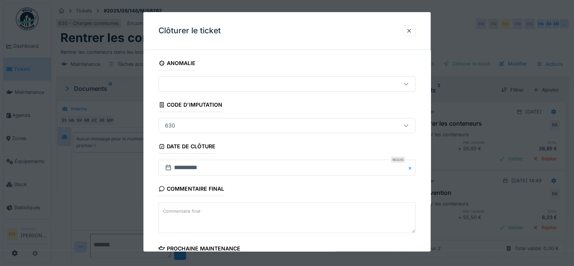
click at [423, 215] on div "**********" at bounding box center [287, 216] width 287 height 320
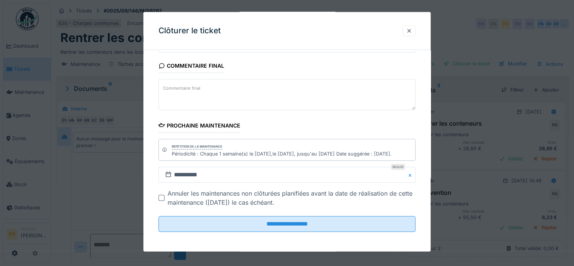
scroll to position [123, 0]
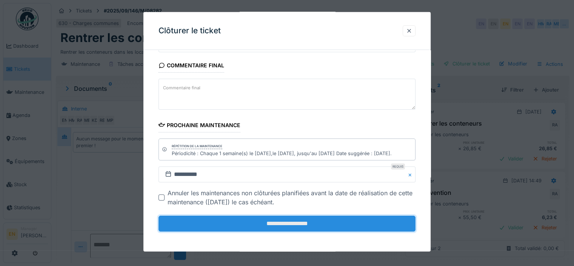
click at [303, 223] on input "**********" at bounding box center [287, 223] width 257 height 16
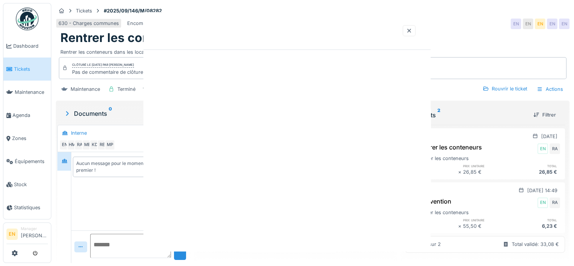
scroll to position [0, 0]
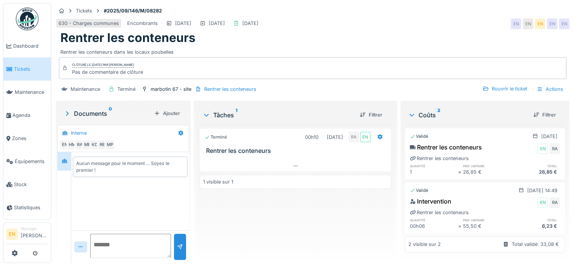
click at [26, 26] on img at bounding box center [27, 19] width 23 height 23
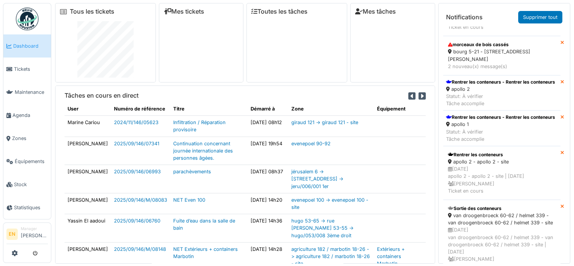
scroll to position [236, 0]
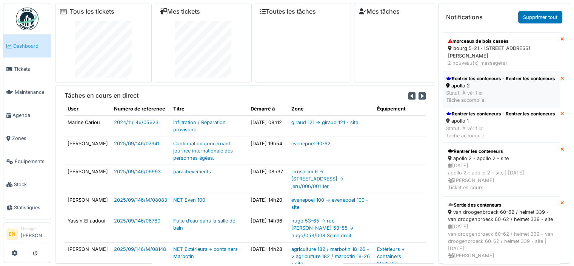
click at [482, 82] on div "Rentrer les conteneurs - Rentrer les conteneurs" at bounding box center [500, 78] width 109 height 7
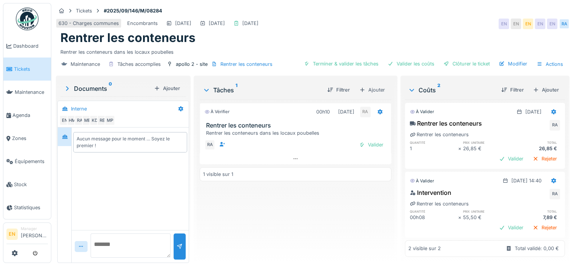
scroll to position [10, 0]
click at [467, 64] on div "Clôturer le ticket" at bounding box center [467, 64] width 52 height 10
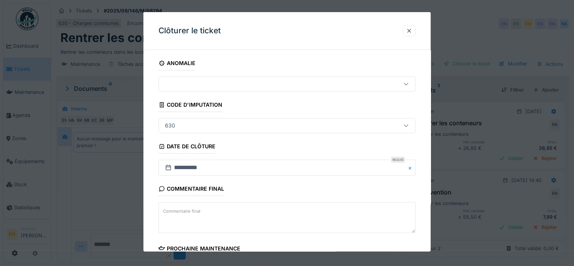
click at [423, 194] on div "**********" at bounding box center [287, 213] width 287 height 314
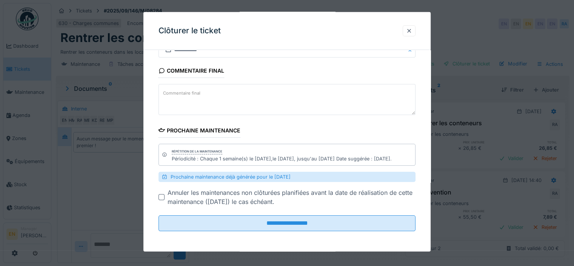
scroll to position [6, 0]
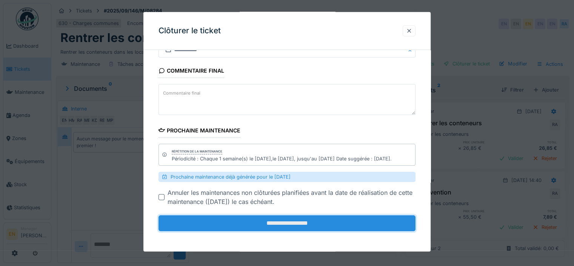
click at [300, 226] on input "**********" at bounding box center [287, 223] width 257 height 16
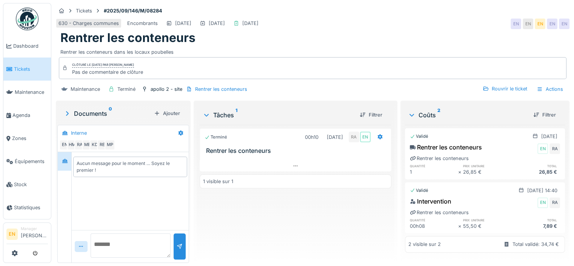
click at [26, 23] on img at bounding box center [27, 19] width 23 height 23
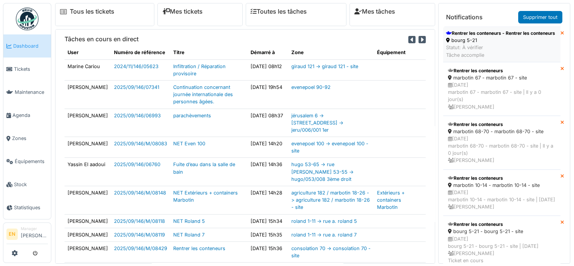
click at [484, 43] on div "bourg 5-21" at bounding box center [500, 40] width 109 height 7
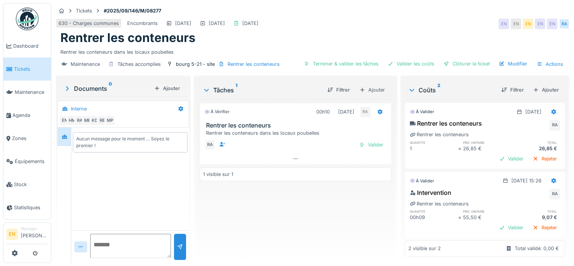
scroll to position [10, 0]
click at [473, 64] on div "Clôturer le ticket" at bounding box center [467, 64] width 52 height 10
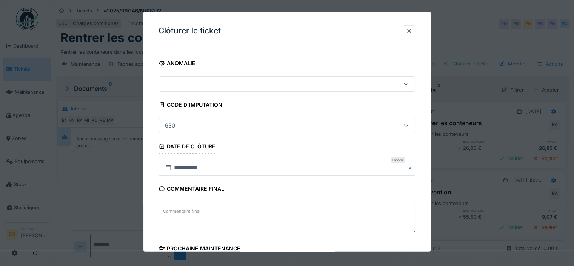
click at [427, 208] on div "**********" at bounding box center [287, 216] width 287 height 320
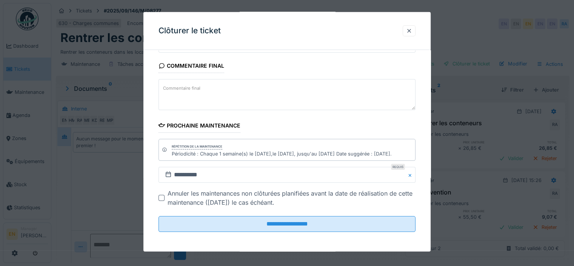
scroll to position [123, 0]
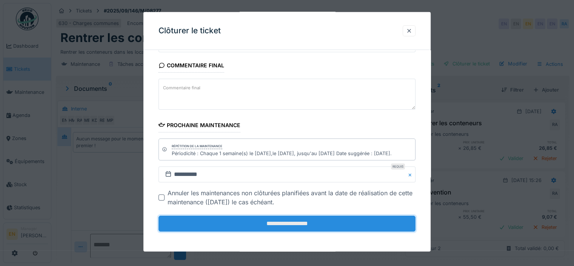
click at [279, 226] on input "**********" at bounding box center [287, 223] width 257 height 16
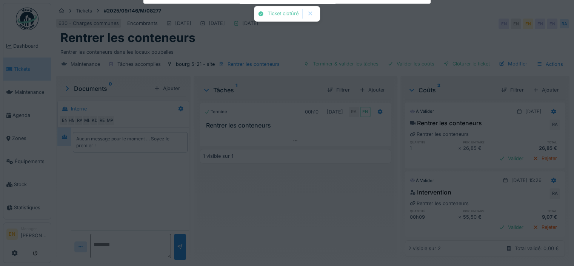
scroll to position [6, 0]
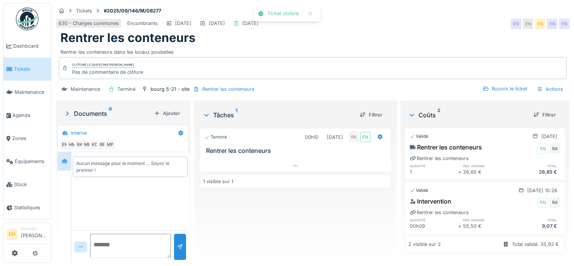
click at [23, 10] on img at bounding box center [27, 19] width 23 height 23
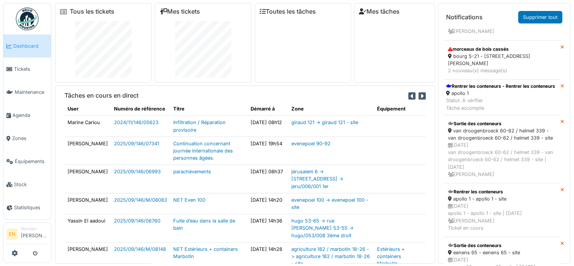
scroll to position [188, 0]
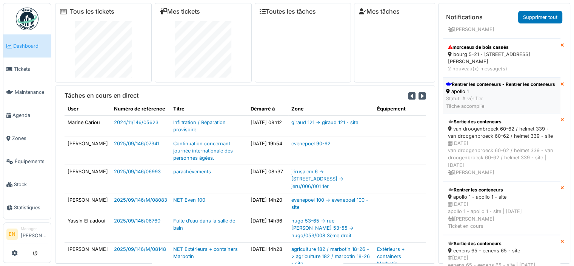
click at [484, 88] on div "Rentrer les conteneurs - Rentrer les conteneurs" at bounding box center [500, 84] width 109 height 7
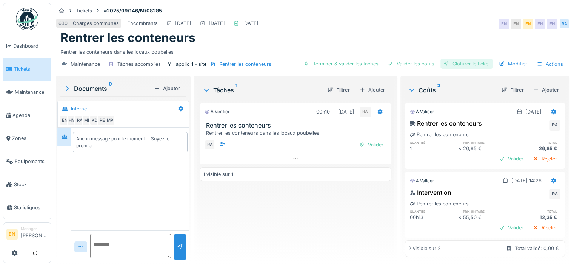
click at [453, 66] on div "Clôturer le ticket" at bounding box center [467, 64] width 52 height 10
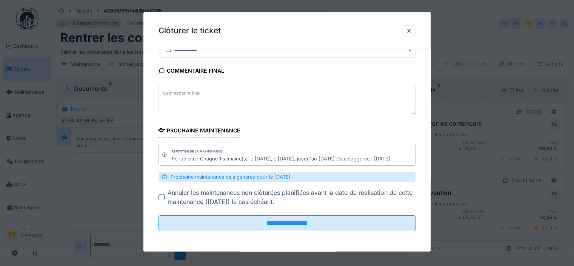
scroll to position [6, 0]
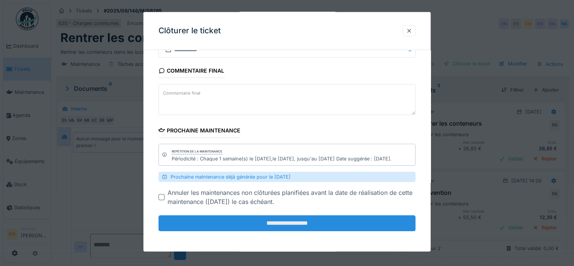
click at [301, 220] on input "**********" at bounding box center [287, 223] width 257 height 16
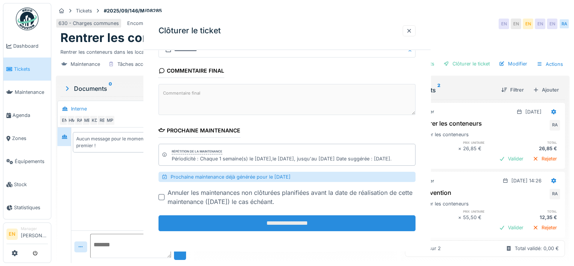
scroll to position [0, 0]
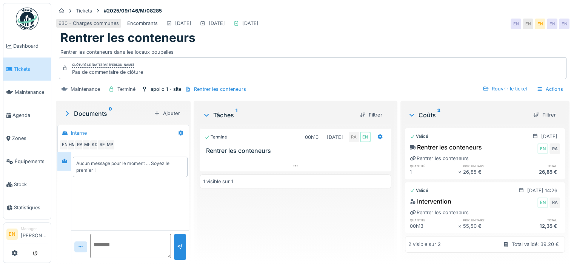
click at [26, 28] on img at bounding box center [27, 19] width 23 height 23
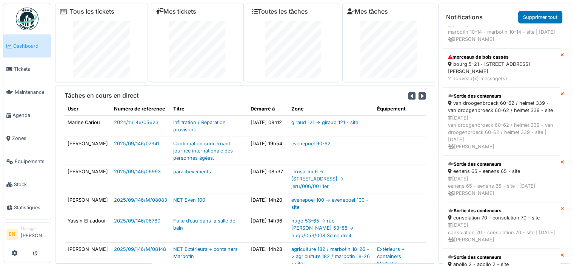
scroll to position [173, 0]
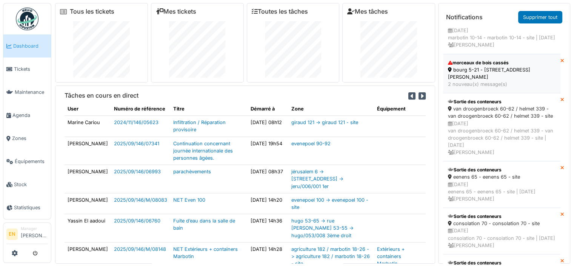
click at [483, 87] on div "2 nouveau(x) message(s)" at bounding box center [502, 83] width 108 height 7
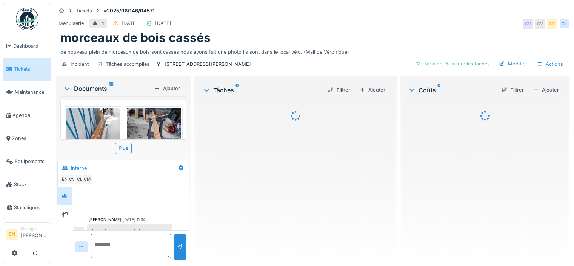
scroll to position [145, 0]
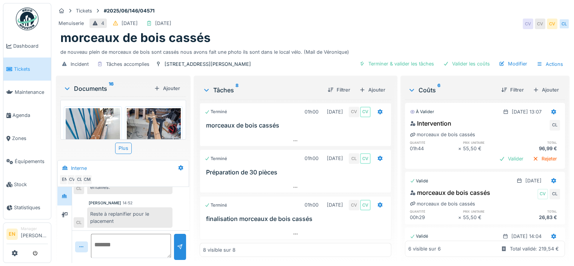
click at [91, 117] on img at bounding box center [93, 144] width 54 height 72
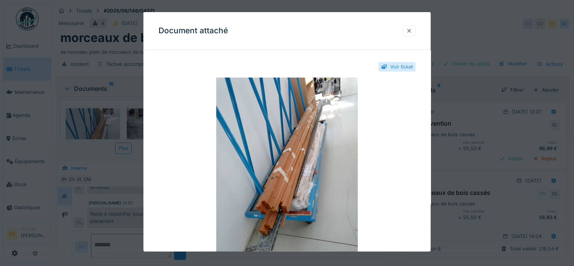
click at [411, 29] on div at bounding box center [409, 30] width 6 height 7
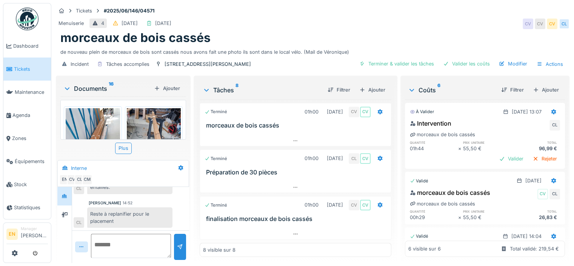
click at [164, 117] on img at bounding box center [154, 144] width 54 height 72
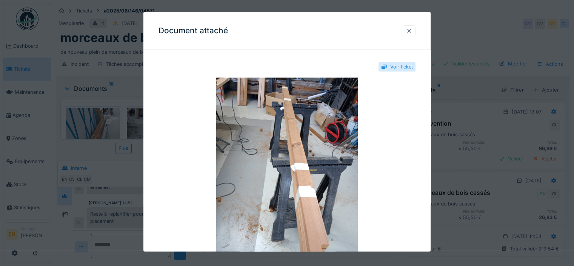
click at [412, 30] on div at bounding box center [409, 30] width 6 height 7
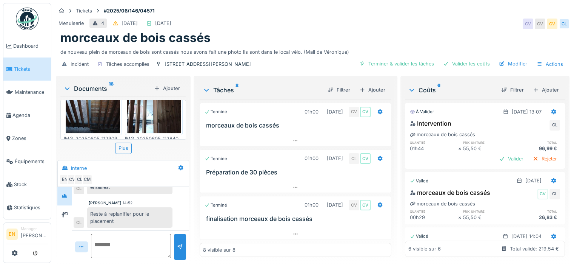
scroll to position [146, 0]
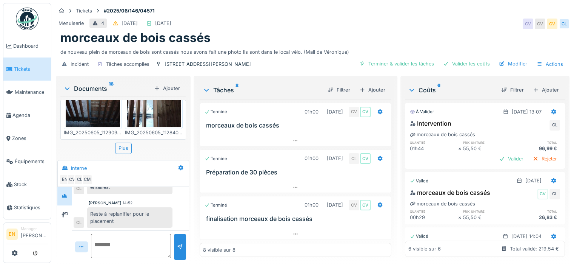
click at [151, 106] on img at bounding box center [154, 91] width 54 height 72
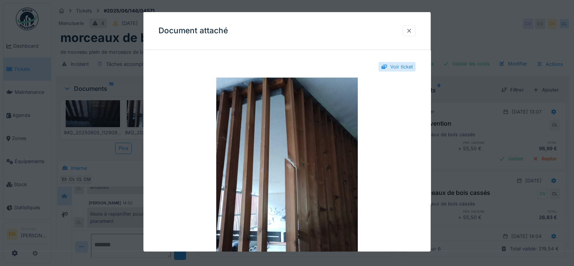
click at [412, 31] on div at bounding box center [409, 30] width 6 height 7
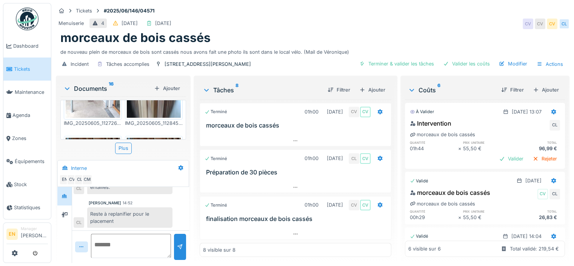
scroll to position [490, 0]
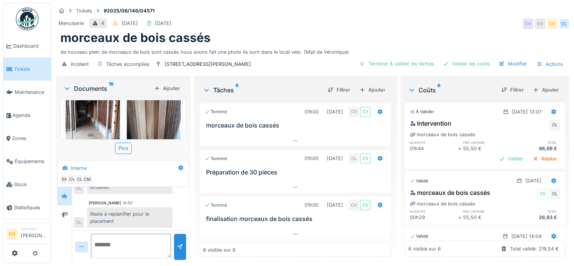
click at [103, 114] on img at bounding box center [93, 115] width 54 height 72
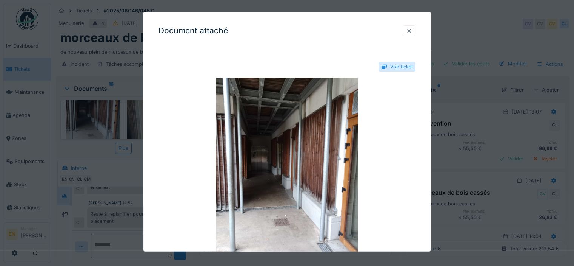
click at [412, 32] on div at bounding box center [409, 30] width 6 height 7
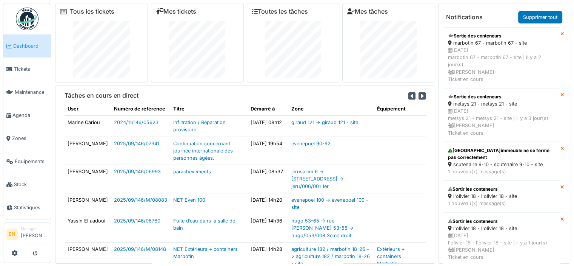
scroll to position [775, 0]
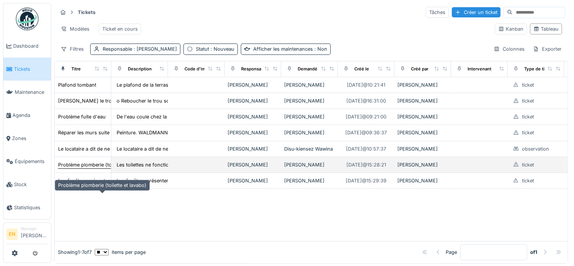
click at [109, 168] on div "Problème plomberie (toilette et lavabo)" at bounding box center [102, 164] width 88 height 7
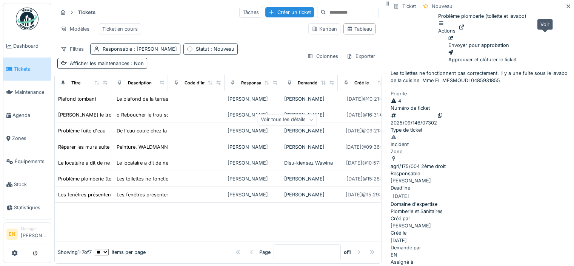
click at [465, 29] on icon at bounding box center [462, 27] width 5 height 5
